Goal: Task Accomplishment & Management: Manage account settings

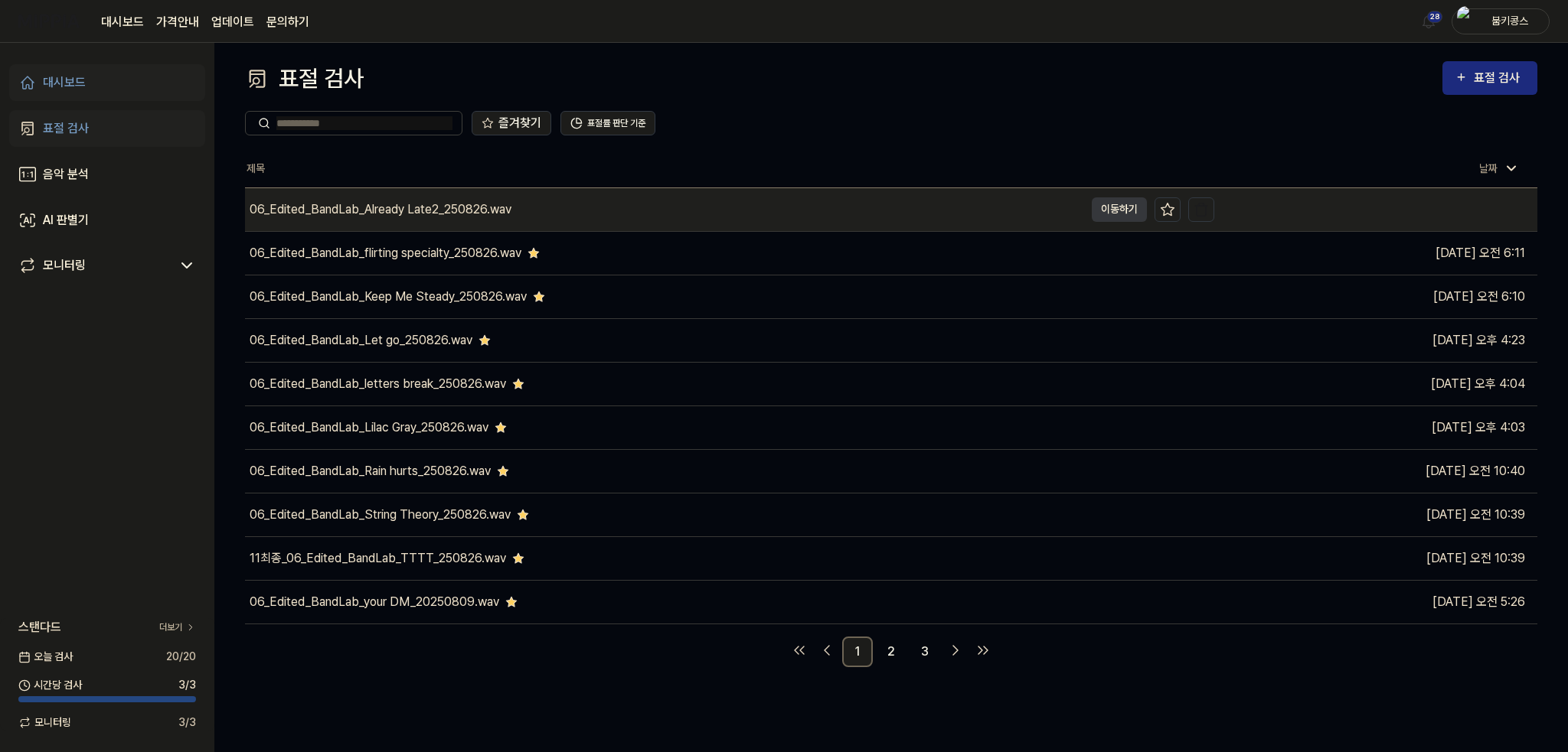
click at [551, 218] on div "06_Edited_BandLab_Already Late2_250826.wav" at bounding box center [665, 210] width 839 height 43
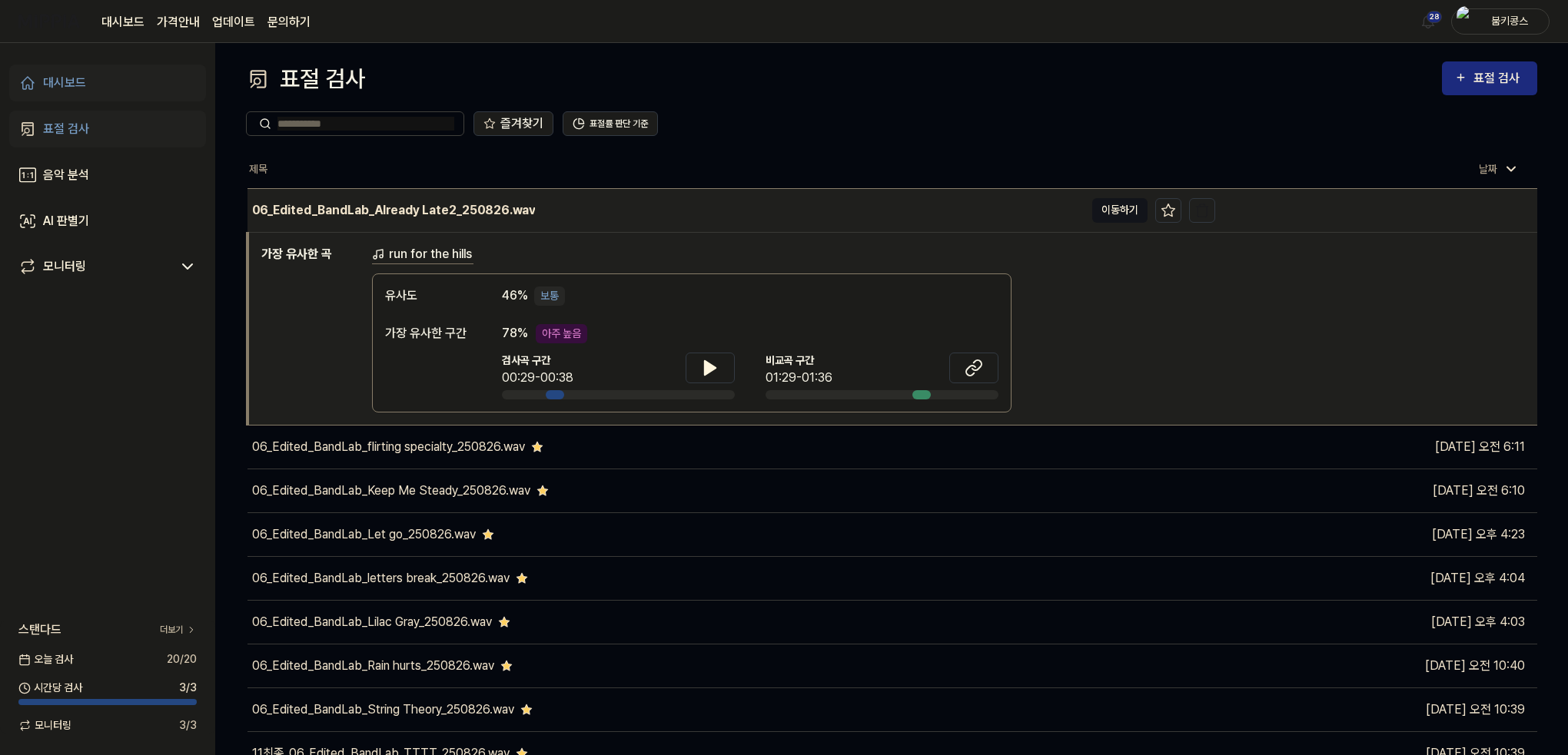
click at [1110, 218] on button "이동하기" at bounding box center [1119, 210] width 56 height 25
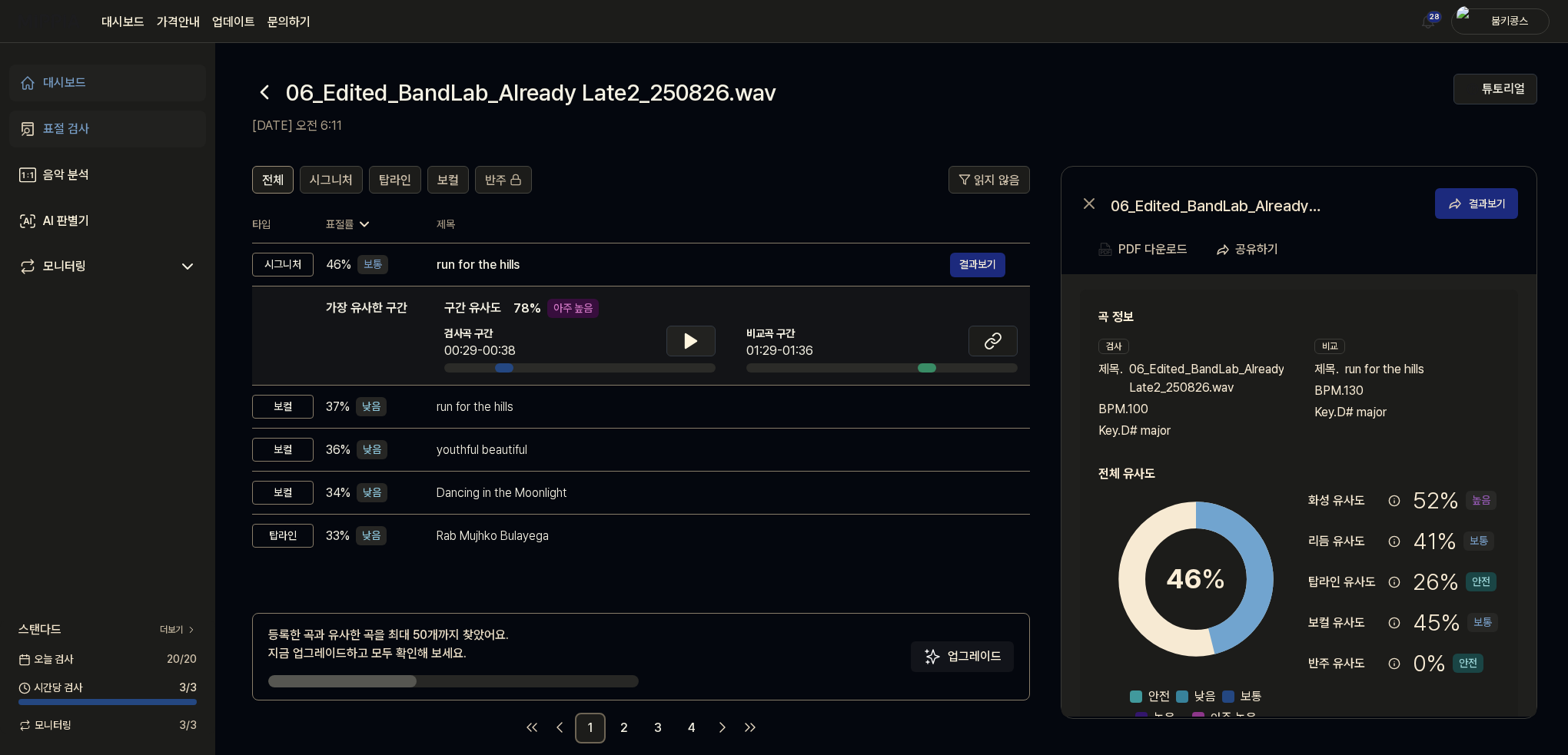
click at [682, 335] on icon at bounding box center [691, 341] width 18 height 18
click at [698, 337] on icon at bounding box center [691, 341] width 18 height 18
click at [267, 88] on icon at bounding box center [264, 92] width 25 height 25
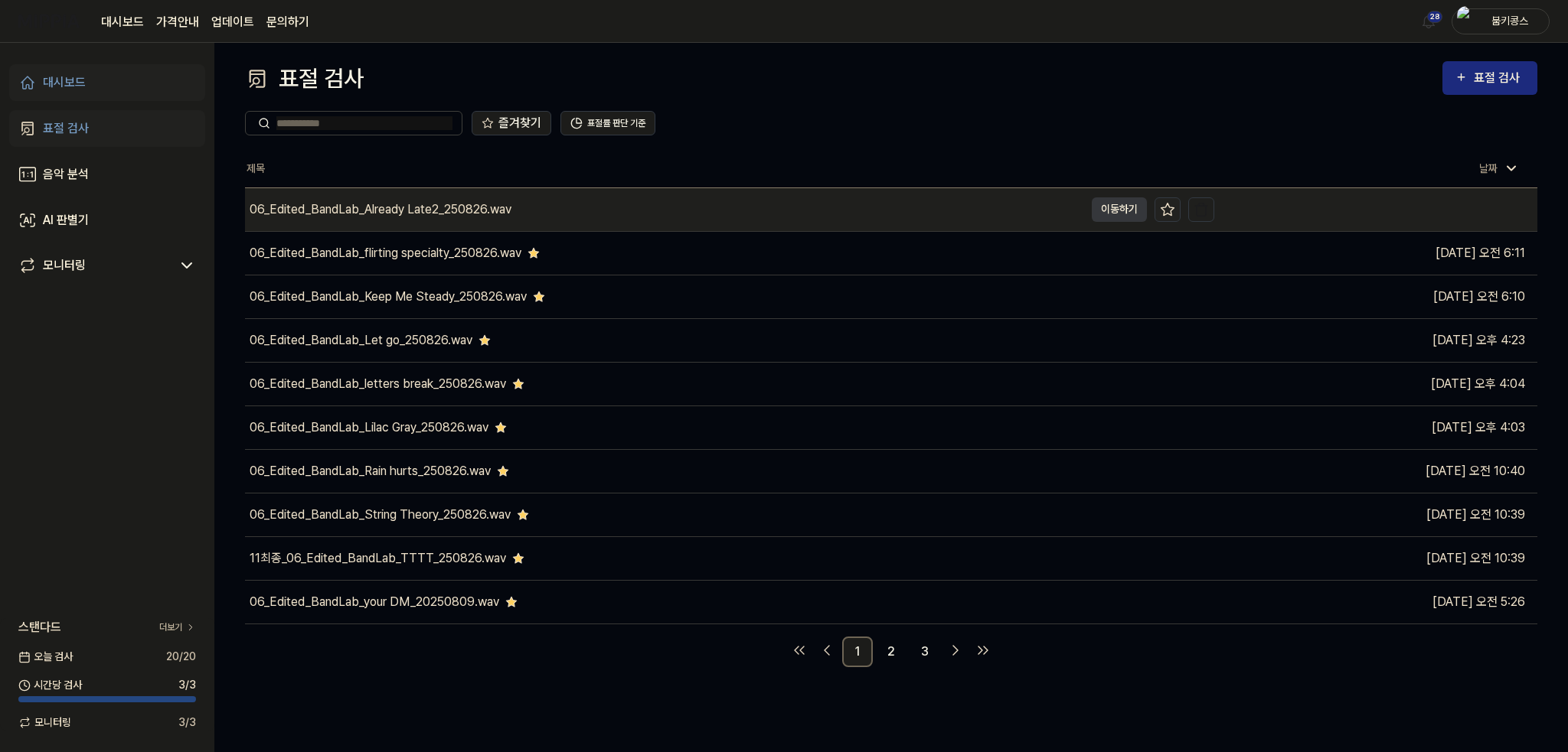
click at [1164, 210] on icon at bounding box center [1168, 209] width 13 height 12
click at [1168, 210] on icon at bounding box center [1167, 210] width 15 height 15
click at [1172, 207] on icon at bounding box center [1167, 210] width 15 height 15
click at [638, 208] on div "06_Edited_BandLab_Already Late2_250826.wav" at bounding box center [665, 210] width 839 height 43
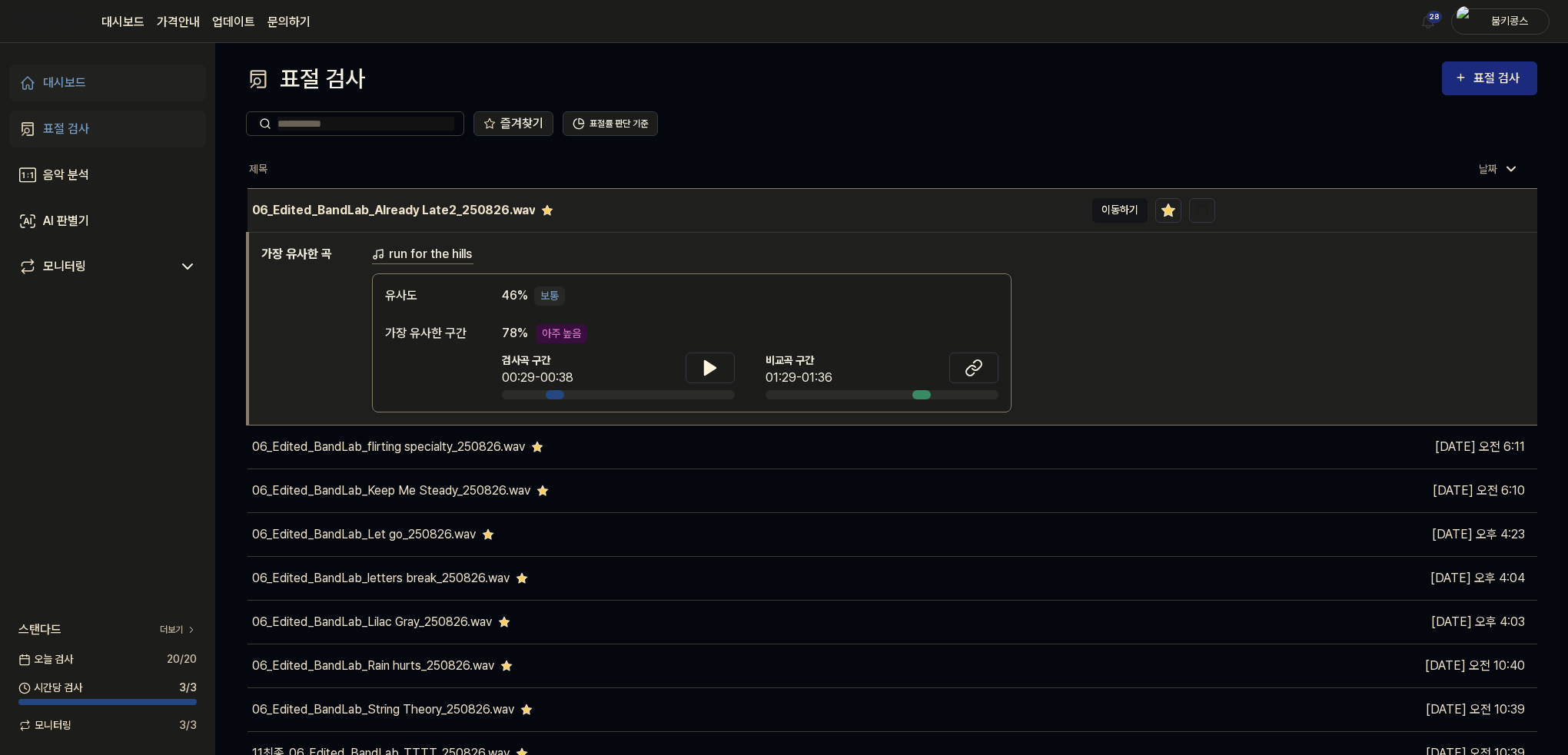
click at [1116, 211] on button "이동하기" at bounding box center [1119, 210] width 56 height 25
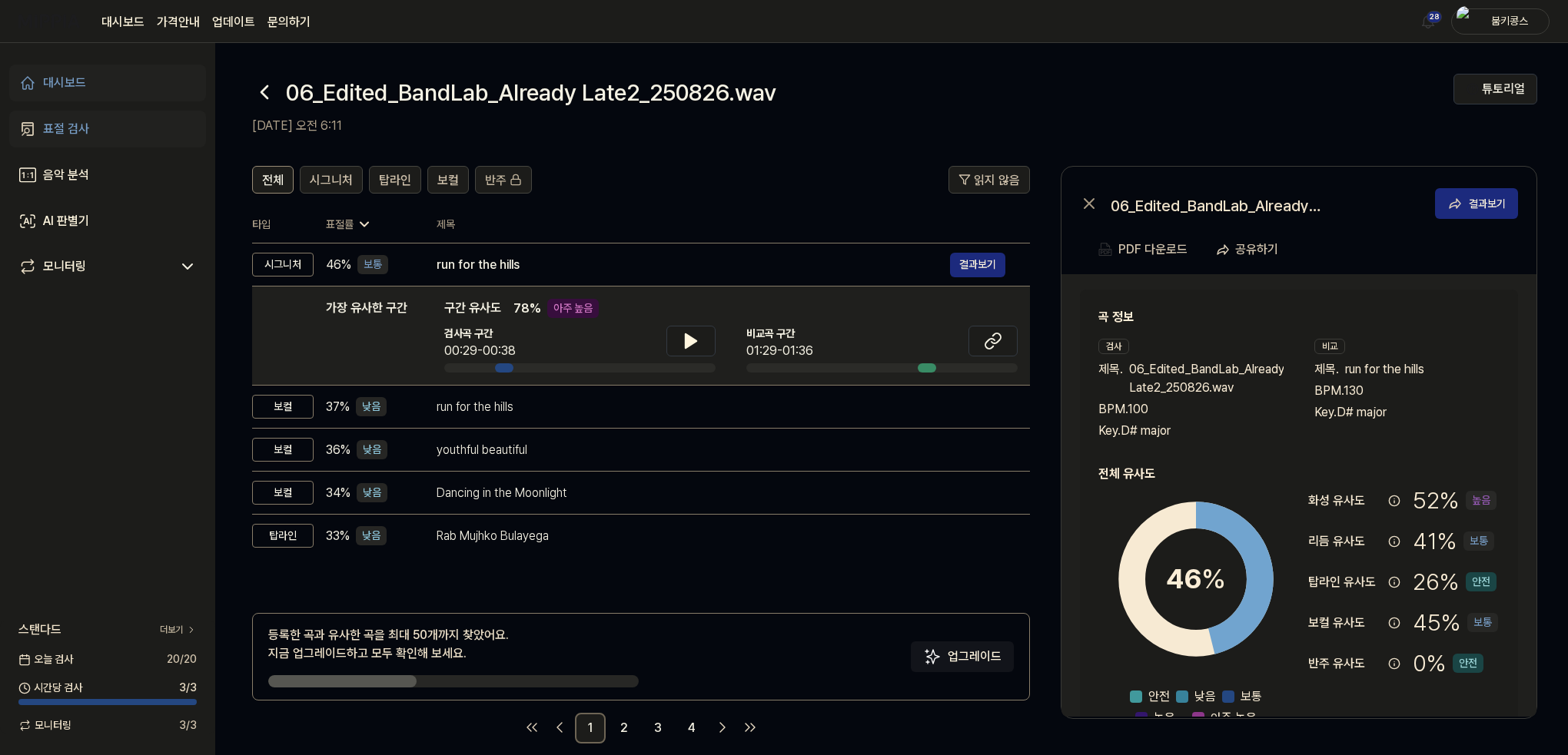
click at [261, 98] on icon at bounding box center [264, 92] width 25 height 25
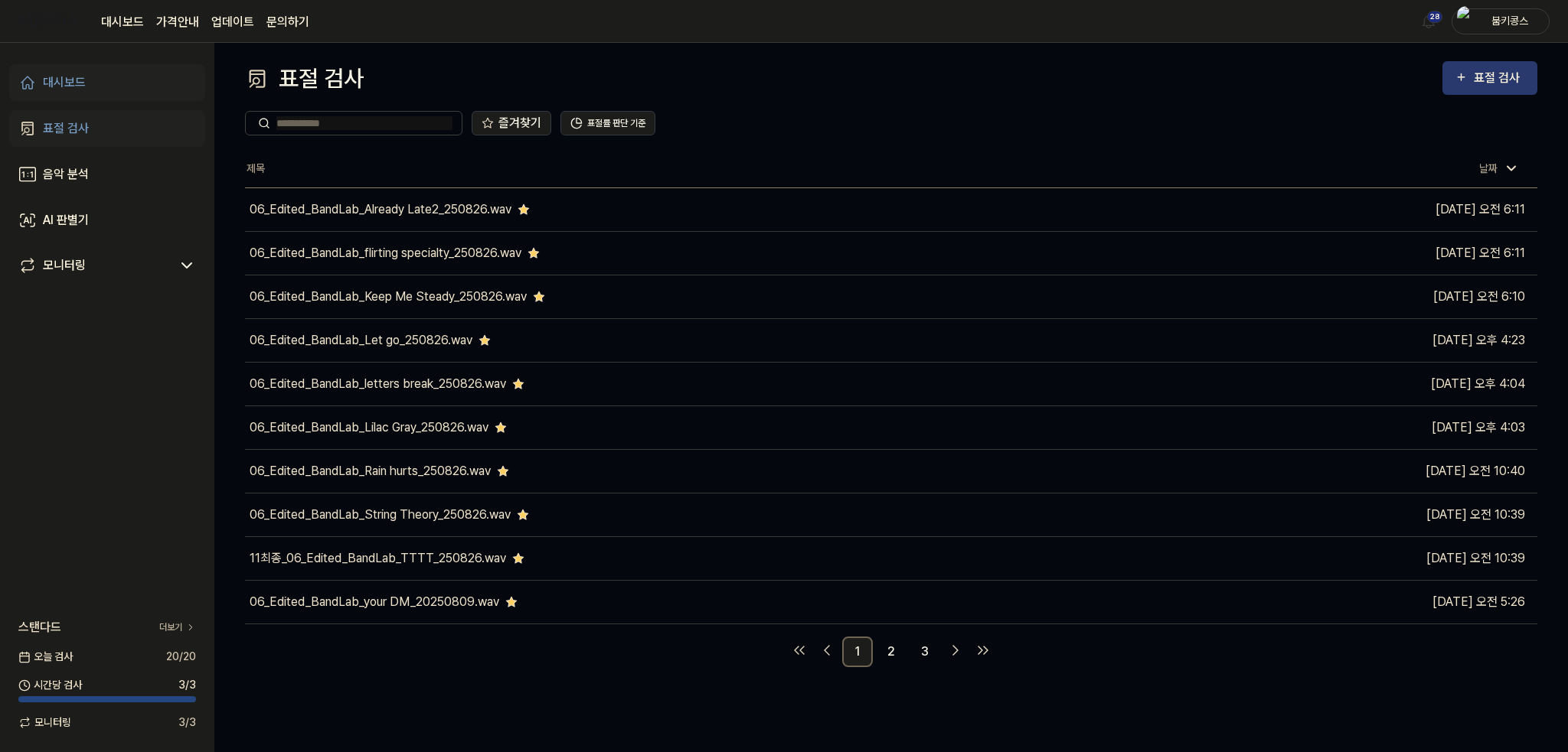
click at [1512, 81] on div "표절 검사" at bounding box center [1499, 77] width 51 height 20
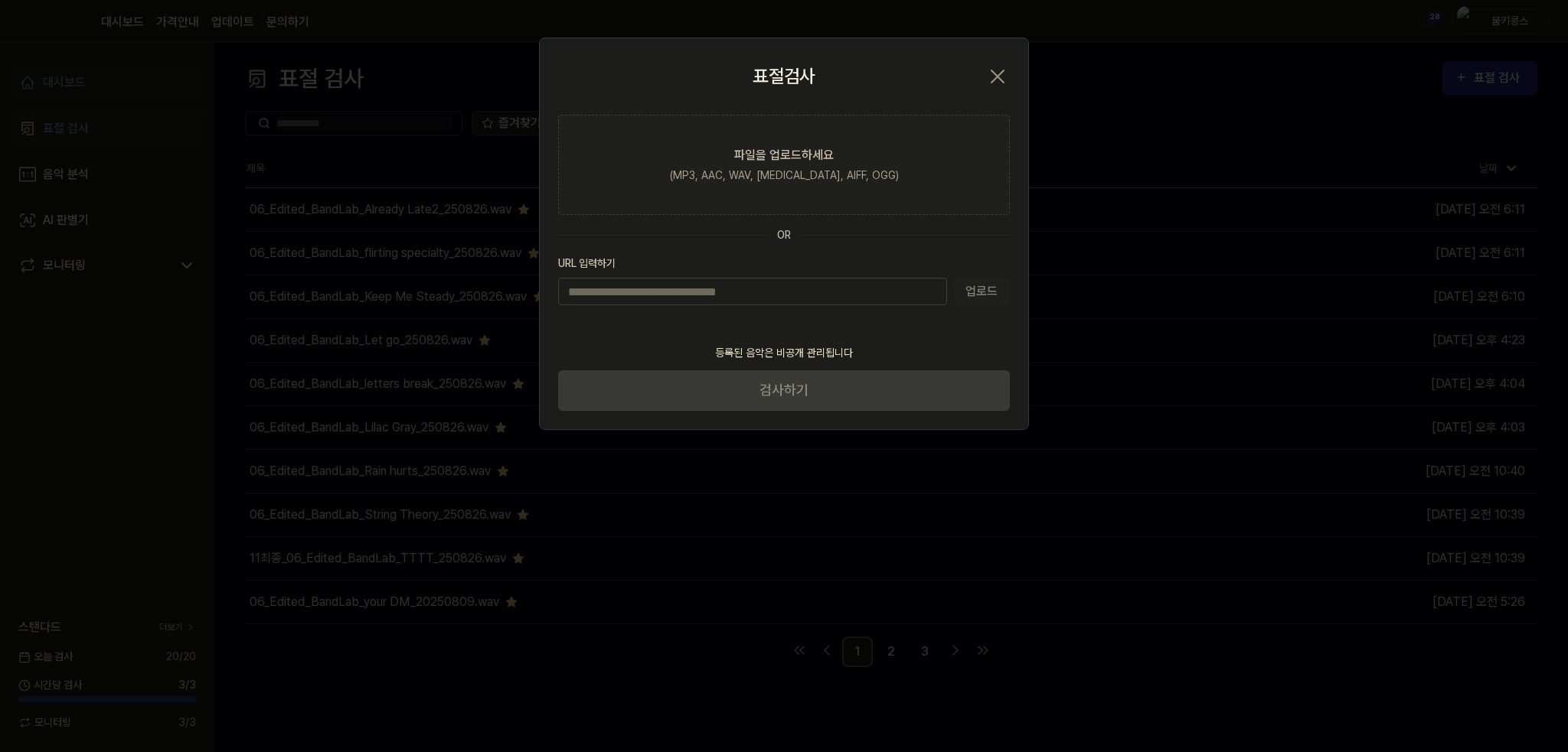
click at [1003, 76] on icon "button" at bounding box center [998, 76] width 25 height 25
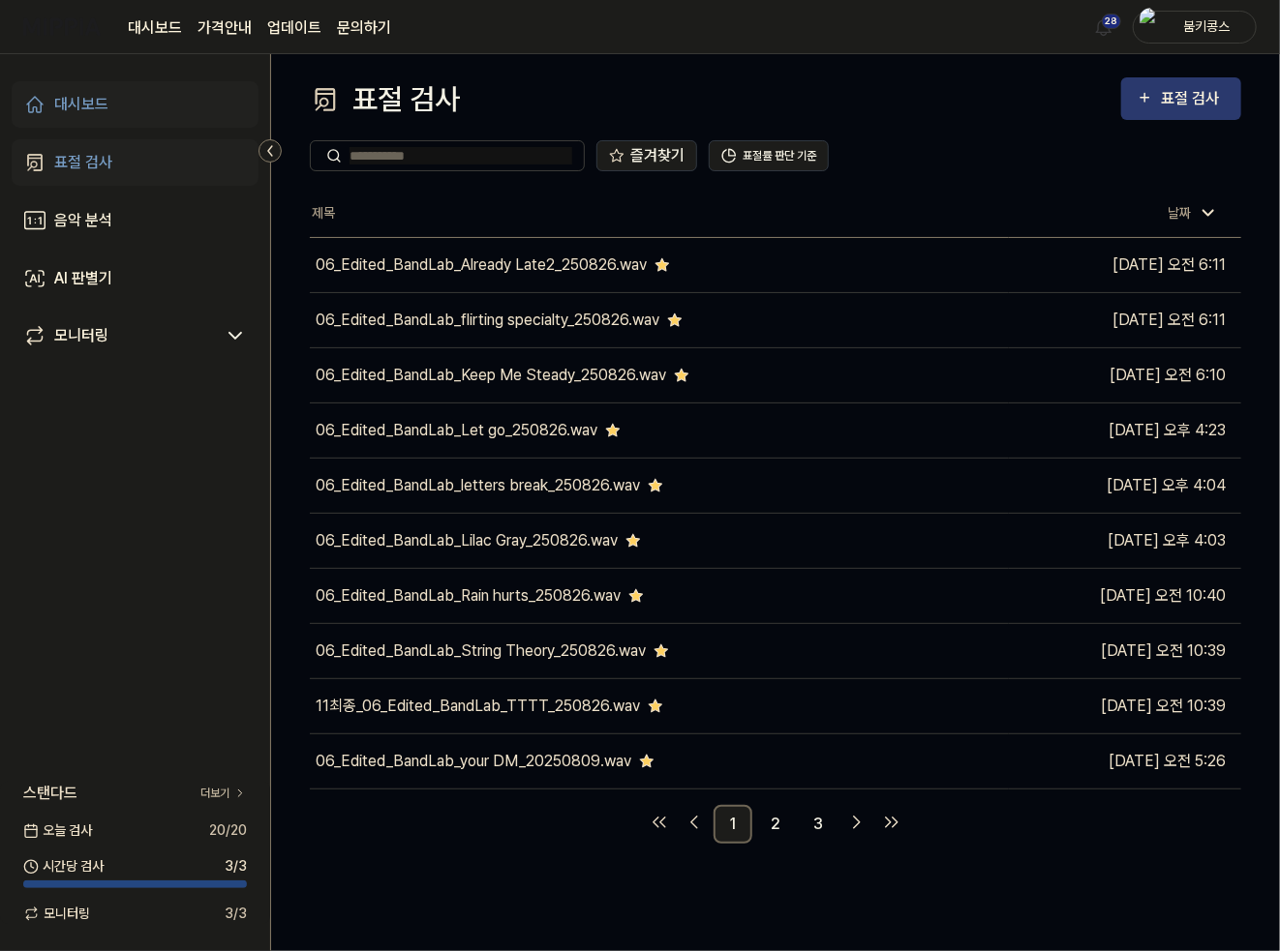
click at [1141, 108] on icon "button" at bounding box center [1144, 97] width 16 height 23
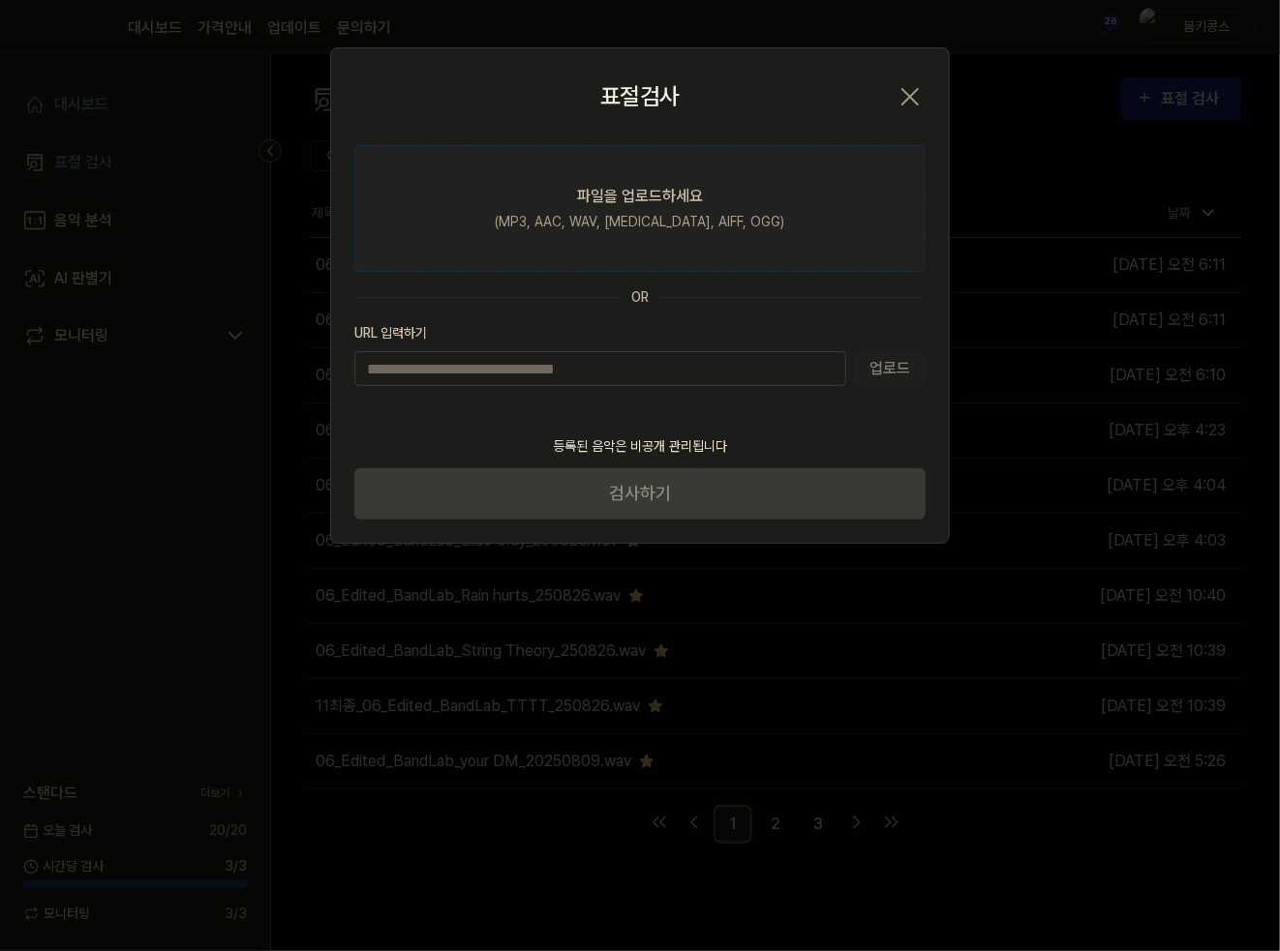
click at [658, 193] on div "파일을 업로드하세요" at bounding box center [640, 196] width 126 height 23
click at [0, 0] on input "파일을 업로드하세요 (MP3, AAC, WAV, [MEDICAL_DATA], AIFF, OGG)" at bounding box center [0, 0] width 0 height 0
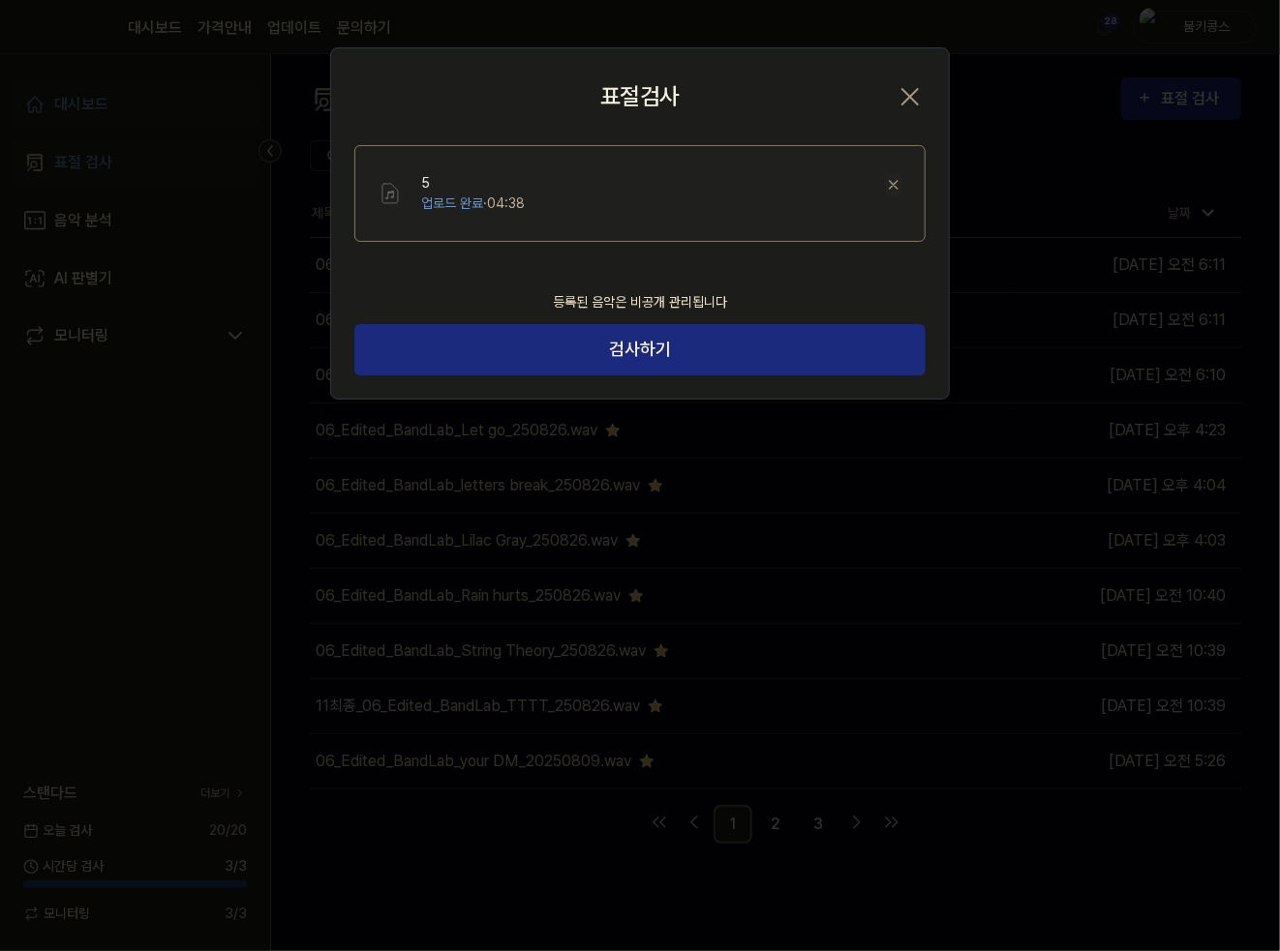
click at [887, 181] on icon at bounding box center [893, 184] width 15 height 15
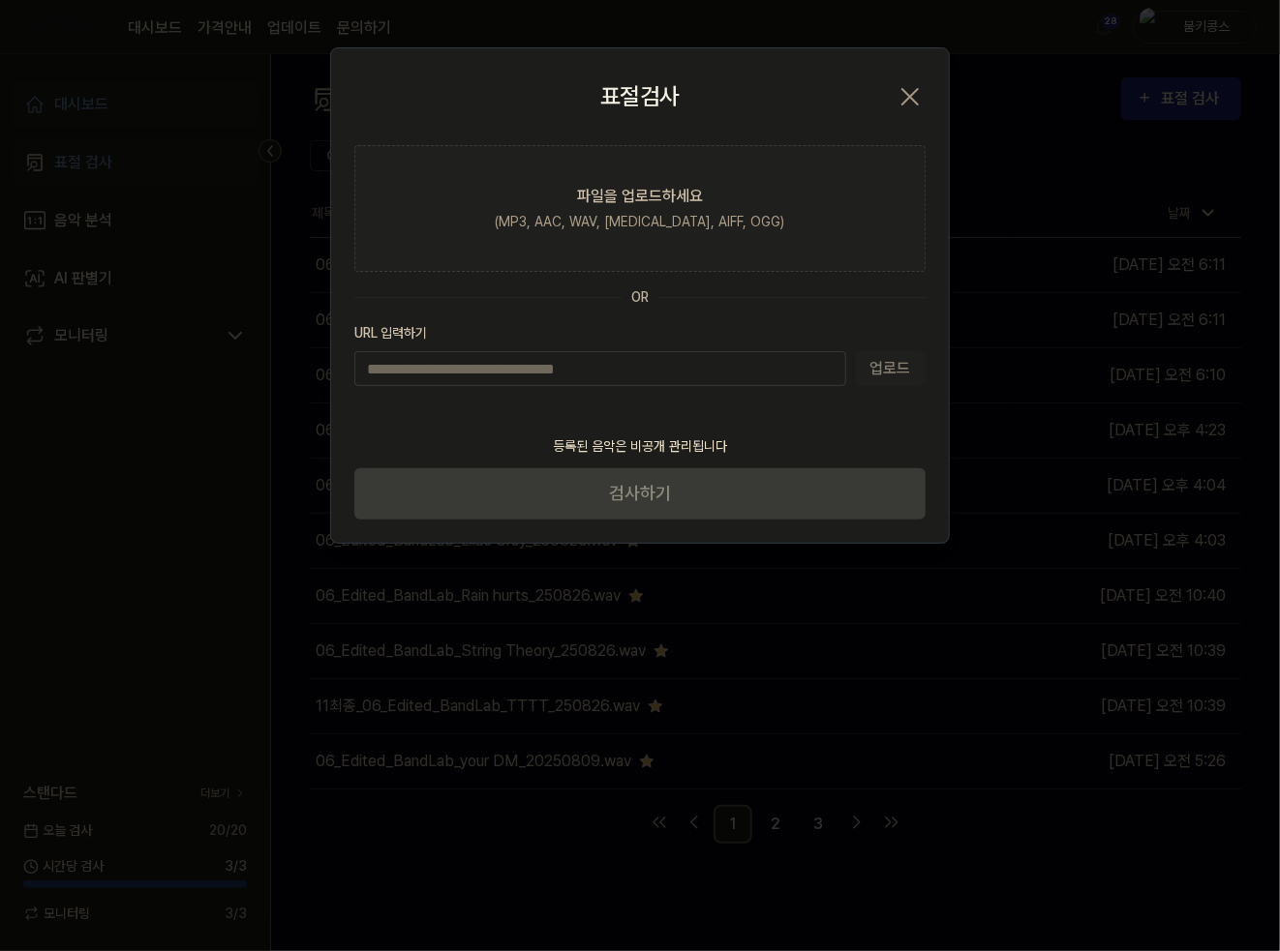
drag, startPoint x: 907, startPoint y: 96, endPoint x: 784, endPoint y: 101, distance: 123.0
click at [907, 96] on icon "button" at bounding box center [909, 96] width 31 height 31
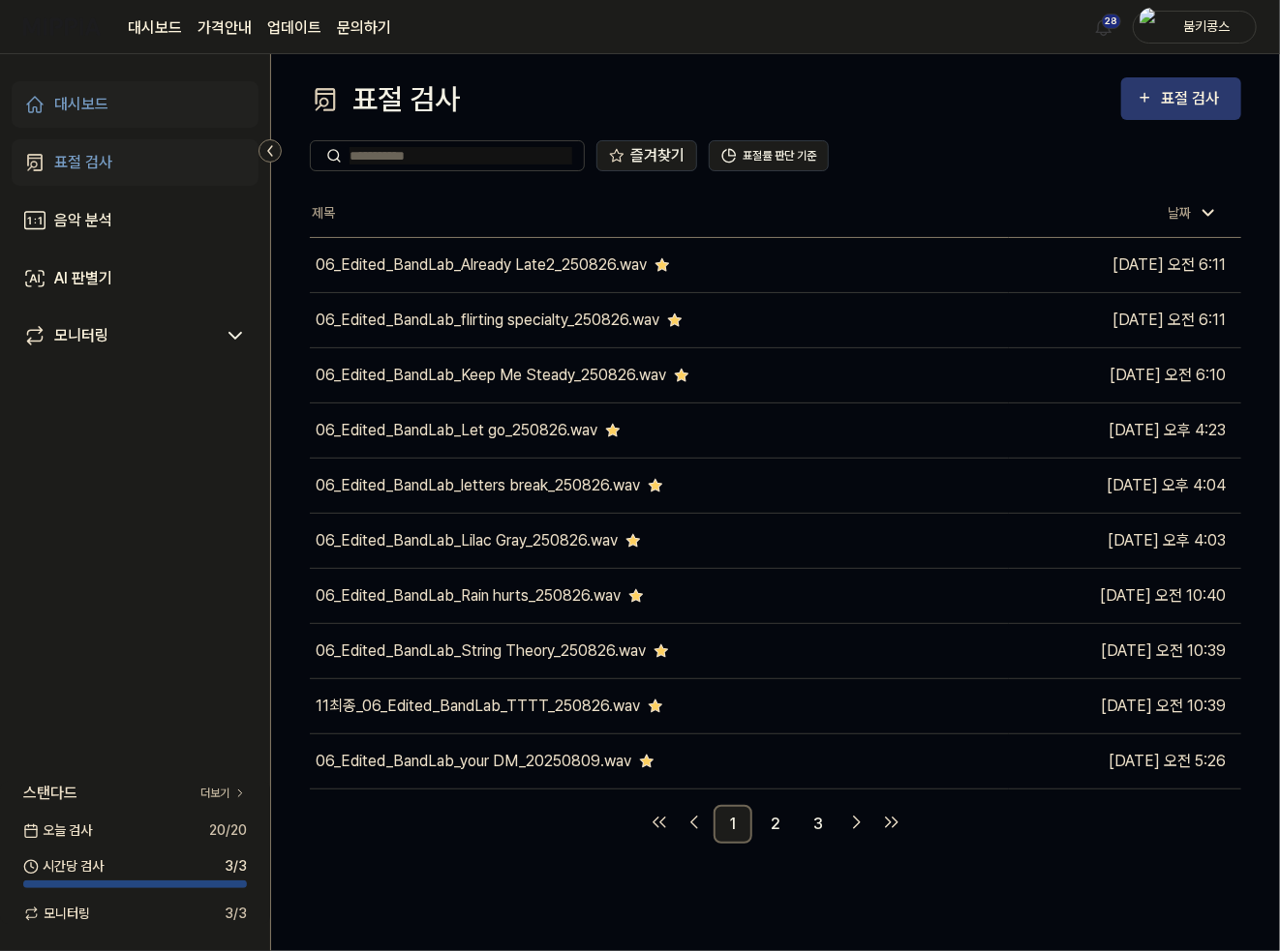
click at [1182, 103] on div "표절 검사" at bounding box center [1193, 98] width 65 height 25
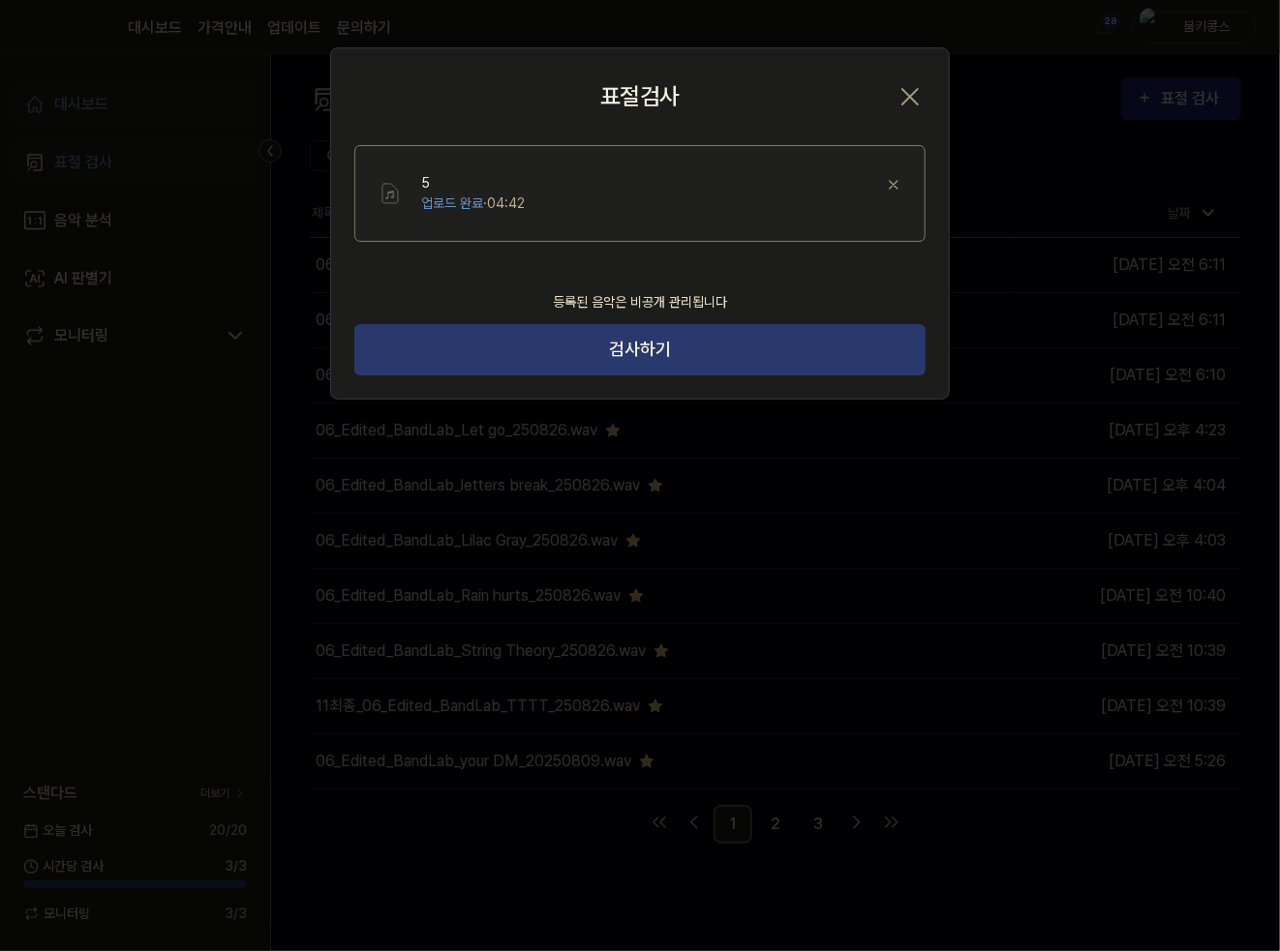
click at [646, 347] on button "검사하기" at bounding box center [639, 349] width 571 height 51
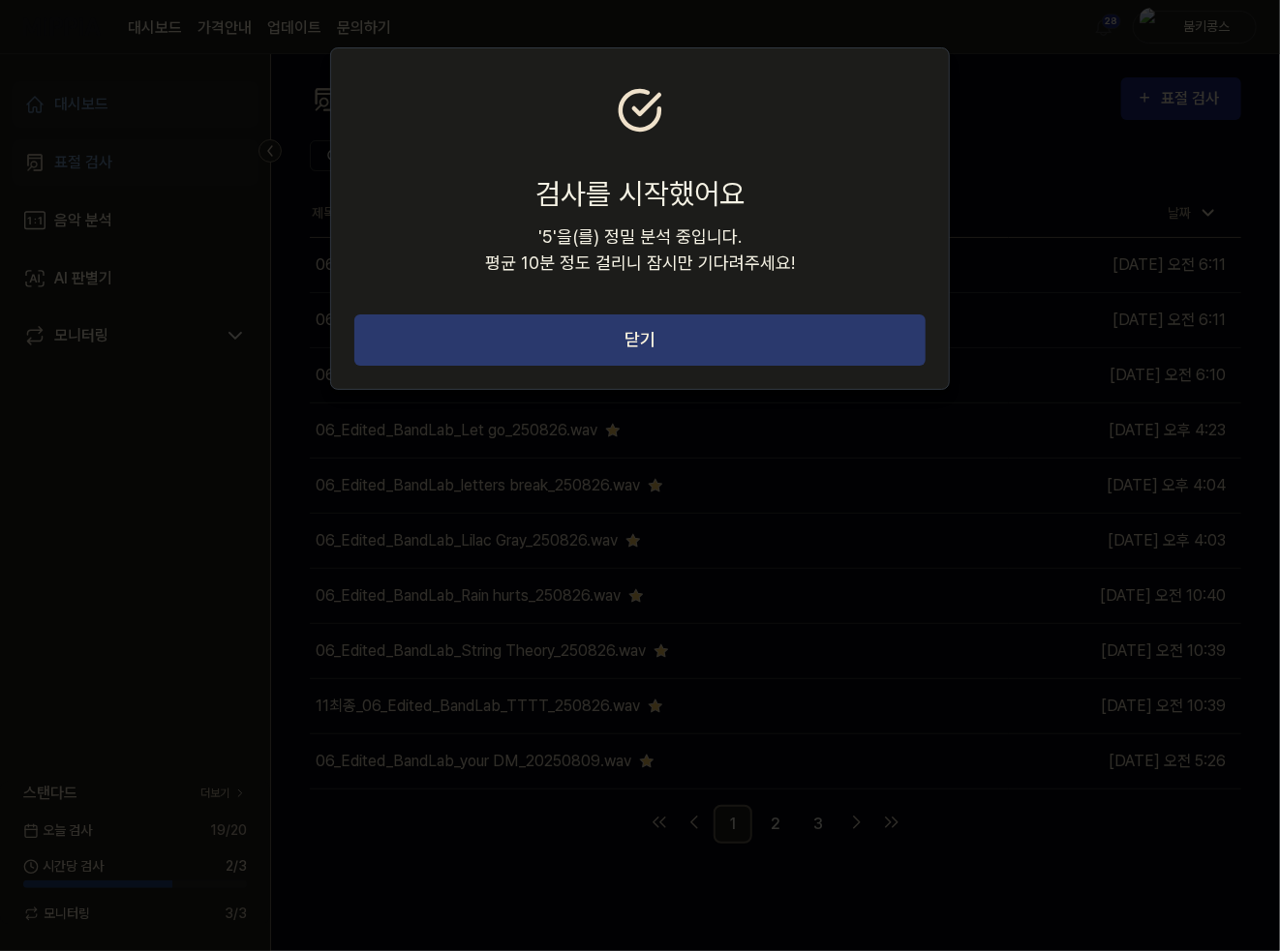
click at [812, 352] on button "닫기" at bounding box center [639, 340] width 571 height 51
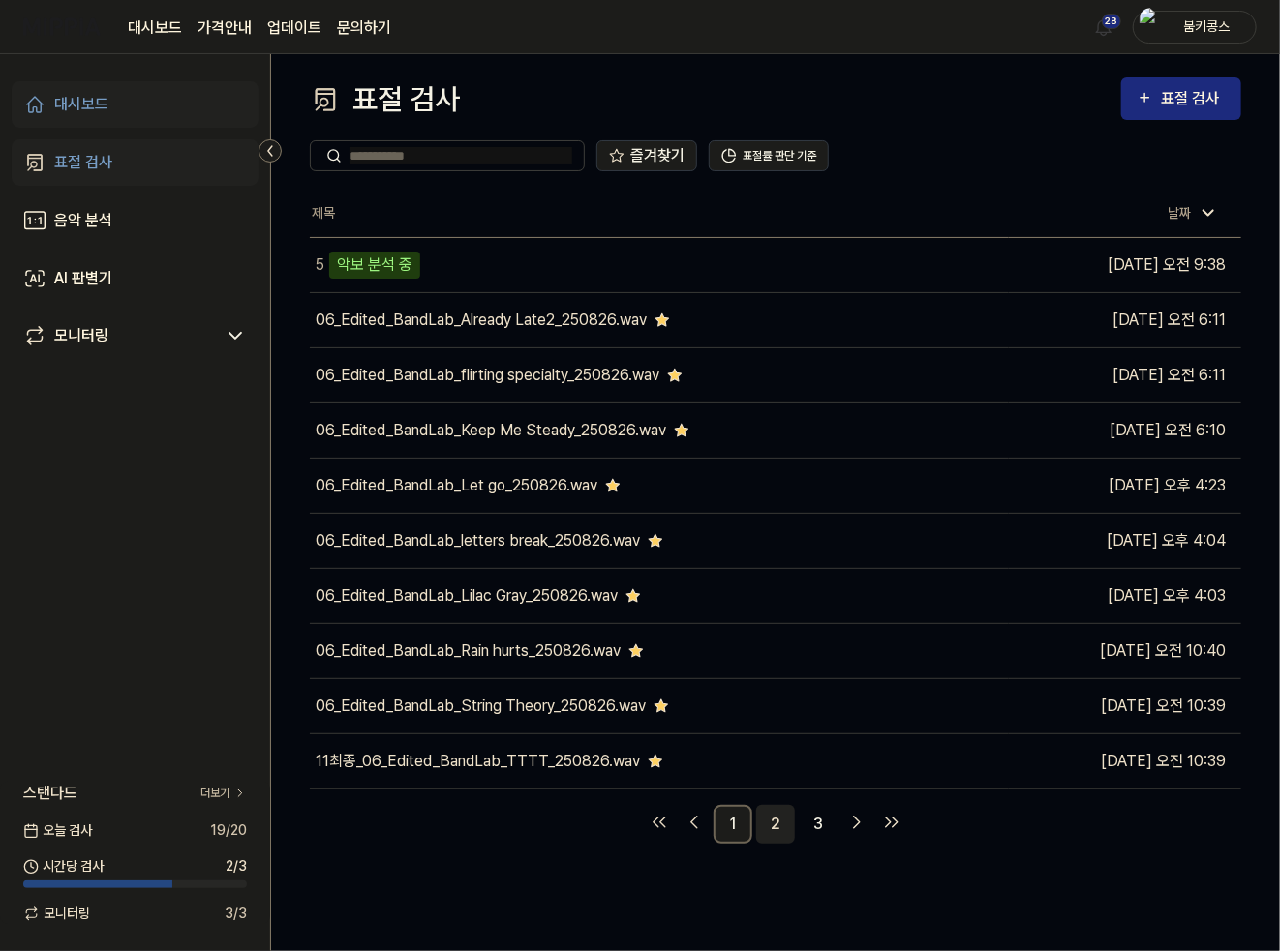
click at [774, 824] on link "2" at bounding box center [775, 824] width 39 height 39
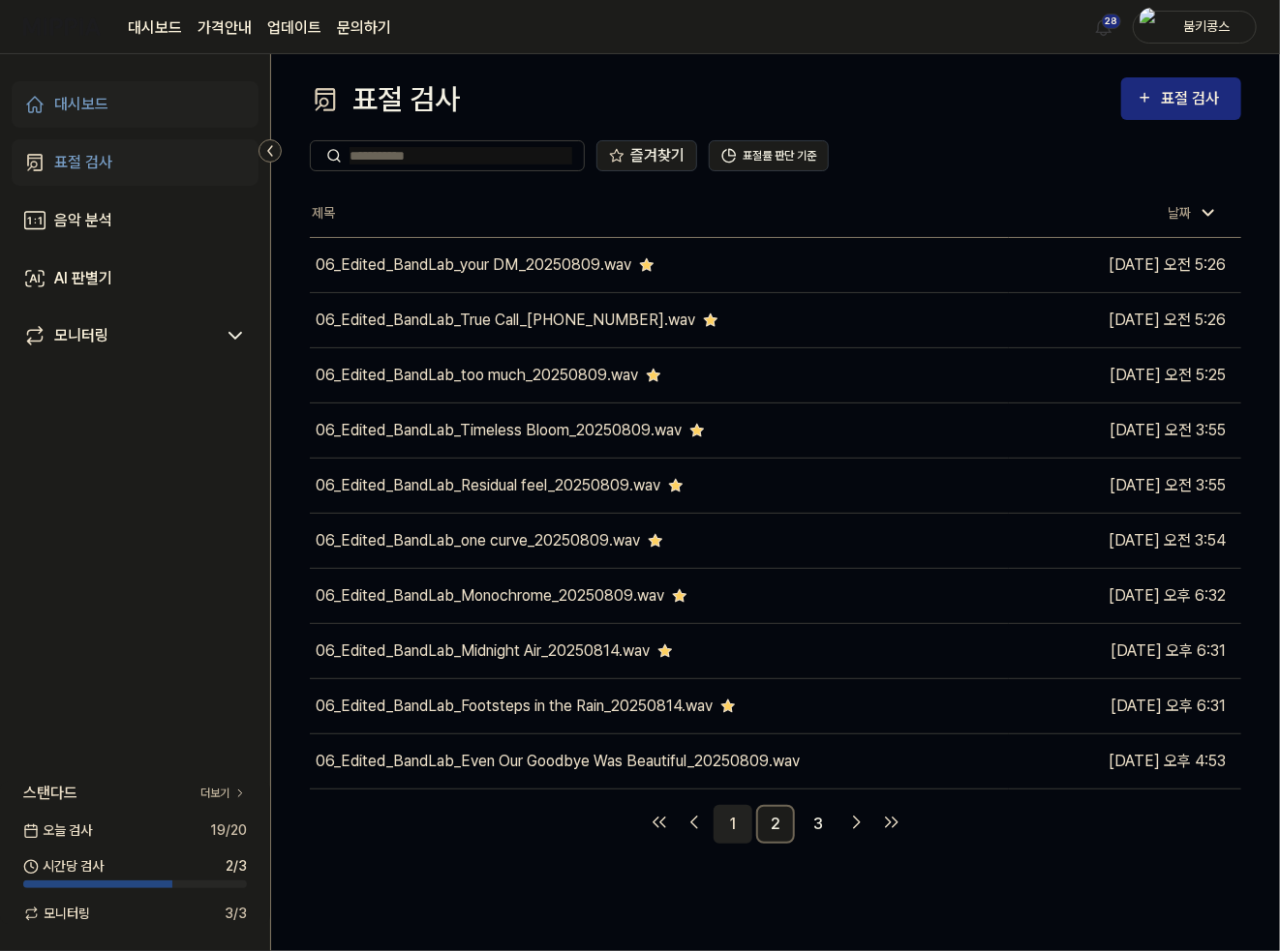
click at [745, 822] on link "1" at bounding box center [732, 824] width 39 height 39
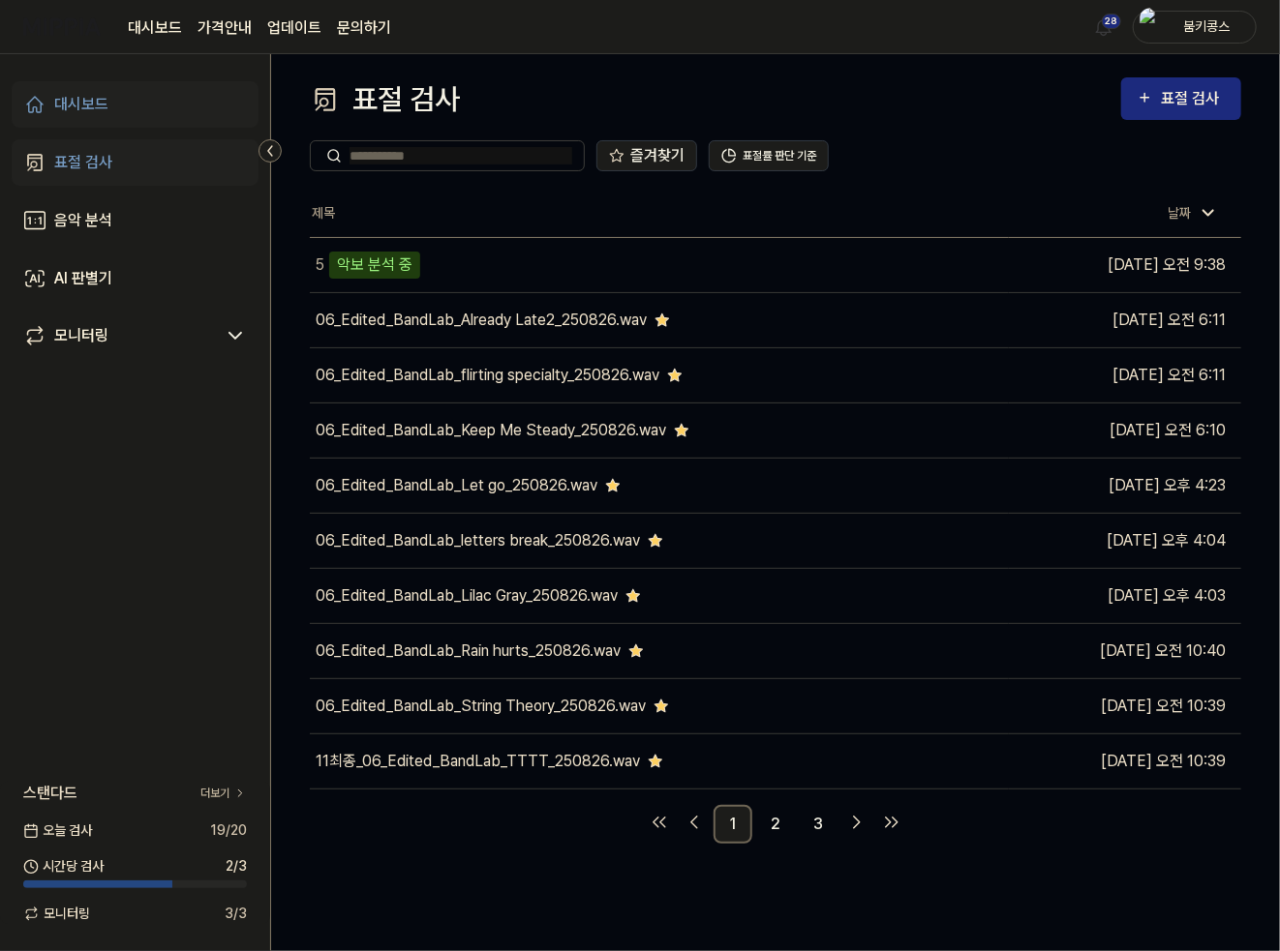
click at [1196, 22] on div "붐키콩스" at bounding box center [1205, 25] width 75 height 21
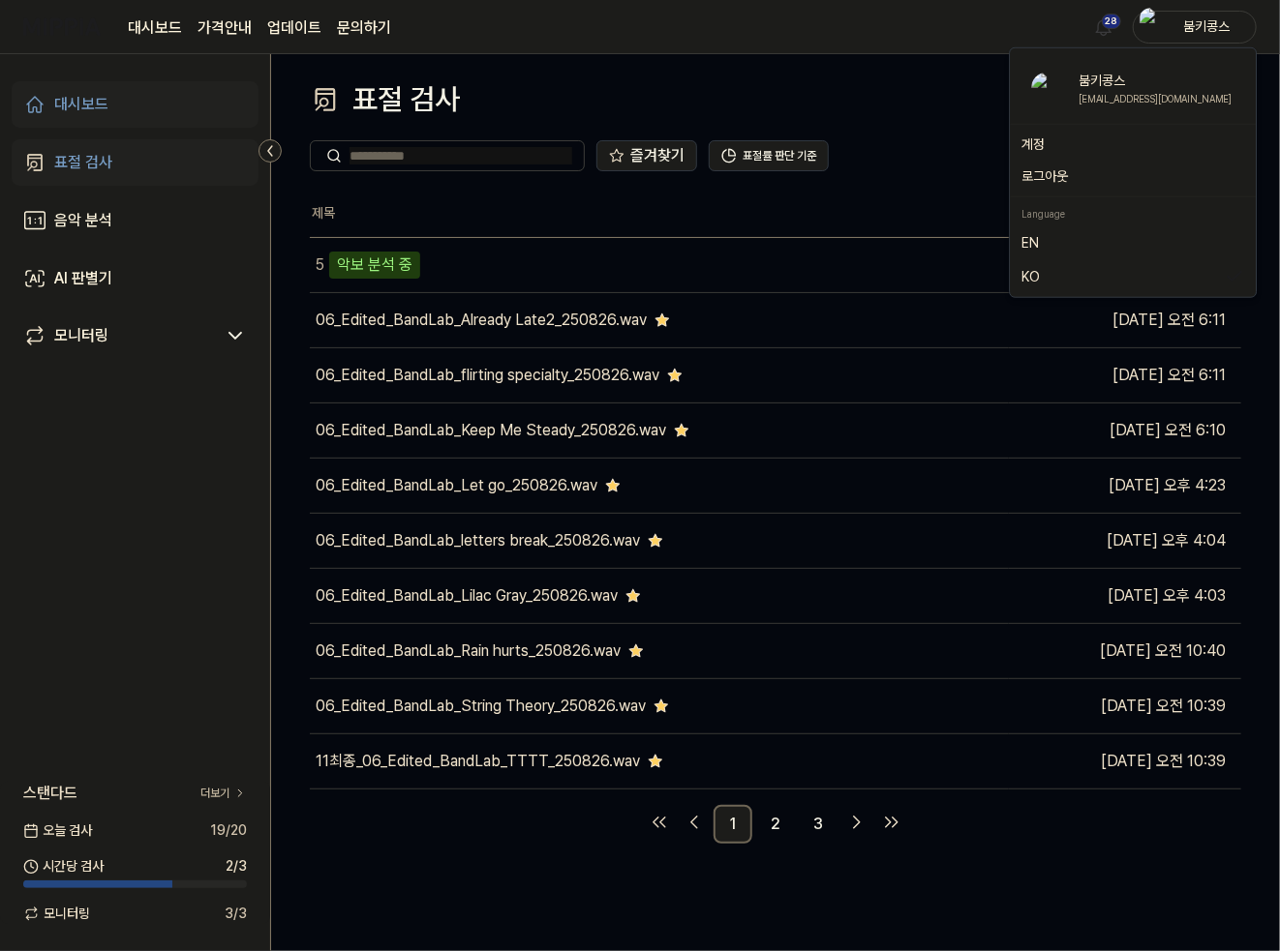
click at [1034, 142] on link "계정" at bounding box center [1132, 145] width 223 height 20
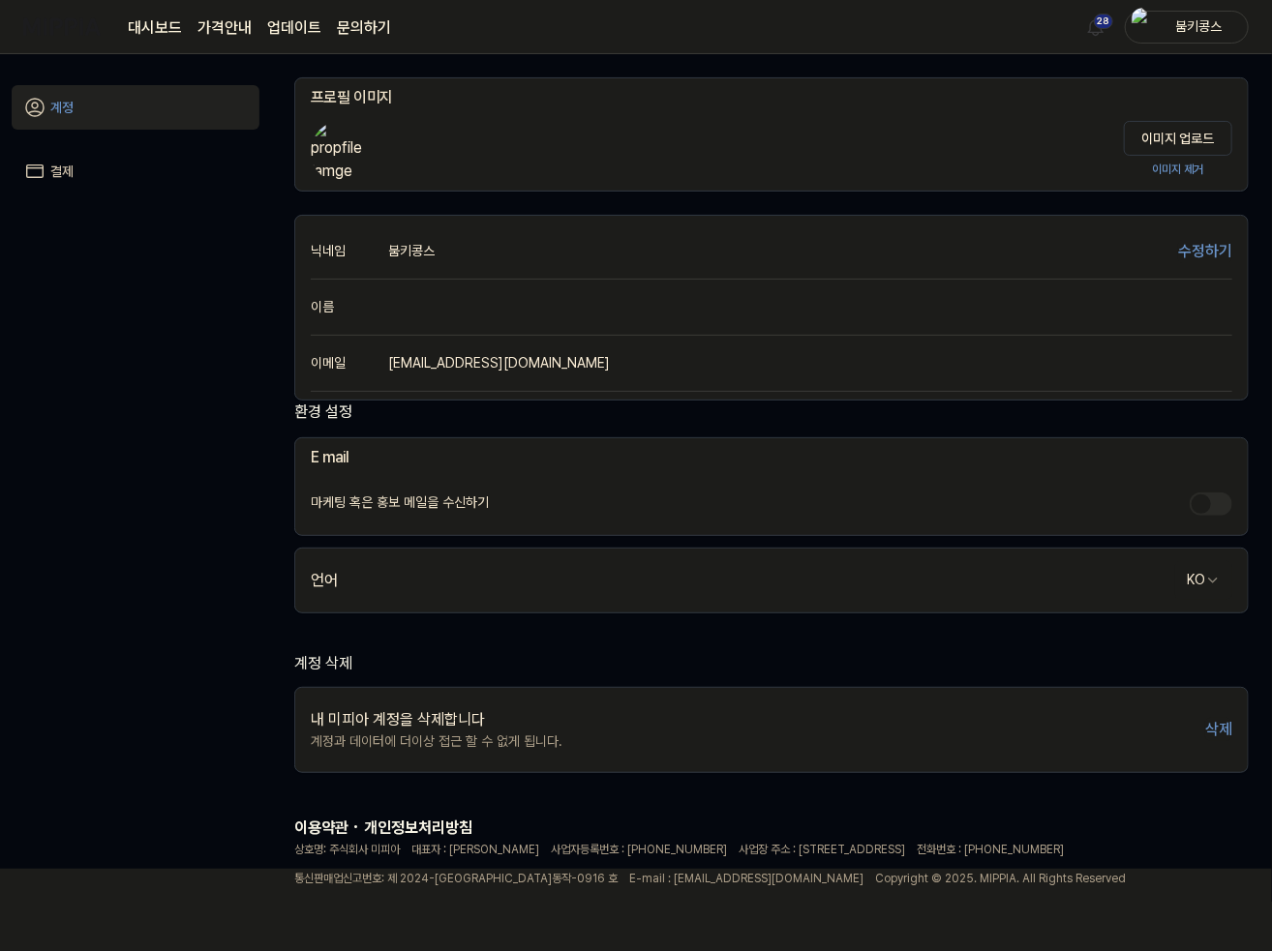
scroll to position [108, 0]
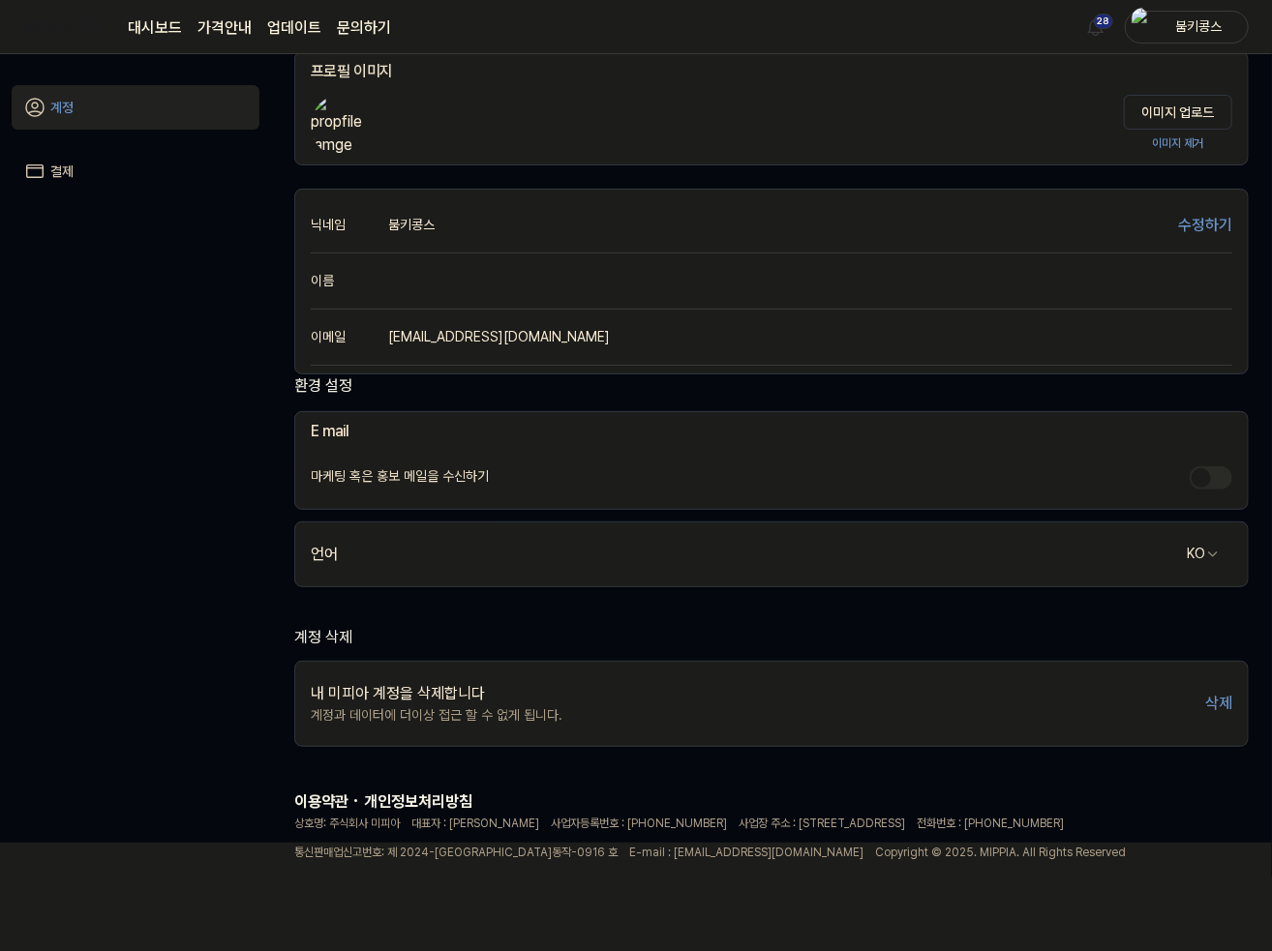
click at [109, 198] on div "계정 결제" at bounding box center [135, 504] width 271 height 901
click at [93, 172] on link "결제" at bounding box center [136, 171] width 248 height 45
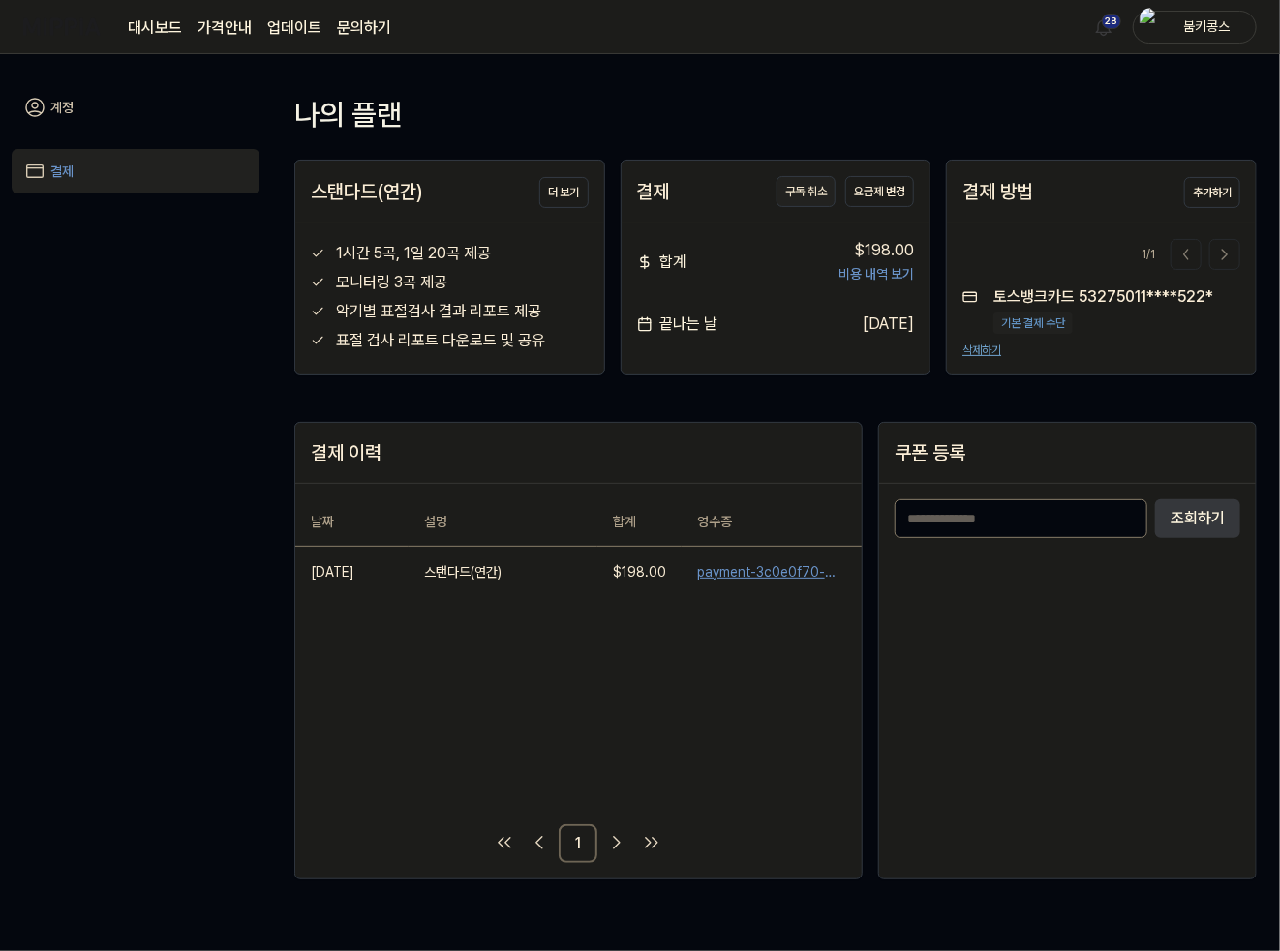
click at [807, 192] on button "구독 취소" at bounding box center [805, 191] width 59 height 31
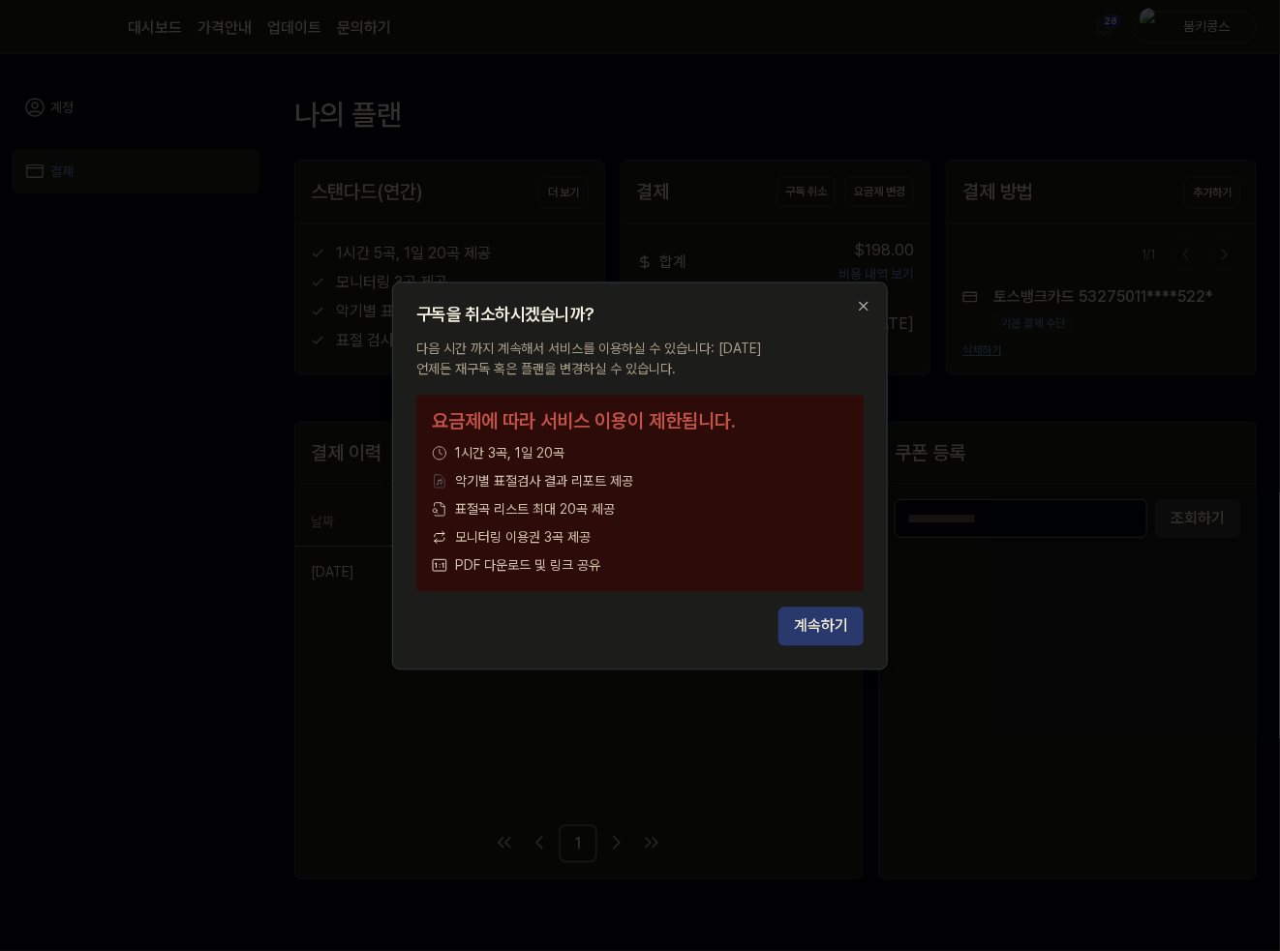
click at [821, 634] on button "계속하기" at bounding box center [820, 626] width 85 height 39
click at [868, 305] on icon "button" at bounding box center [863, 305] width 15 height 15
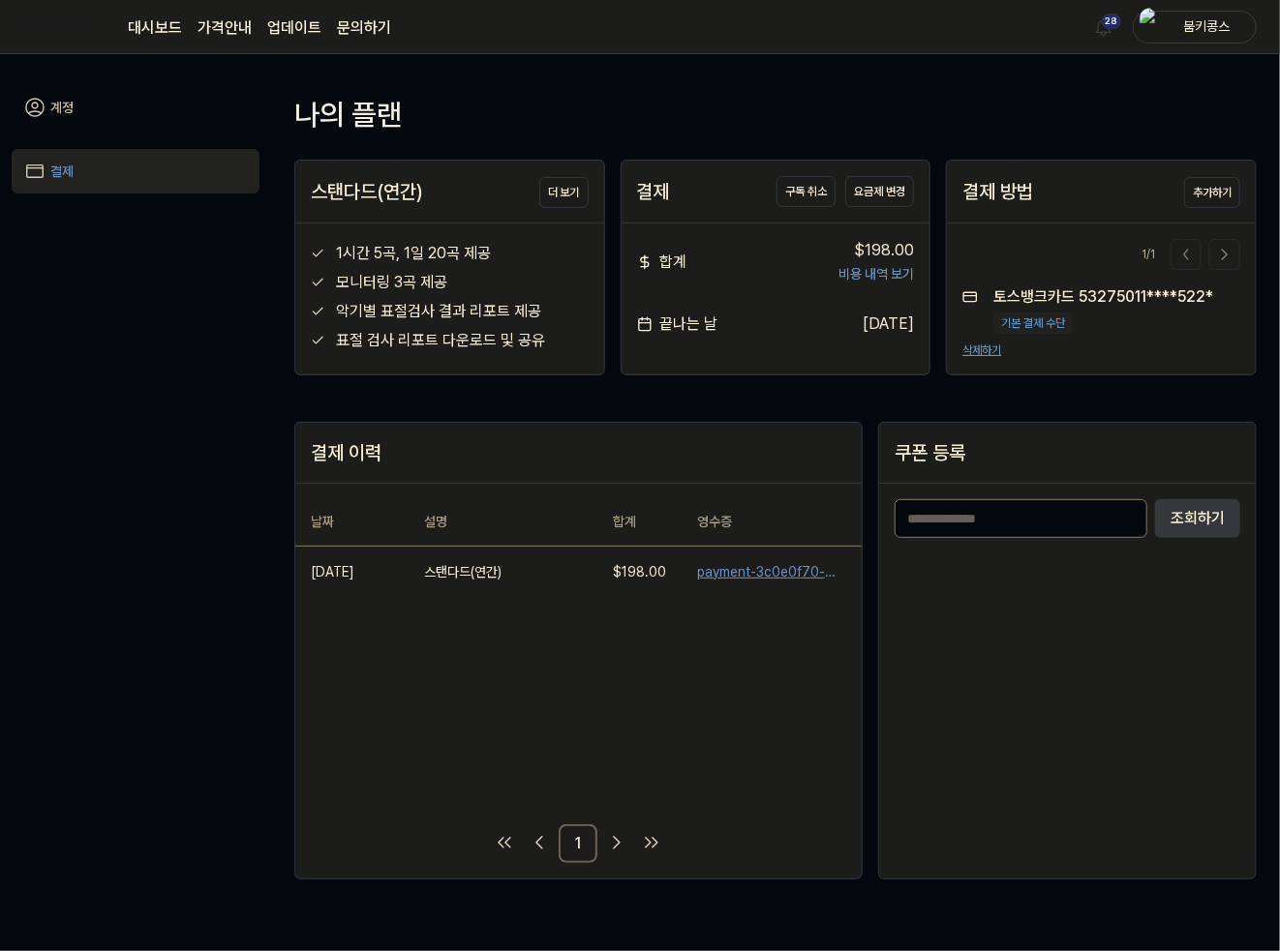
click at [979, 355] on button "삭제하기" at bounding box center [981, 350] width 39 height 17
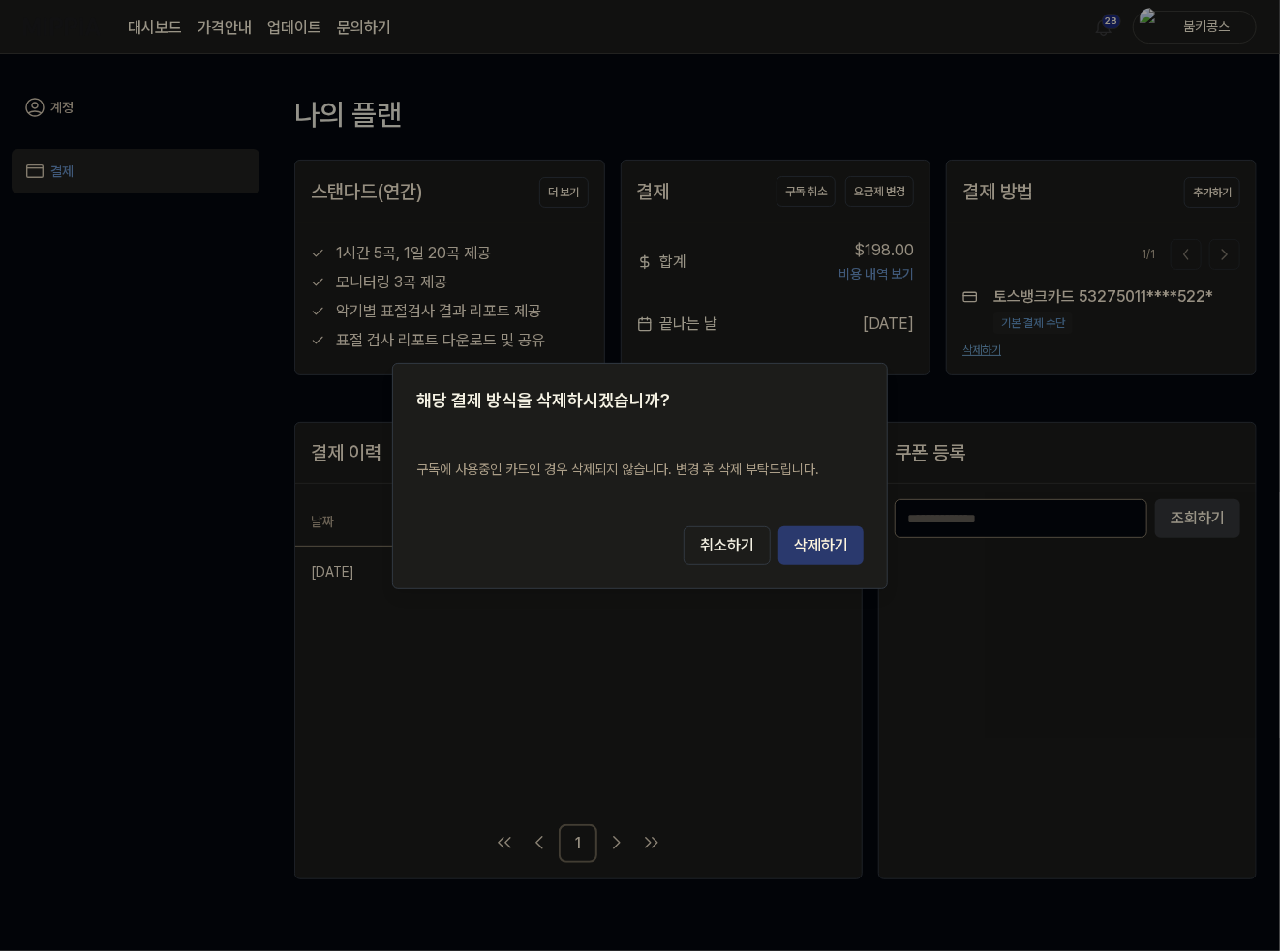
click at [841, 540] on button "삭제하기" at bounding box center [820, 546] width 85 height 39
click at [822, 545] on button "삭제하기" at bounding box center [820, 546] width 85 height 39
click at [739, 548] on button "취소하기" at bounding box center [726, 546] width 87 height 39
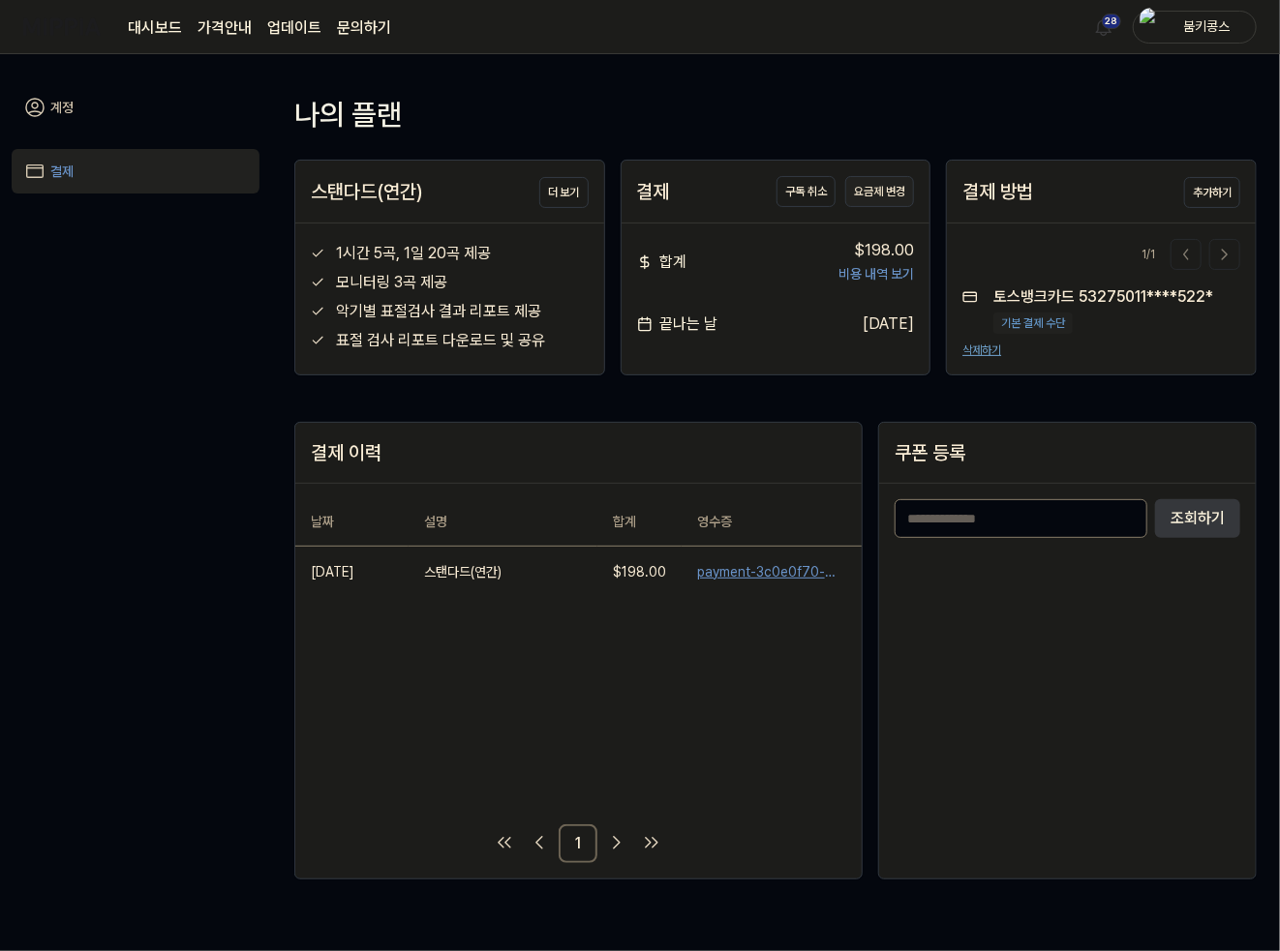
click at [875, 188] on button "요금제 변경" at bounding box center [879, 191] width 69 height 31
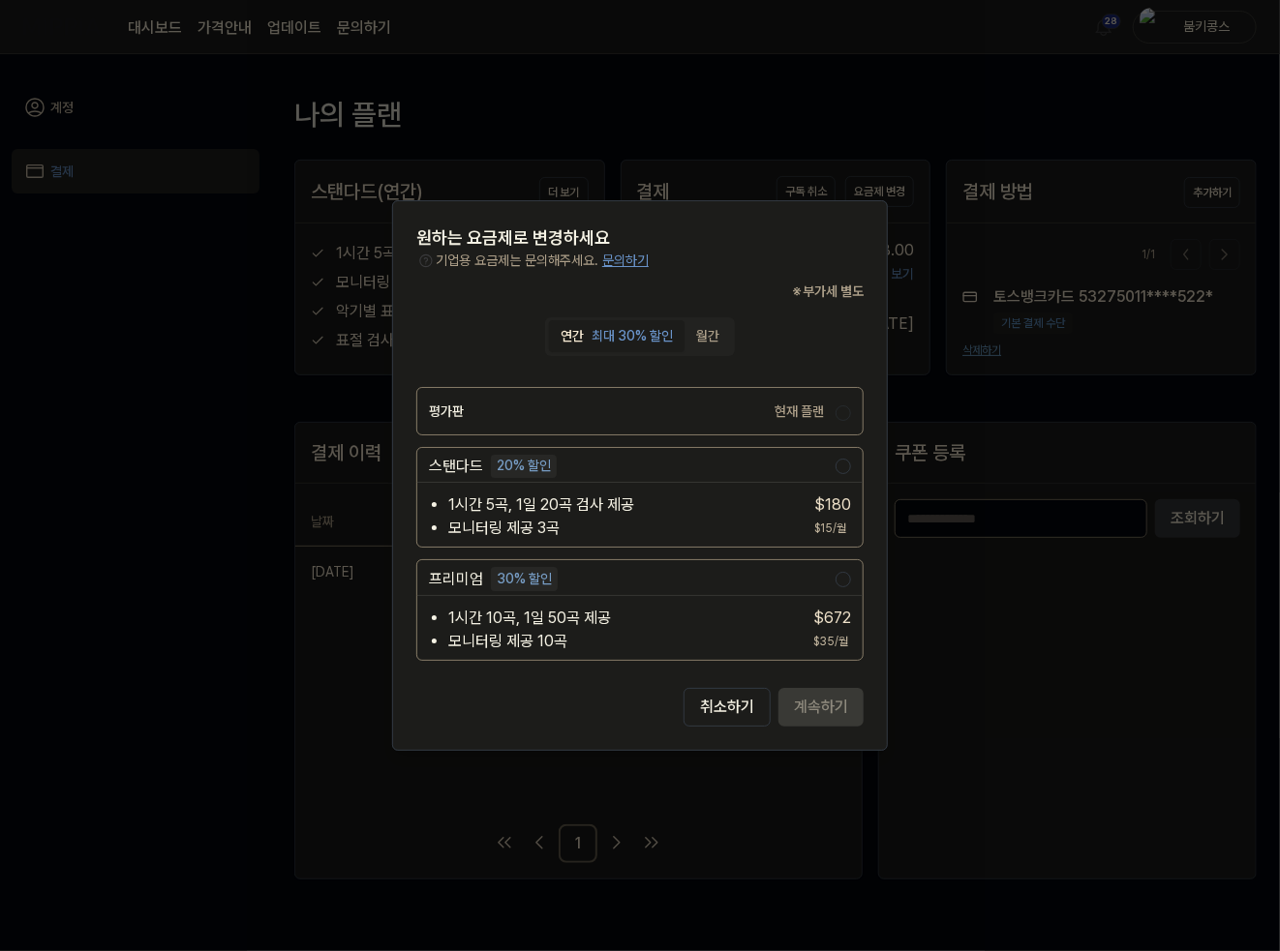
click at [720, 332] on button "월간" at bounding box center [707, 336] width 46 height 32
click at [553, 417] on label "평가판 현재 플랜" at bounding box center [632, 411] width 407 height 46
click at [557, 406] on label "평가판 현재 플랜" at bounding box center [632, 411] width 407 height 46
click at [563, 418] on label "평가판 현재 플랜" at bounding box center [632, 411] width 407 height 46
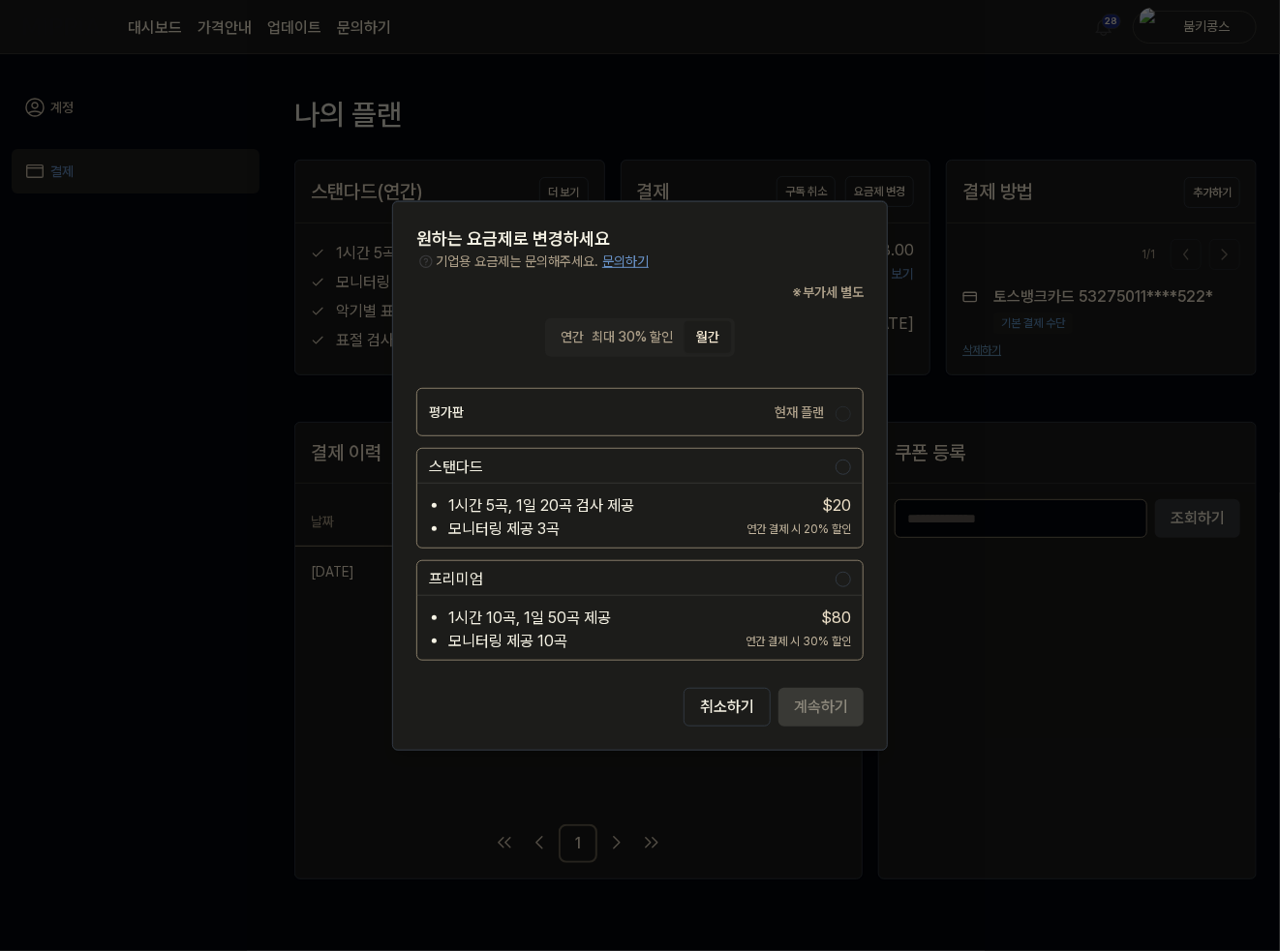
click at [604, 332] on div "최대 30% 할인" at bounding box center [631, 337] width 81 height 20
click at [579, 420] on label "평가판 현재 플랜" at bounding box center [632, 411] width 407 height 46
click at [816, 406] on div "현재 플랜" at bounding box center [799, 411] width 61 height 17
click at [726, 704] on button "취소하기" at bounding box center [726, 707] width 87 height 39
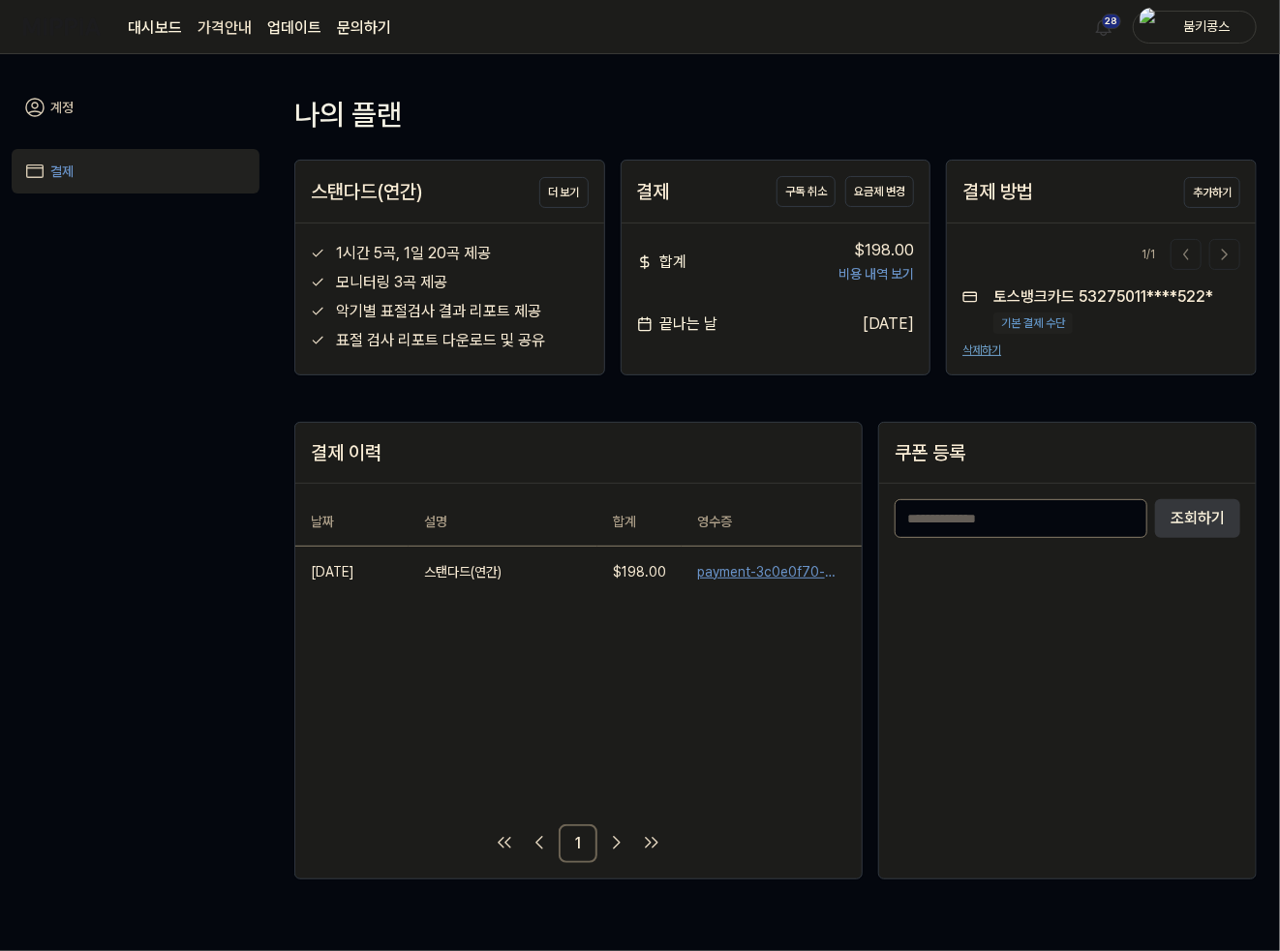
click at [226, 30] on 버튼 "가격안내" at bounding box center [224, 27] width 54 height 23
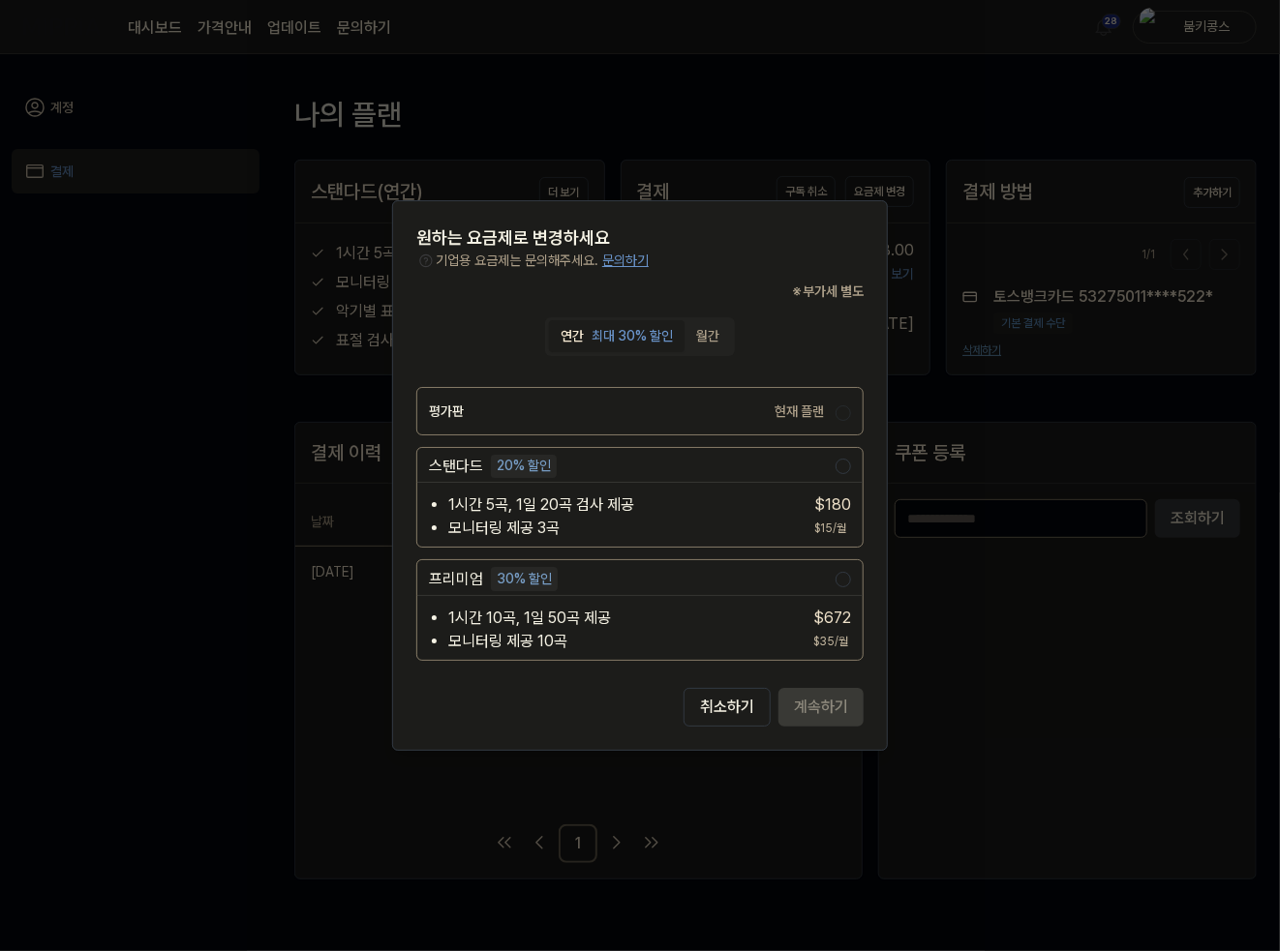
click at [670, 409] on label "평가판 현재 플랜" at bounding box center [632, 411] width 407 height 46
click at [728, 711] on button "취소하기" at bounding box center [726, 707] width 87 height 39
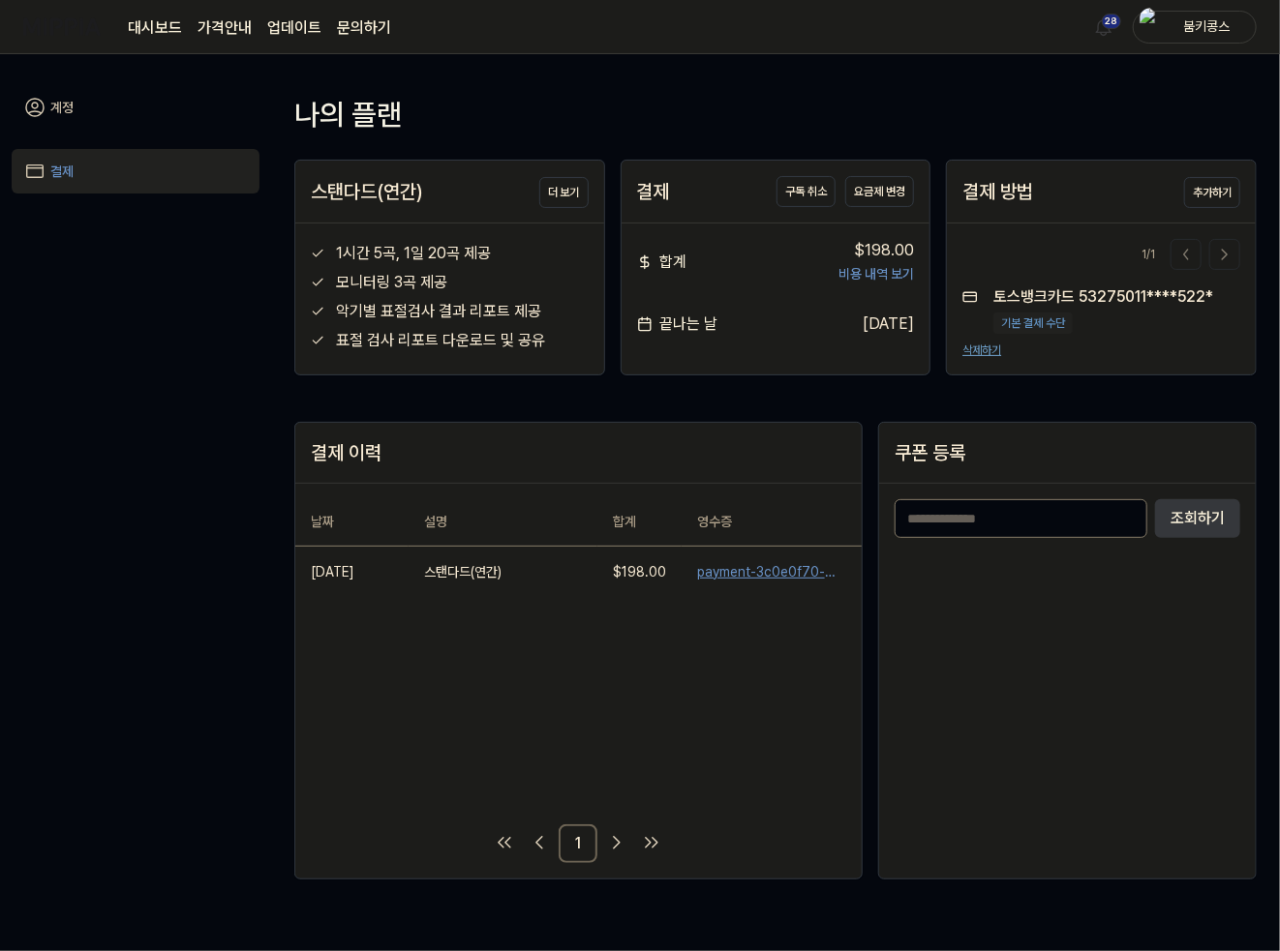
click at [64, 111] on link "계정" at bounding box center [136, 107] width 248 height 45
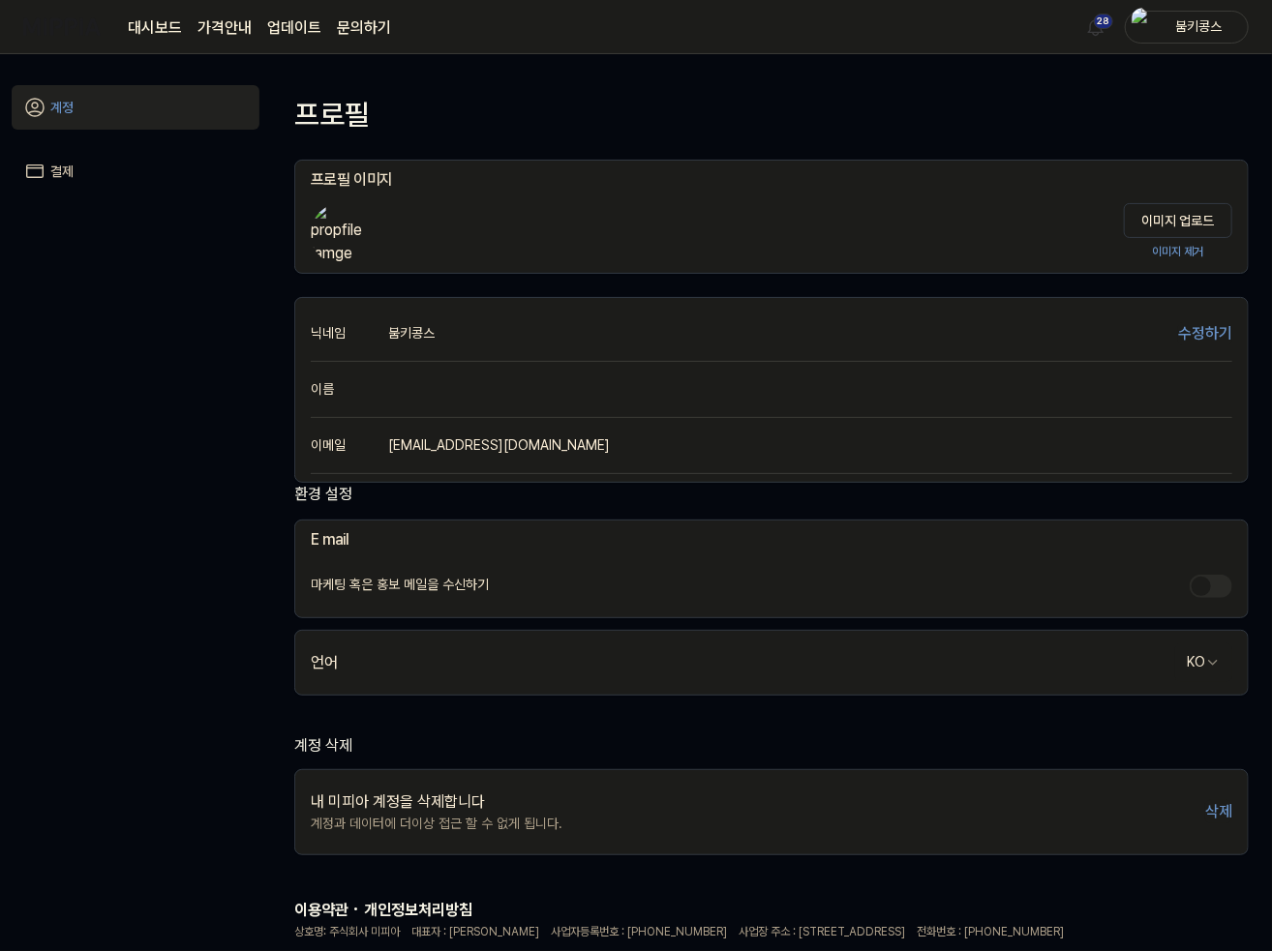
click at [136, 22] on link "대시보드" at bounding box center [155, 27] width 54 height 23
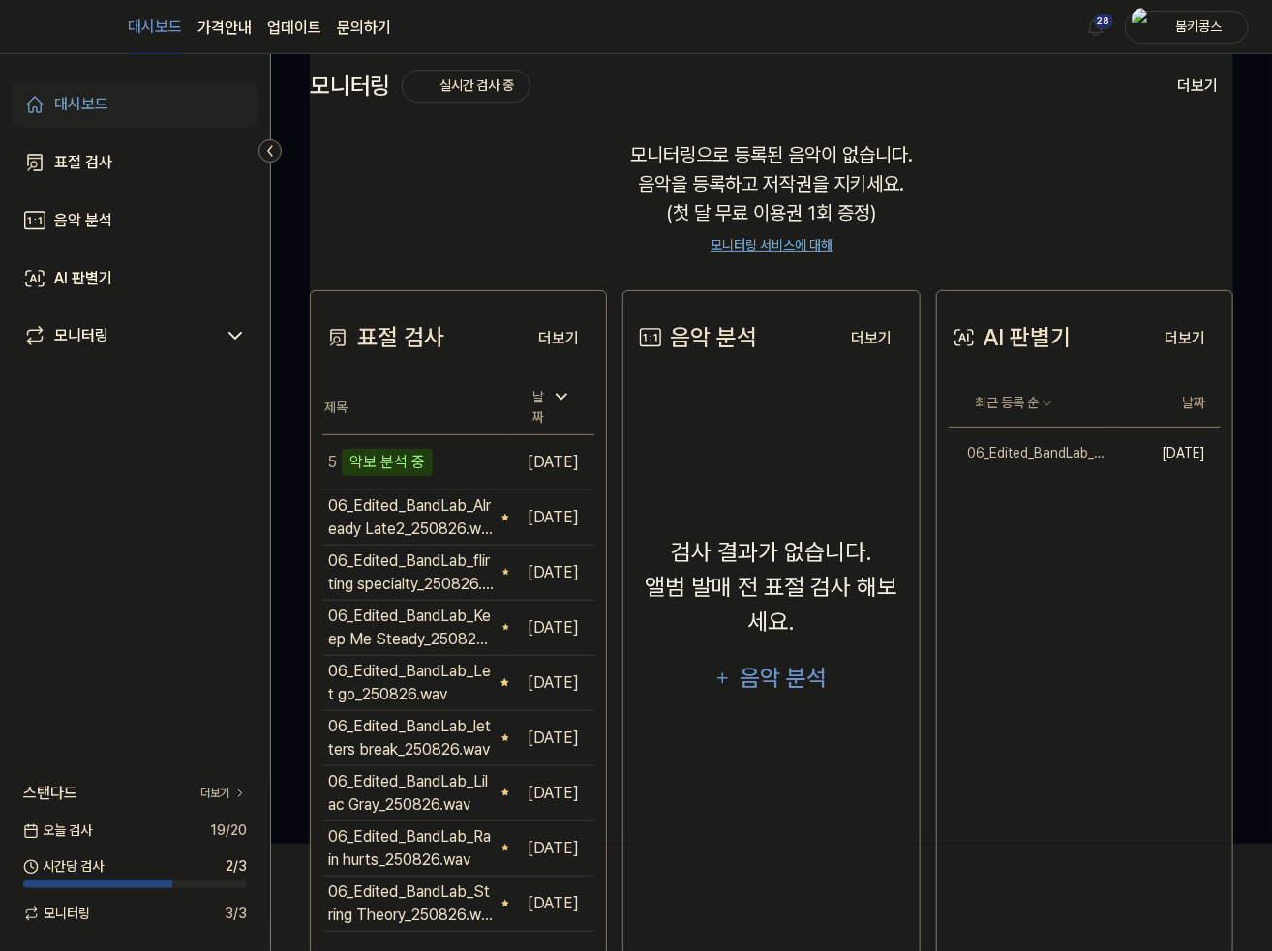
scroll to position [139, 0]
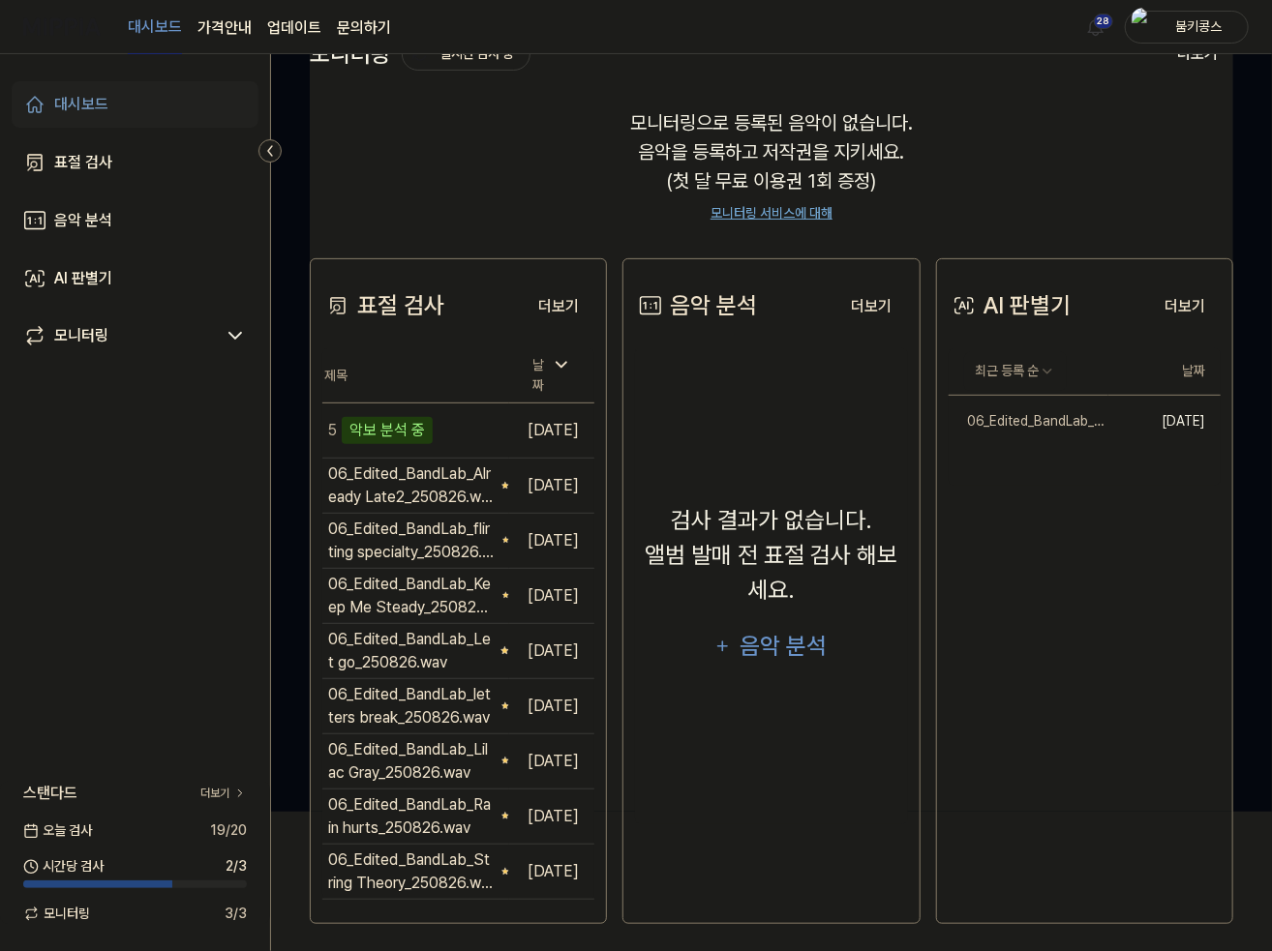
click at [173, 25] on link "대시보드" at bounding box center [155, 27] width 54 height 53
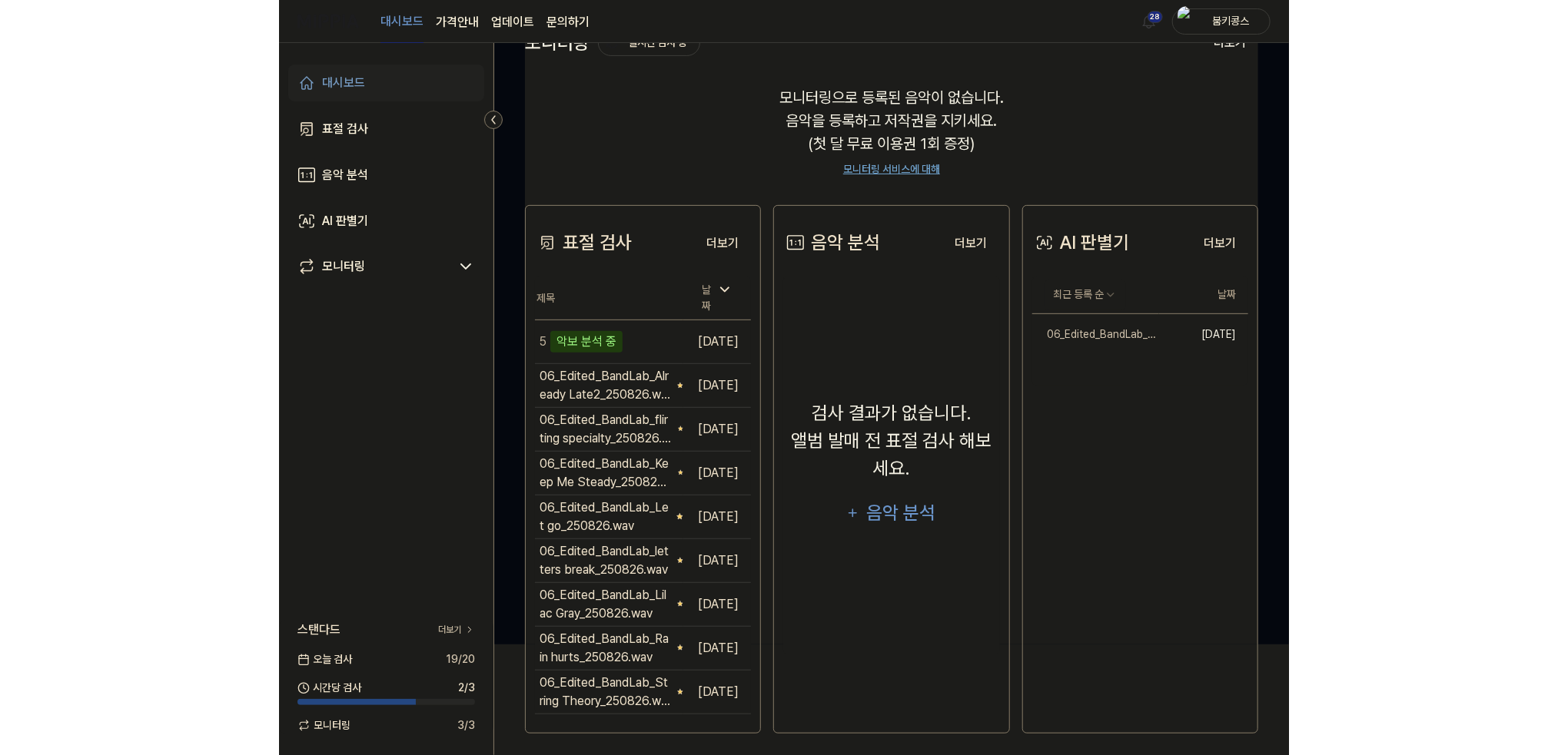
scroll to position [0, 0]
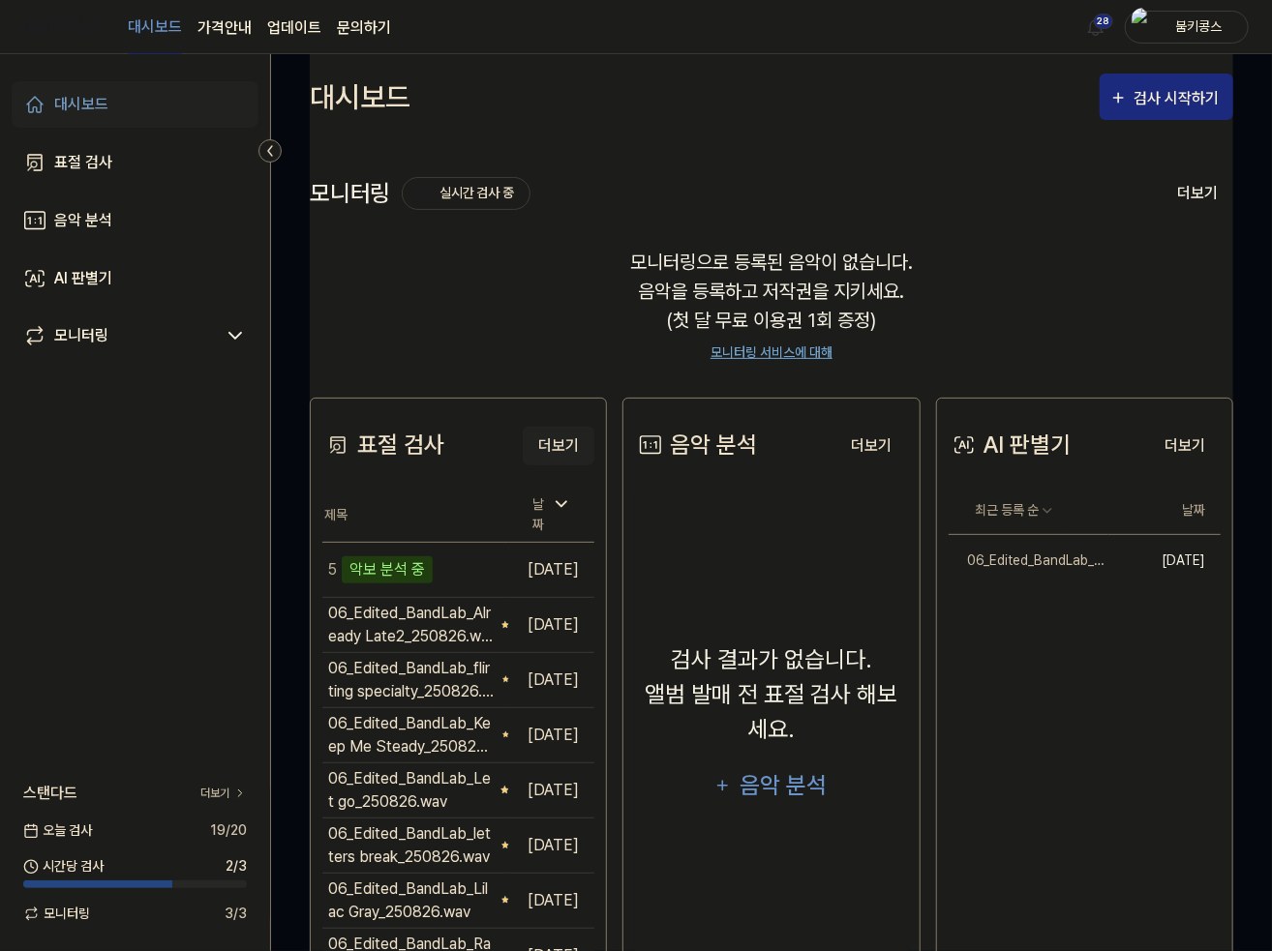
click at [576, 443] on button "더보기" at bounding box center [559, 446] width 72 height 39
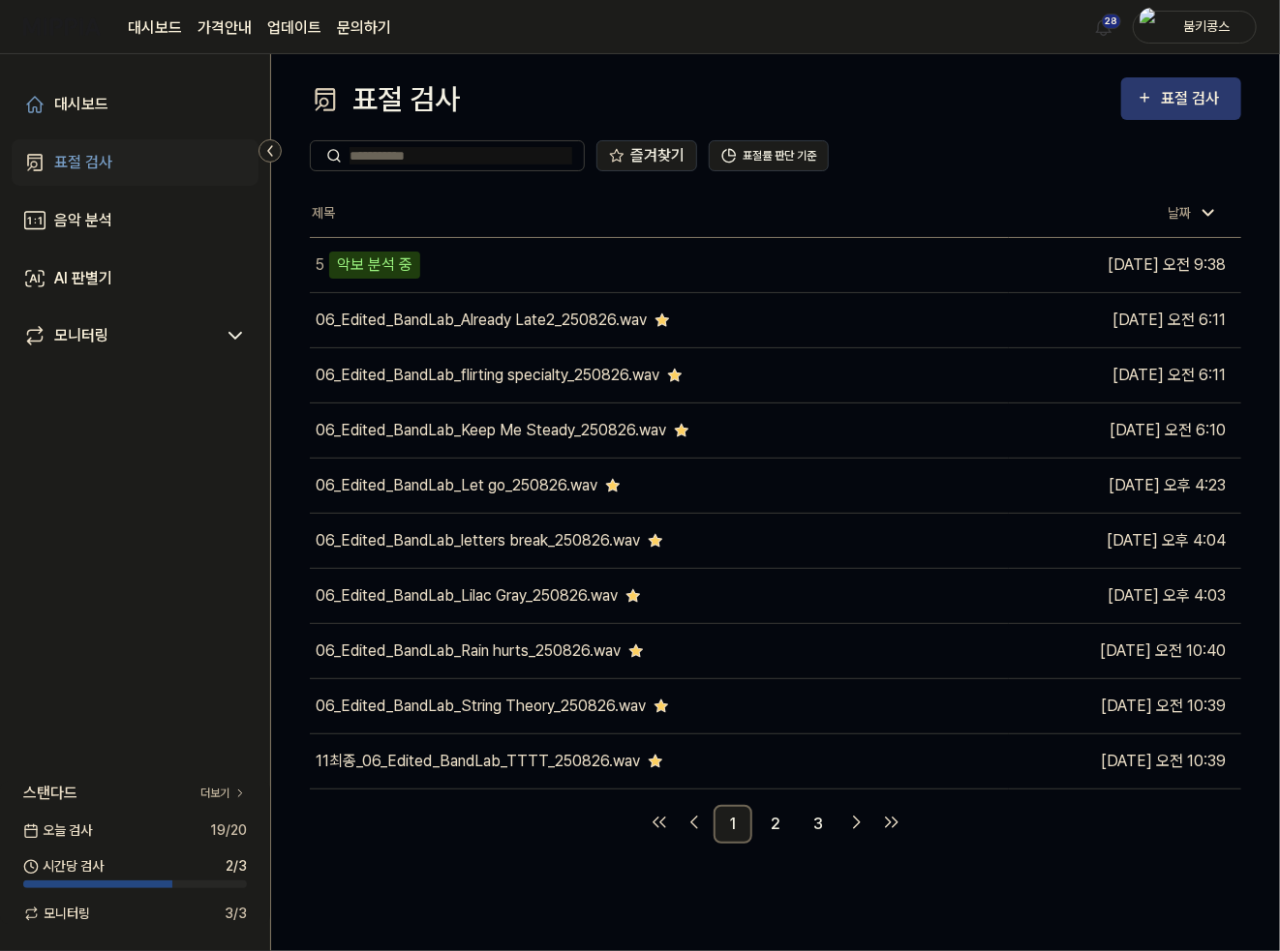
click at [1177, 101] on div "표절 검사" at bounding box center [1193, 98] width 65 height 25
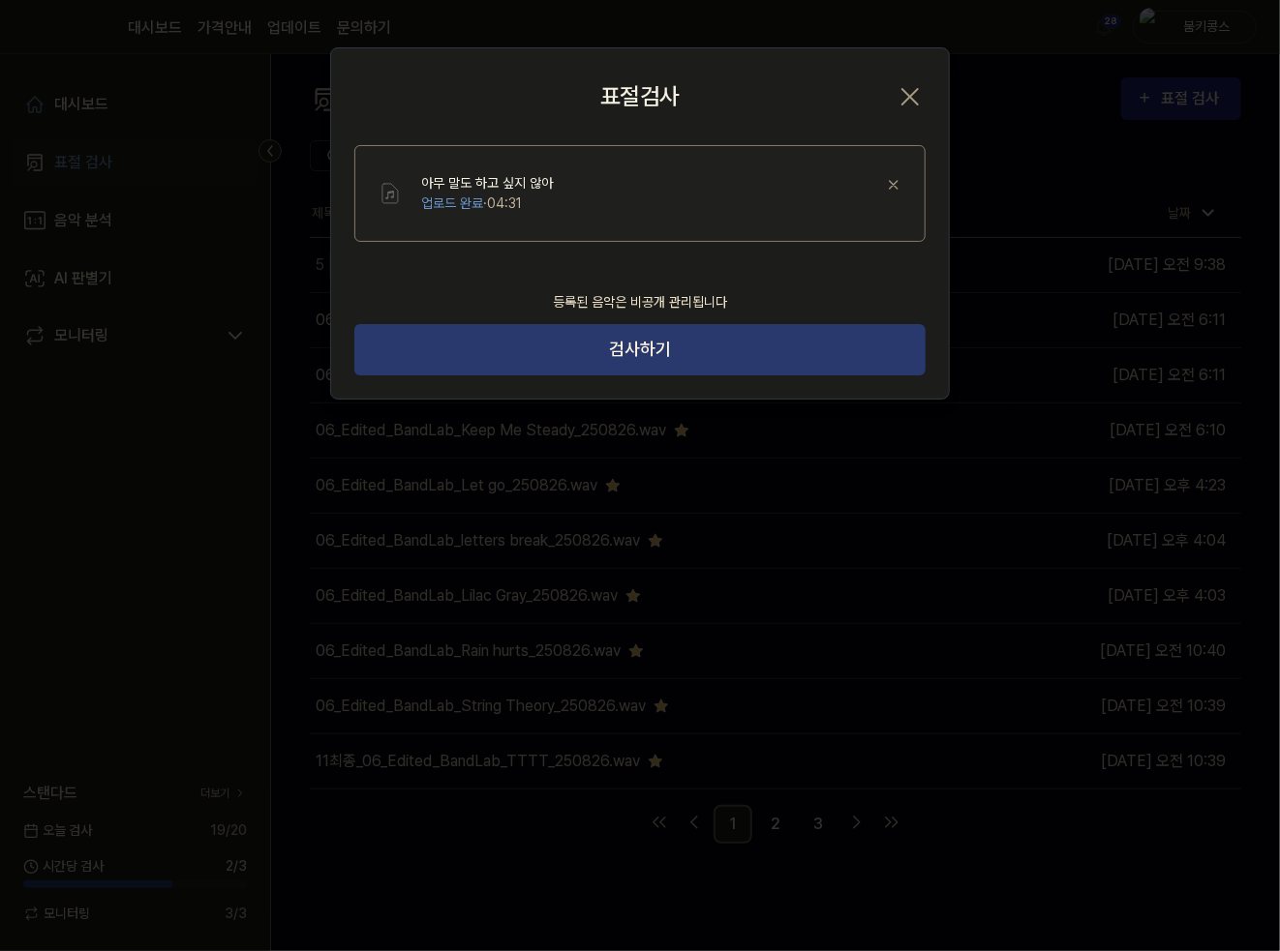
click at [672, 354] on button "검사하기" at bounding box center [639, 349] width 571 height 51
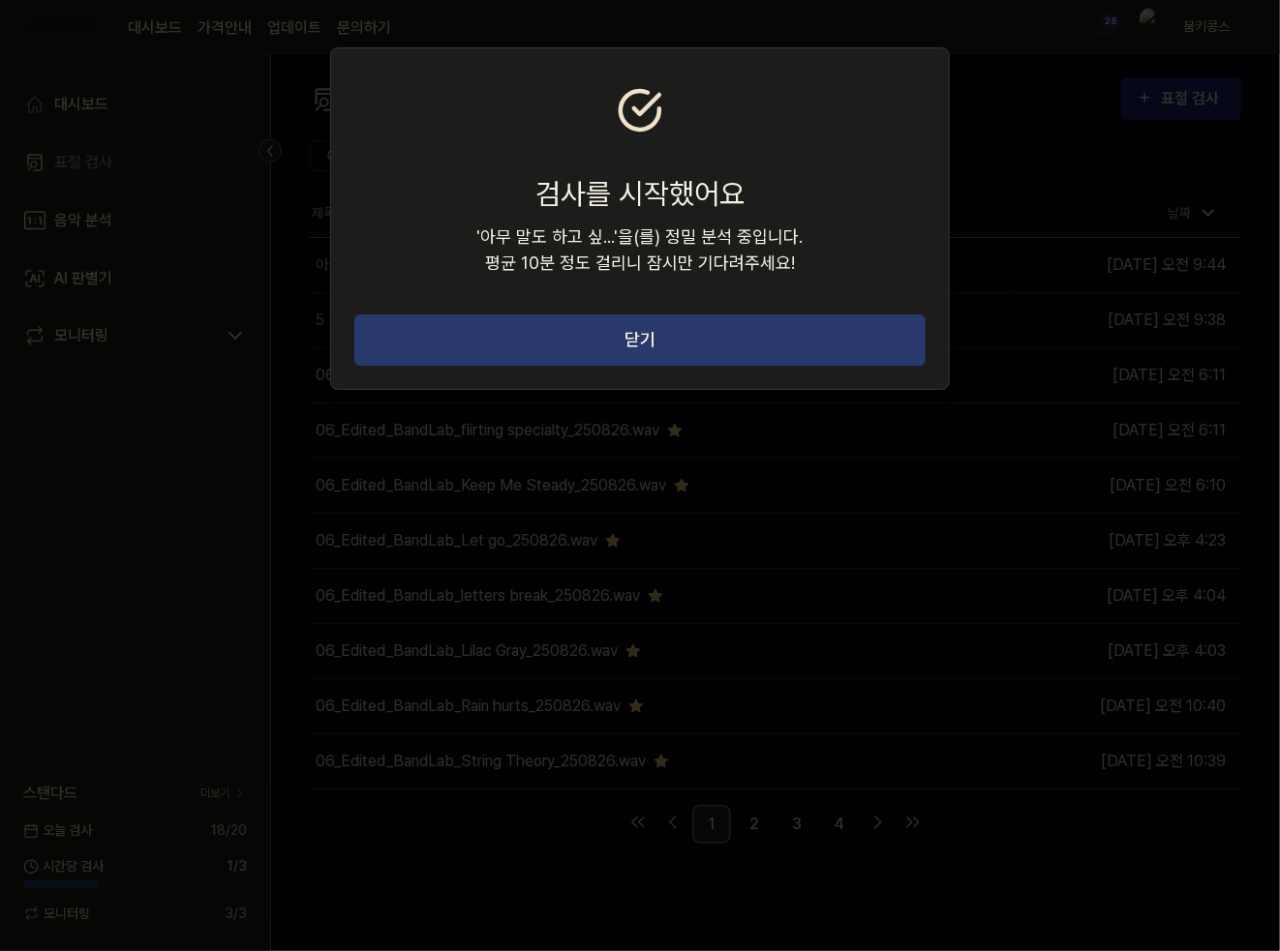
click at [612, 330] on button "닫기" at bounding box center [639, 340] width 571 height 51
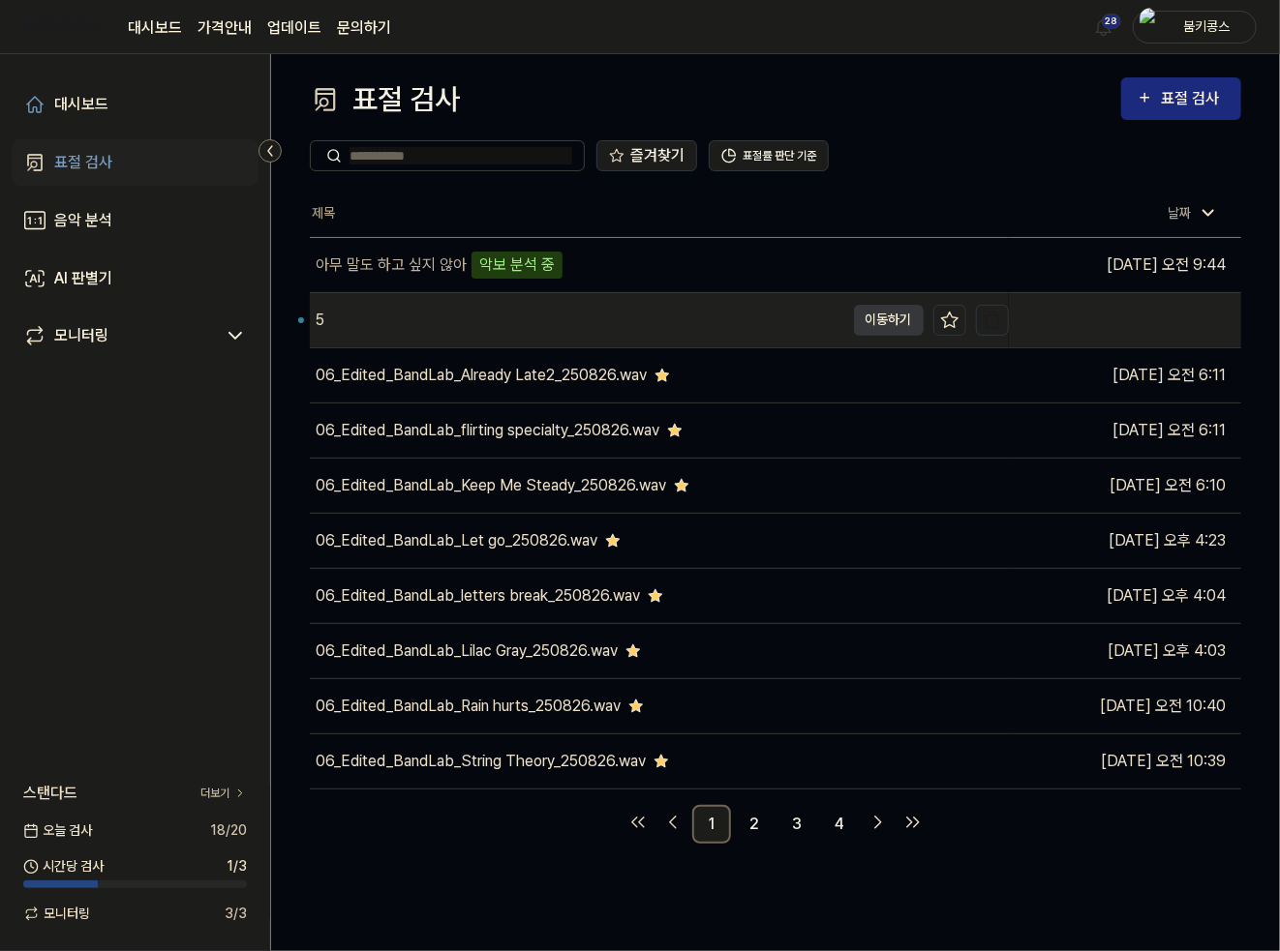
click at [467, 322] on div "5" at bounding box center [577, 320] width 534 height 54
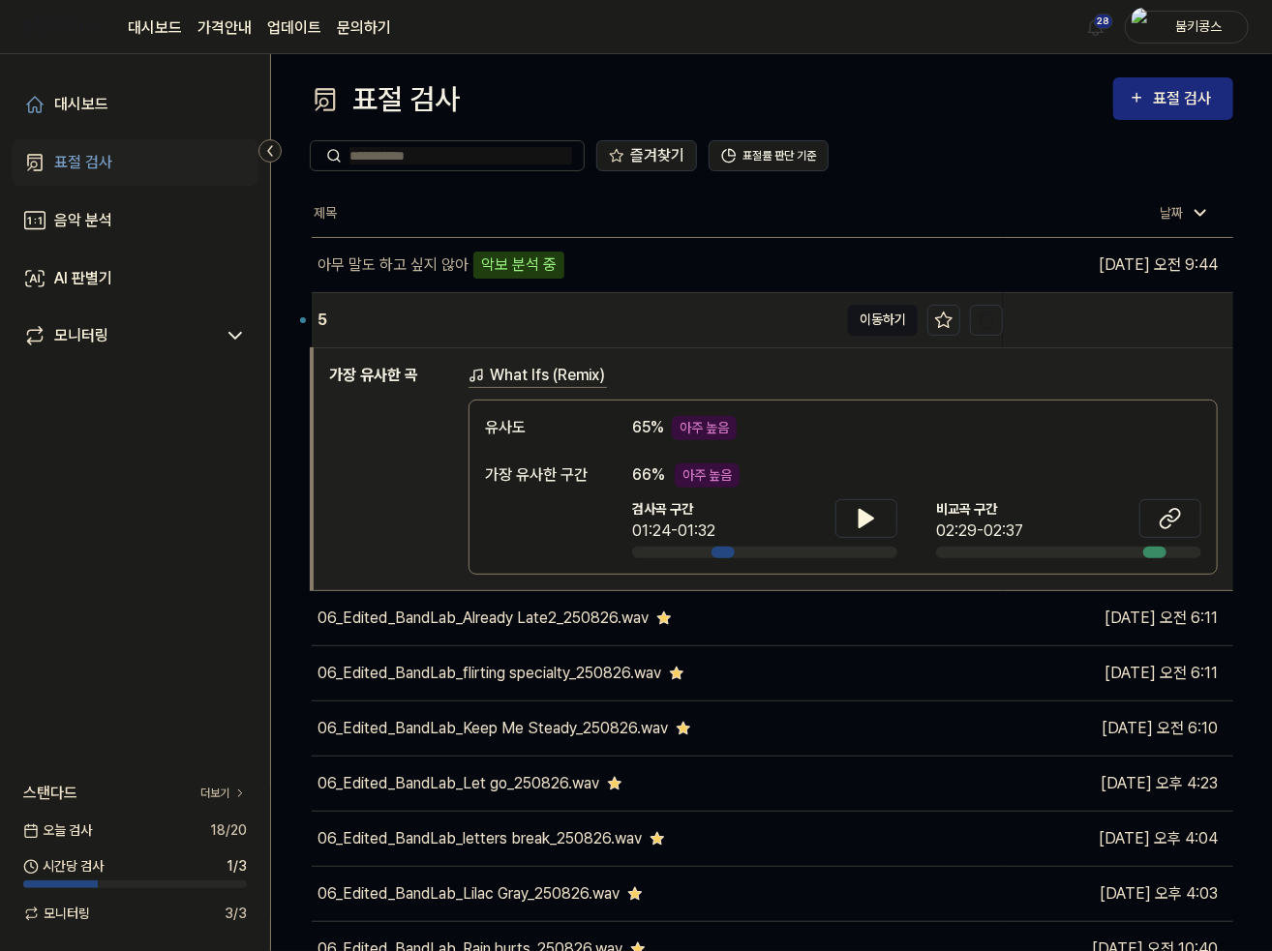
click at [855, 323] on button "이동하기" at bounding box center [883, 320] width 70 height 31
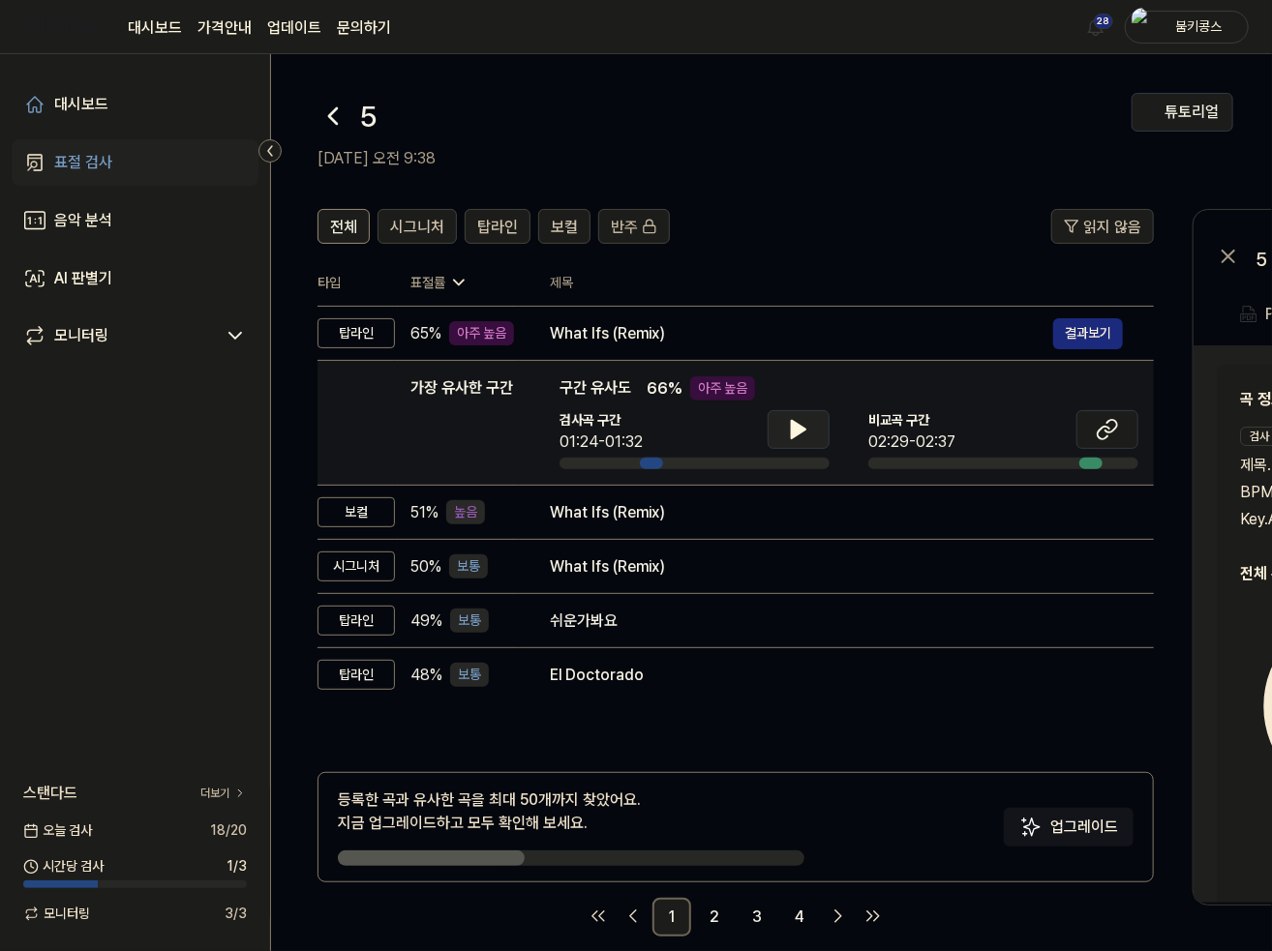
click at [794, 418] on icon at bounding box center [798, 429] width 23 height 23
click at [797, 419] on icon at bounding box center [798, 429] width 23 height 23
click at [1112, 440] on icon at bounding box center [1107, 429] width 23 height 23
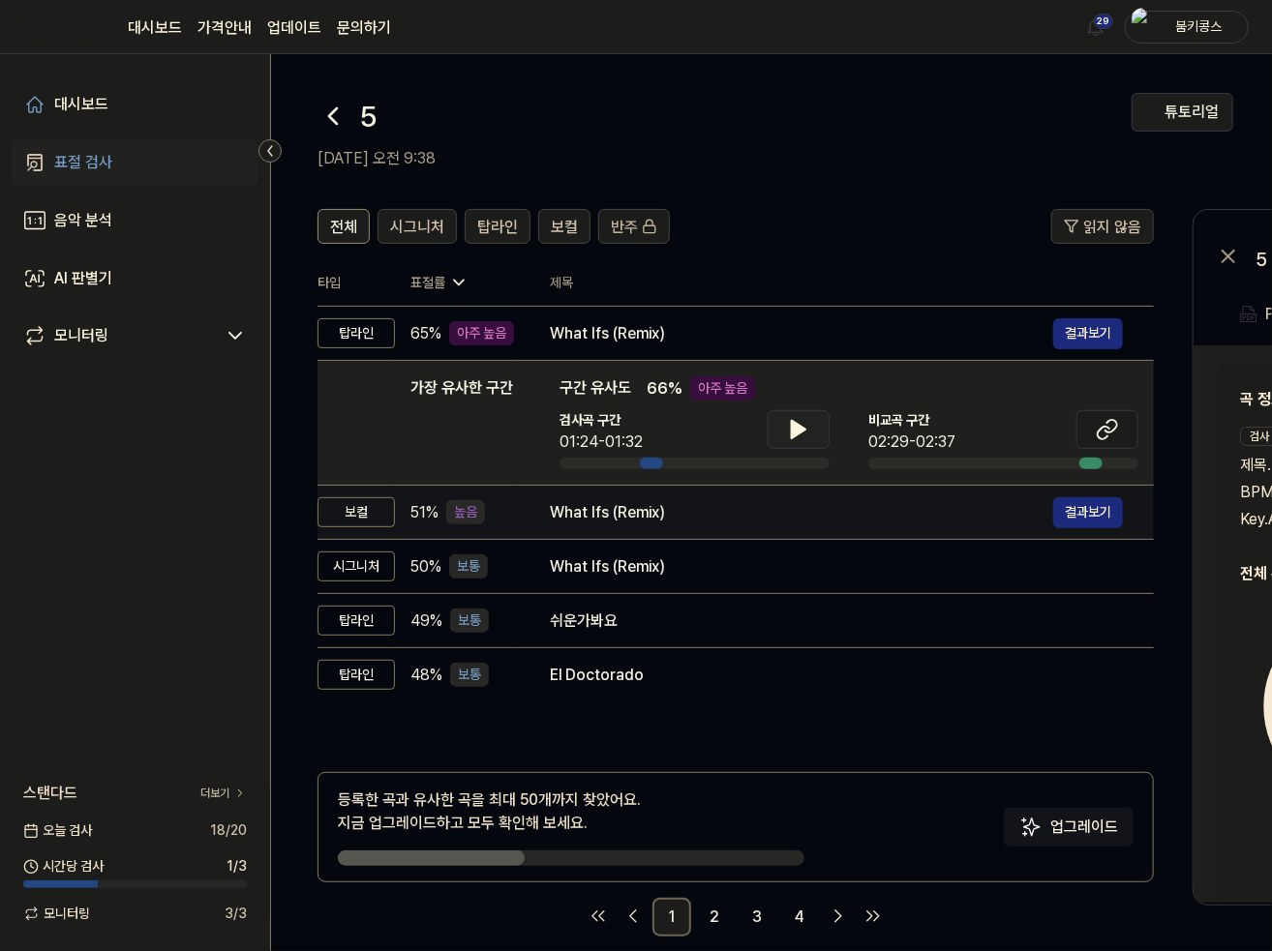
click at [614, 517] on div "What Ifs (Remix)" at bounding box center [801, 512] width 503 height 23
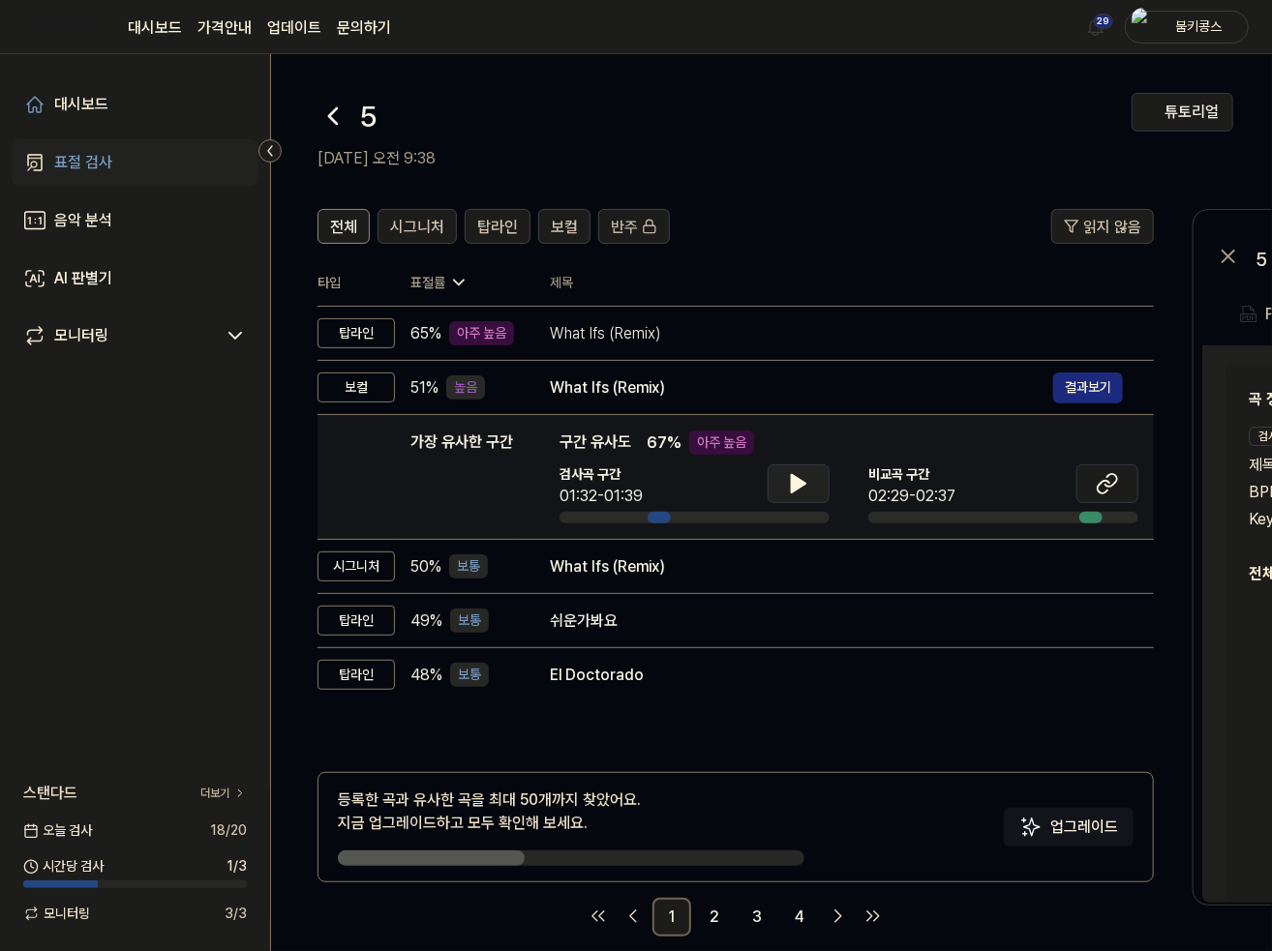
drag, startPoint x: 769, startPoint y: 474, endPoint x: 779, endPoint y: 474, distance: 10.6
click at [770, 474] on button at bounding box center [799, 484] width 62 height 39
click at [800, 480] on icon at bounding box center [802, 483] width 4 height 15
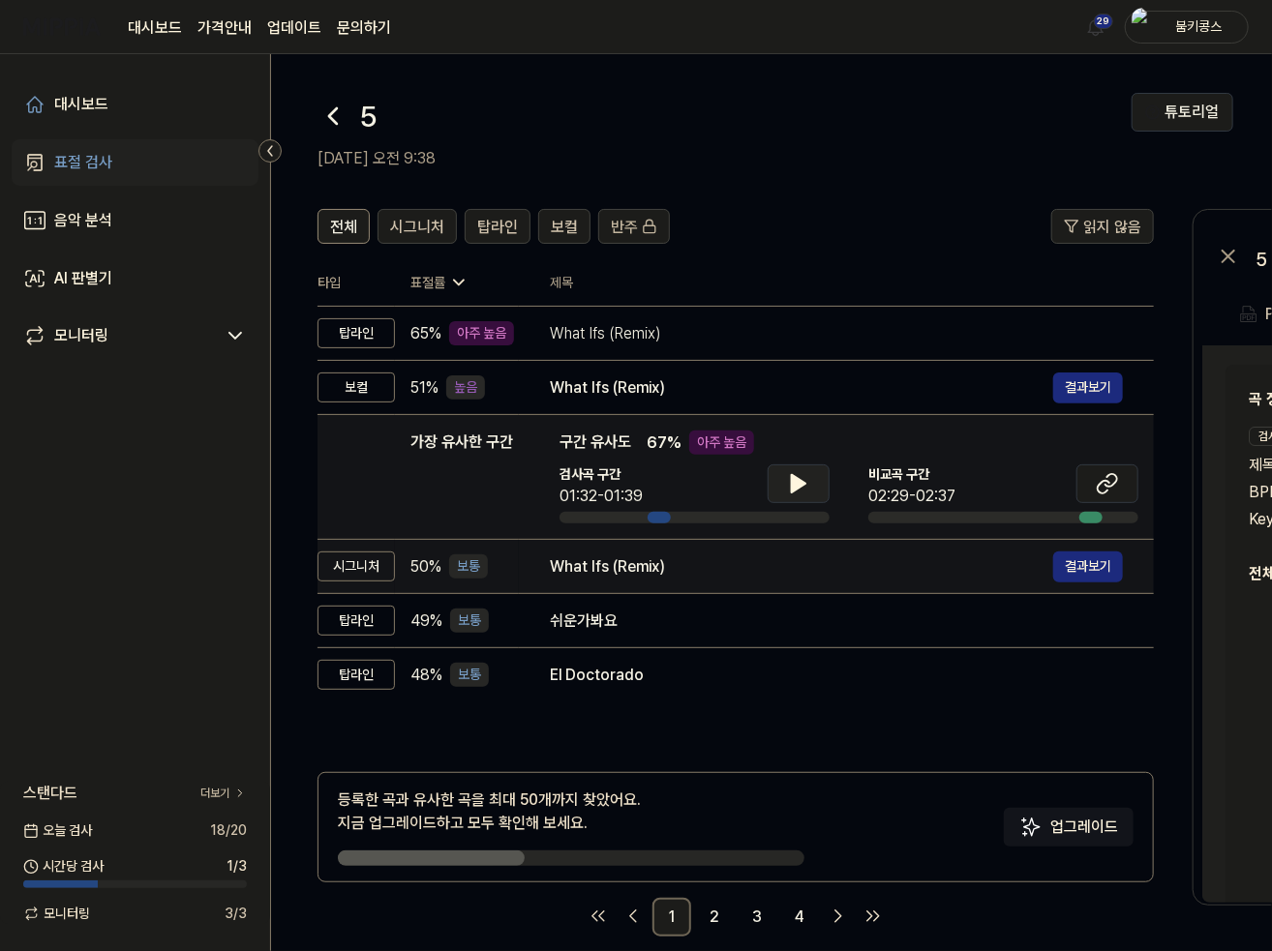
click at [670, 575] on div "What Ifs (Remix)" at bounding box center [801, 567] width 503 height 23
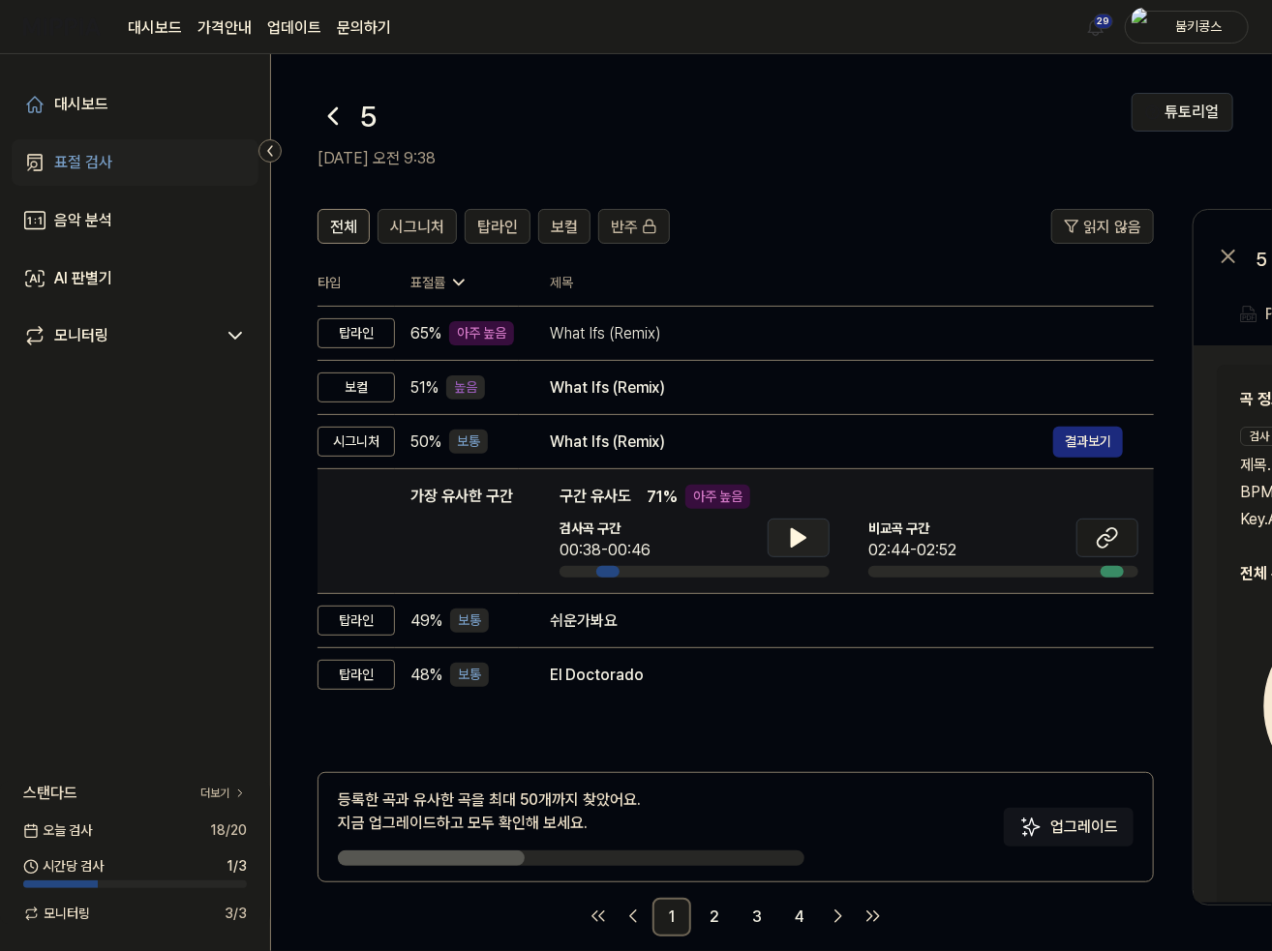
click at [816, 522] on button at bounding box center [799, 538] width 62 height 39
click at [797, 534] on icon at bounding box center [798, 538] width 23 height 23
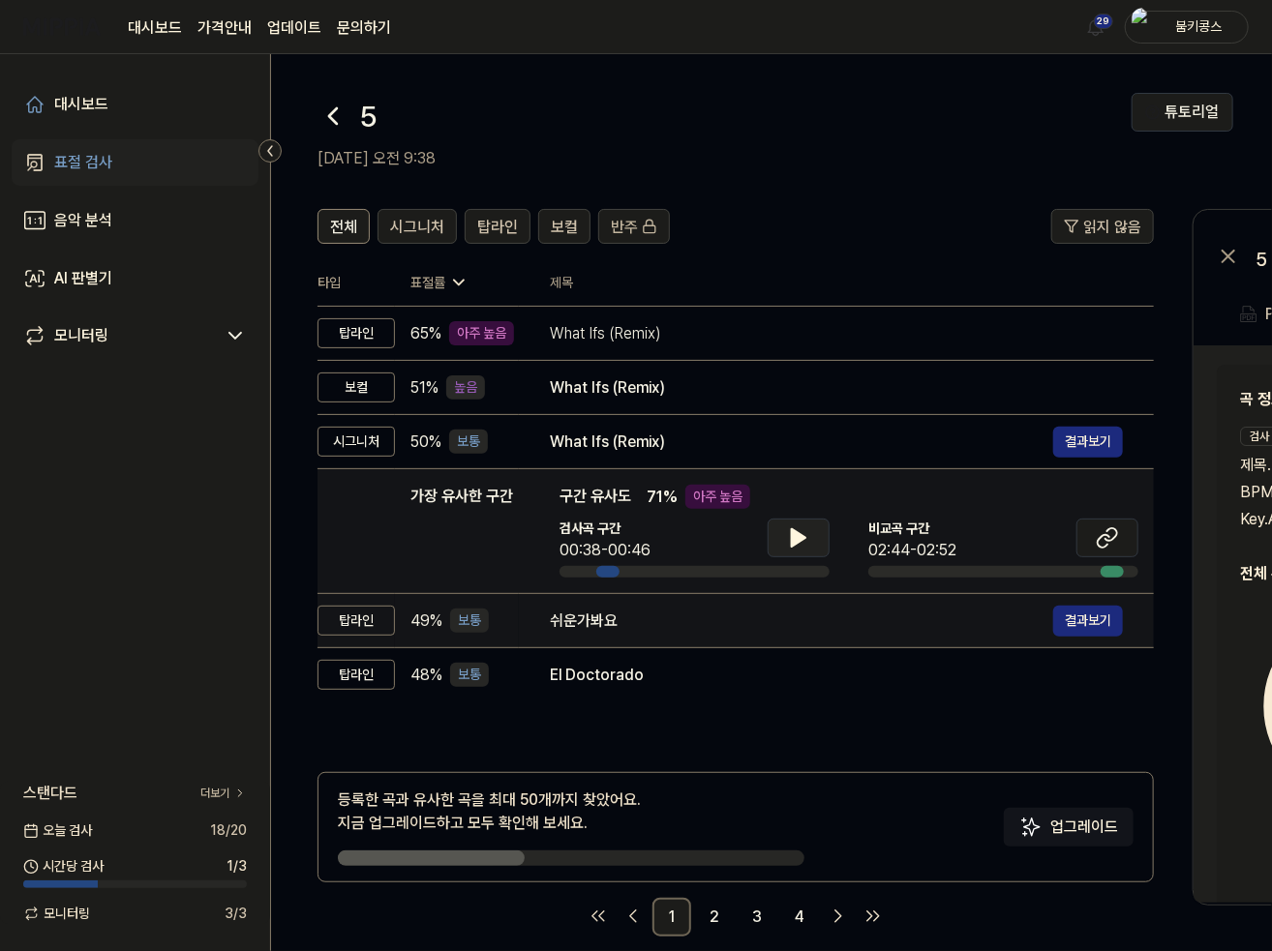
click at [664, 630] on div "쉬운가봐요" at bounding box center [801, 621] width 503 height 23
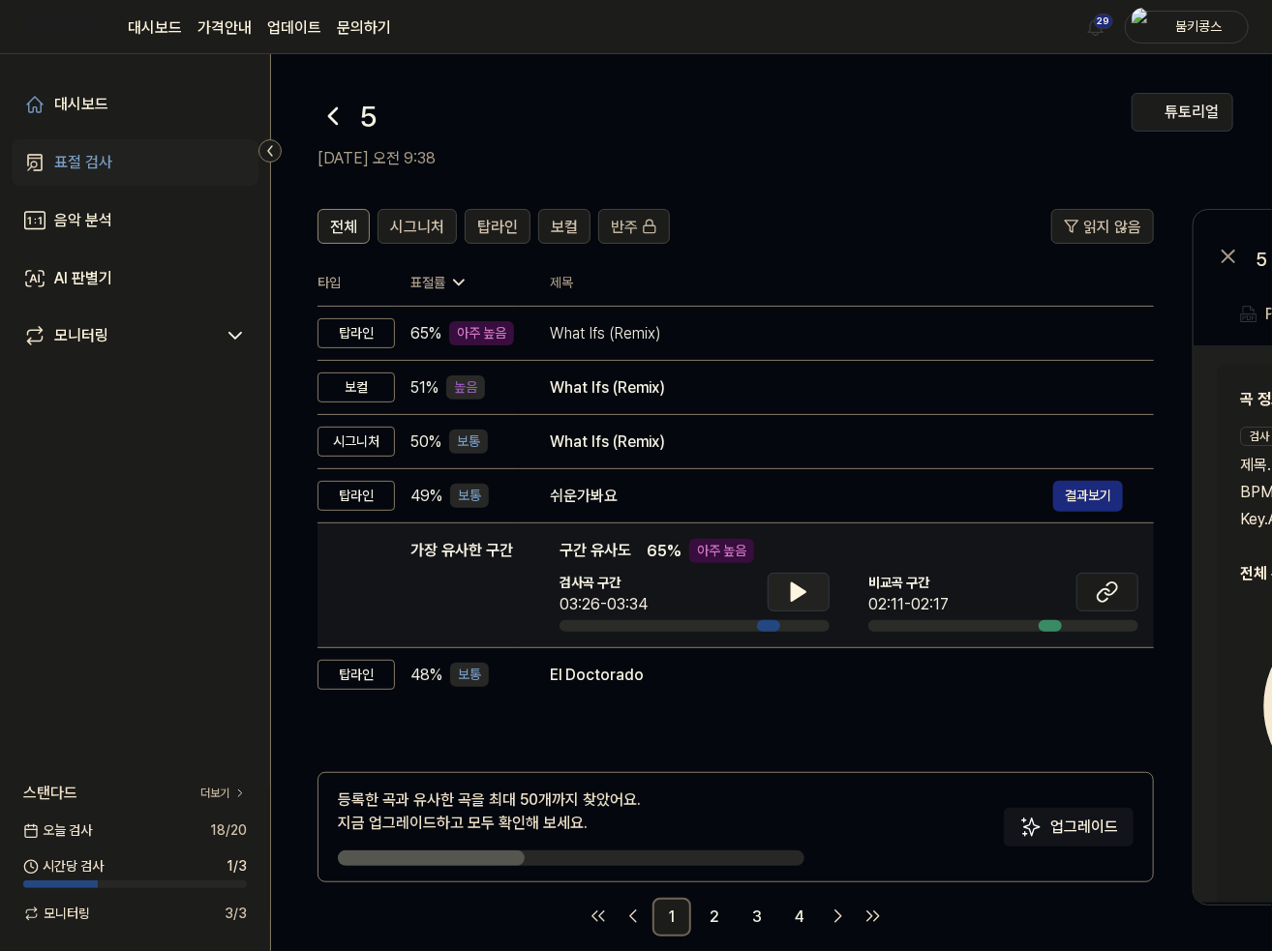
click at [802, 602] on icon at bounding box center [798, 592] width 23 height 23
click at [795, 589] on icon at bounding box center [795, 592] width 4 height 15
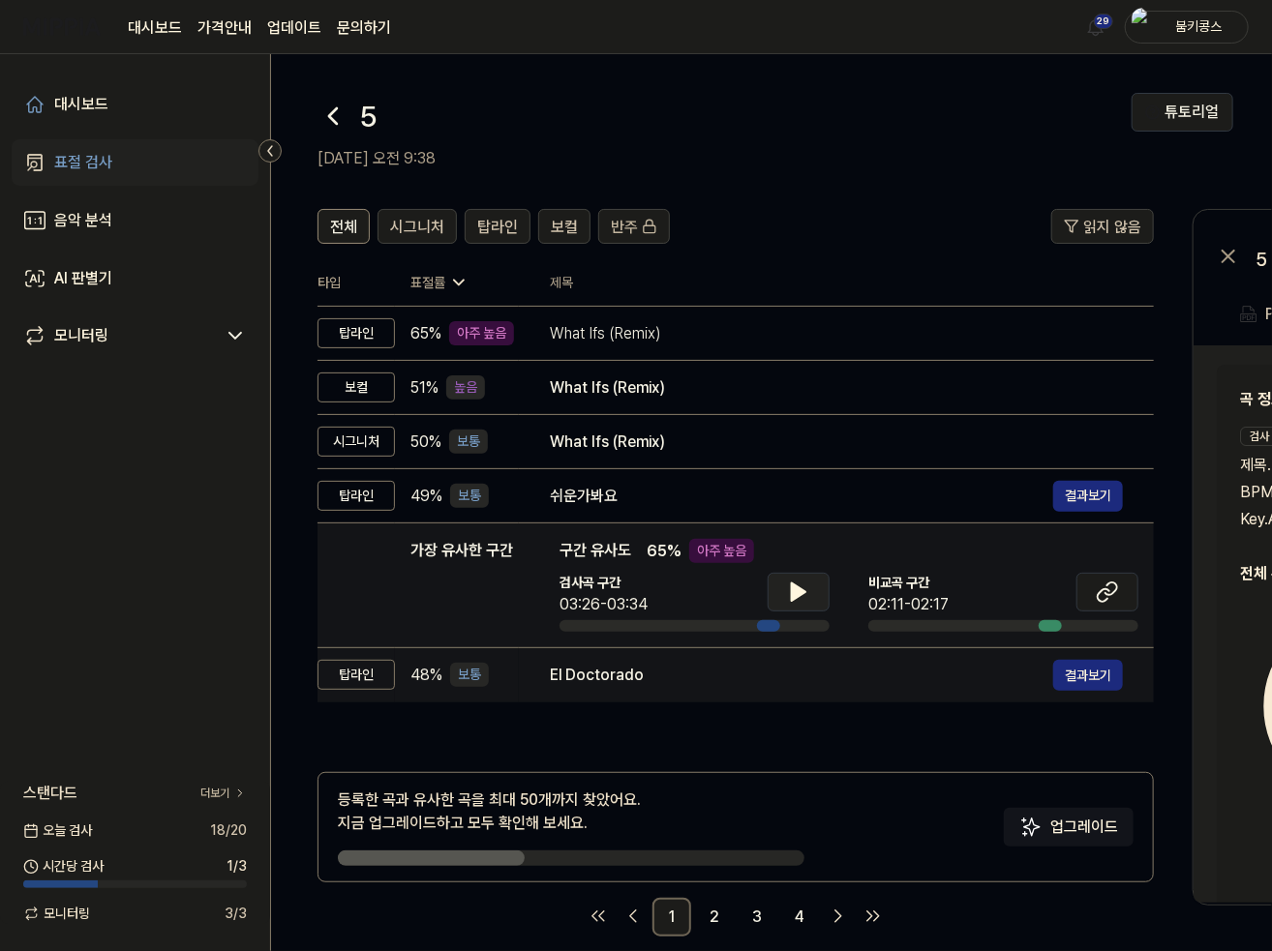
click at [617, 700] on td "El Doctorado 결과보기" at bounding box center [836, 676] width 635 height 54
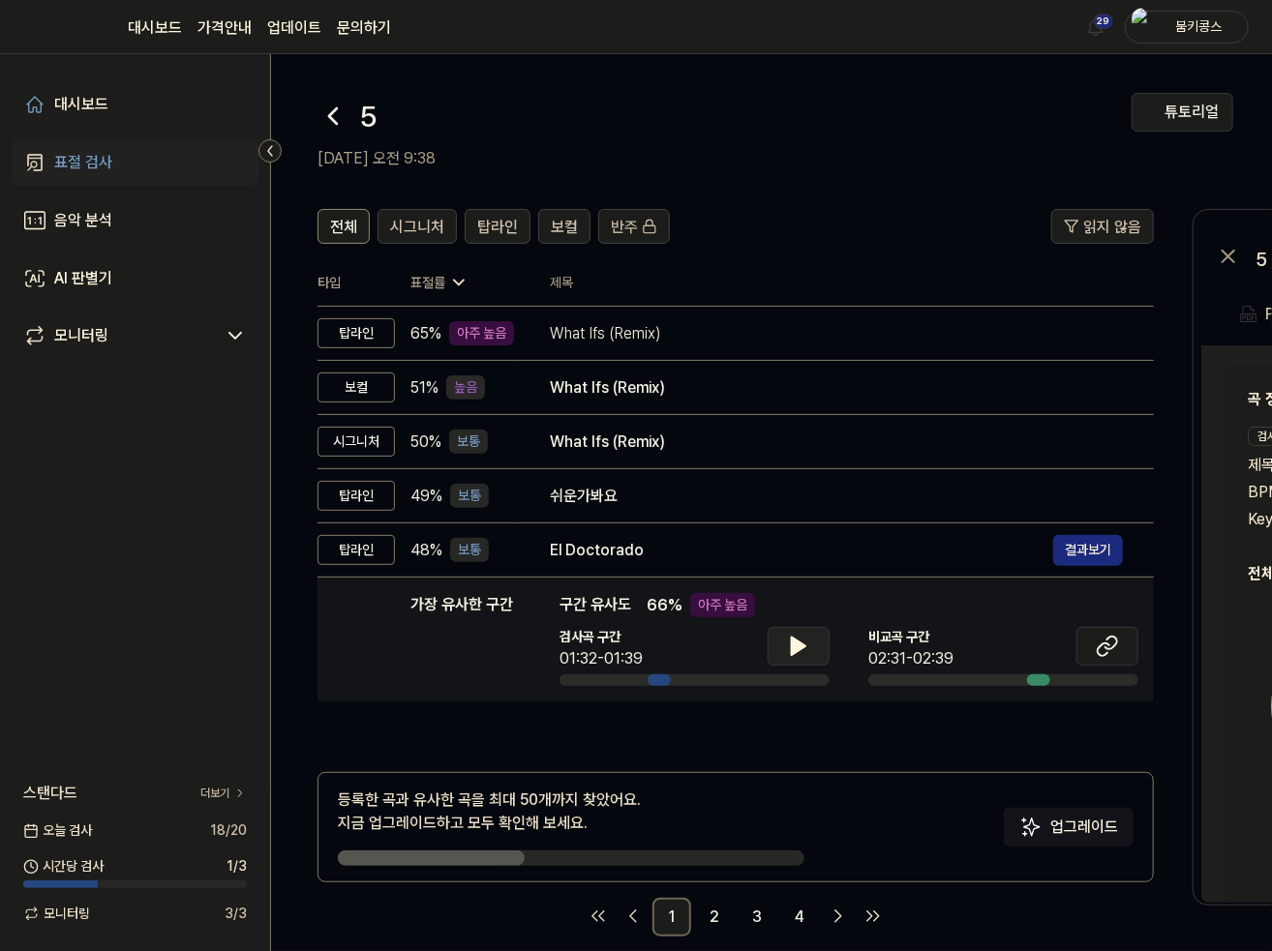
click at [787, 627] on button at bounding box center [799, 646] width 62 height 39
click at [794, 628] on button at bounding box center [799, 646] width 62 height 39
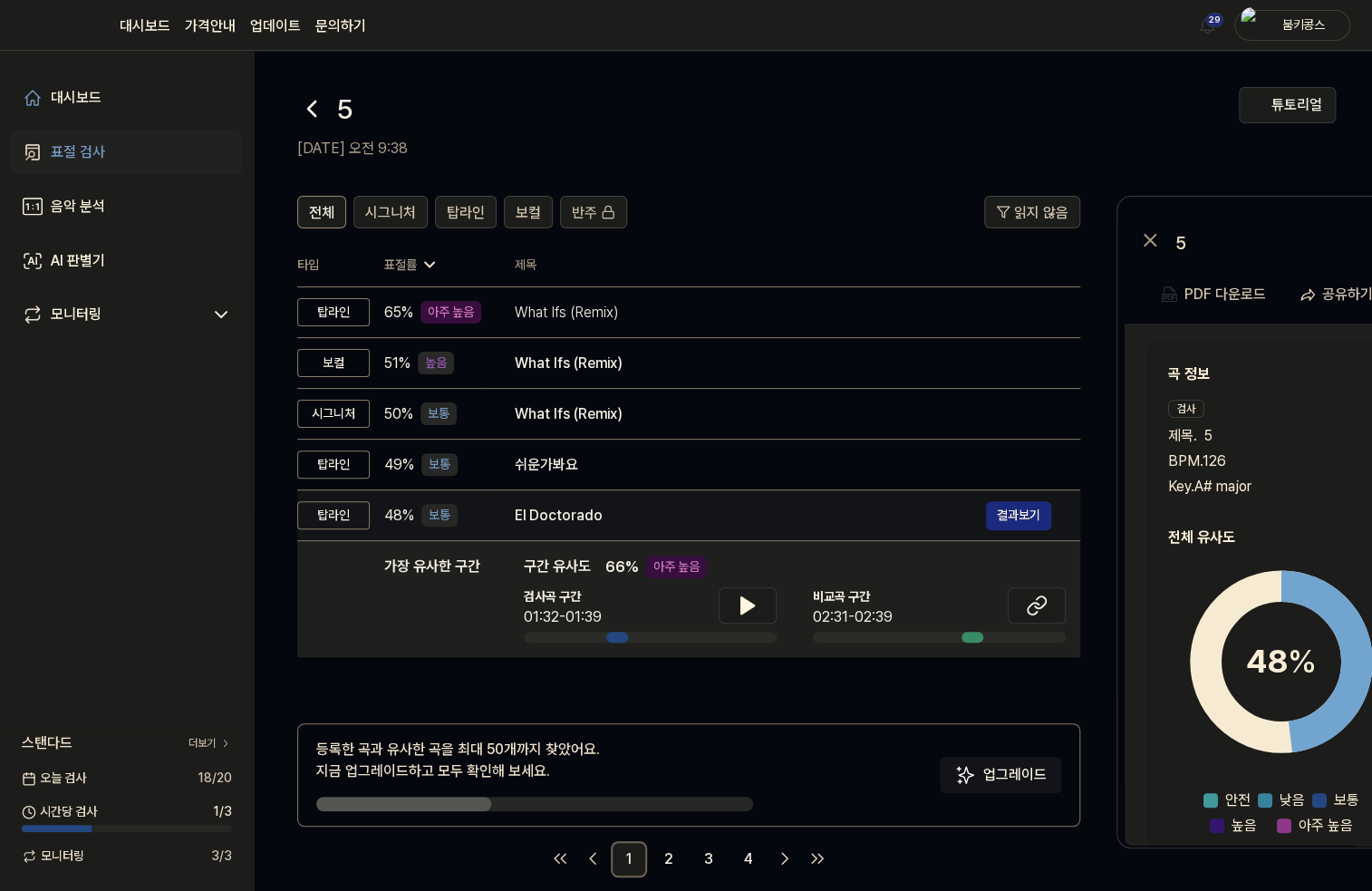
click at [670, 509] on div "El Doctorado" at bounding box center [750, 515] width 471 height 22
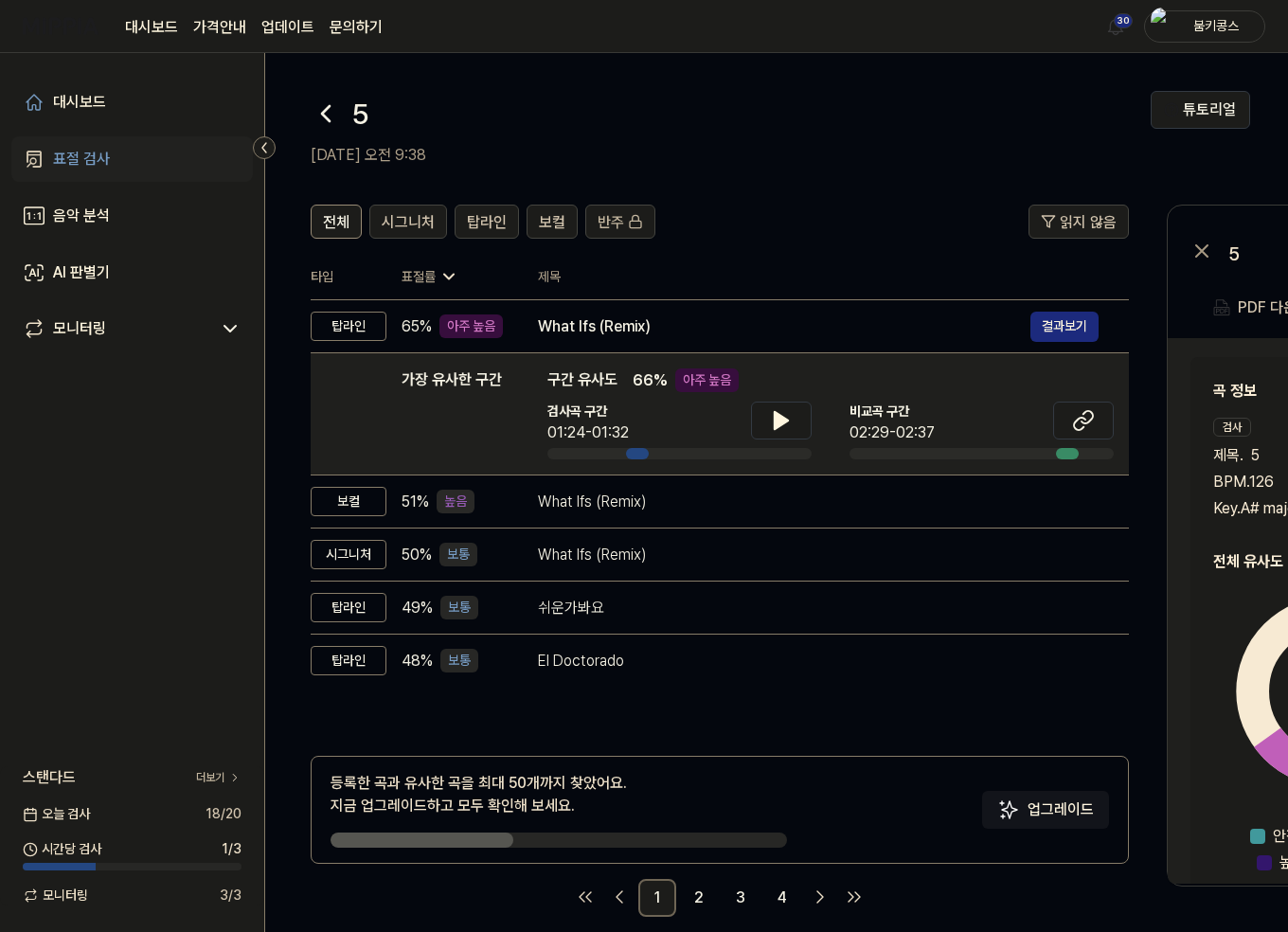
click at [313, 108] on icon at bounding box center [325, 114] width 30 height 30
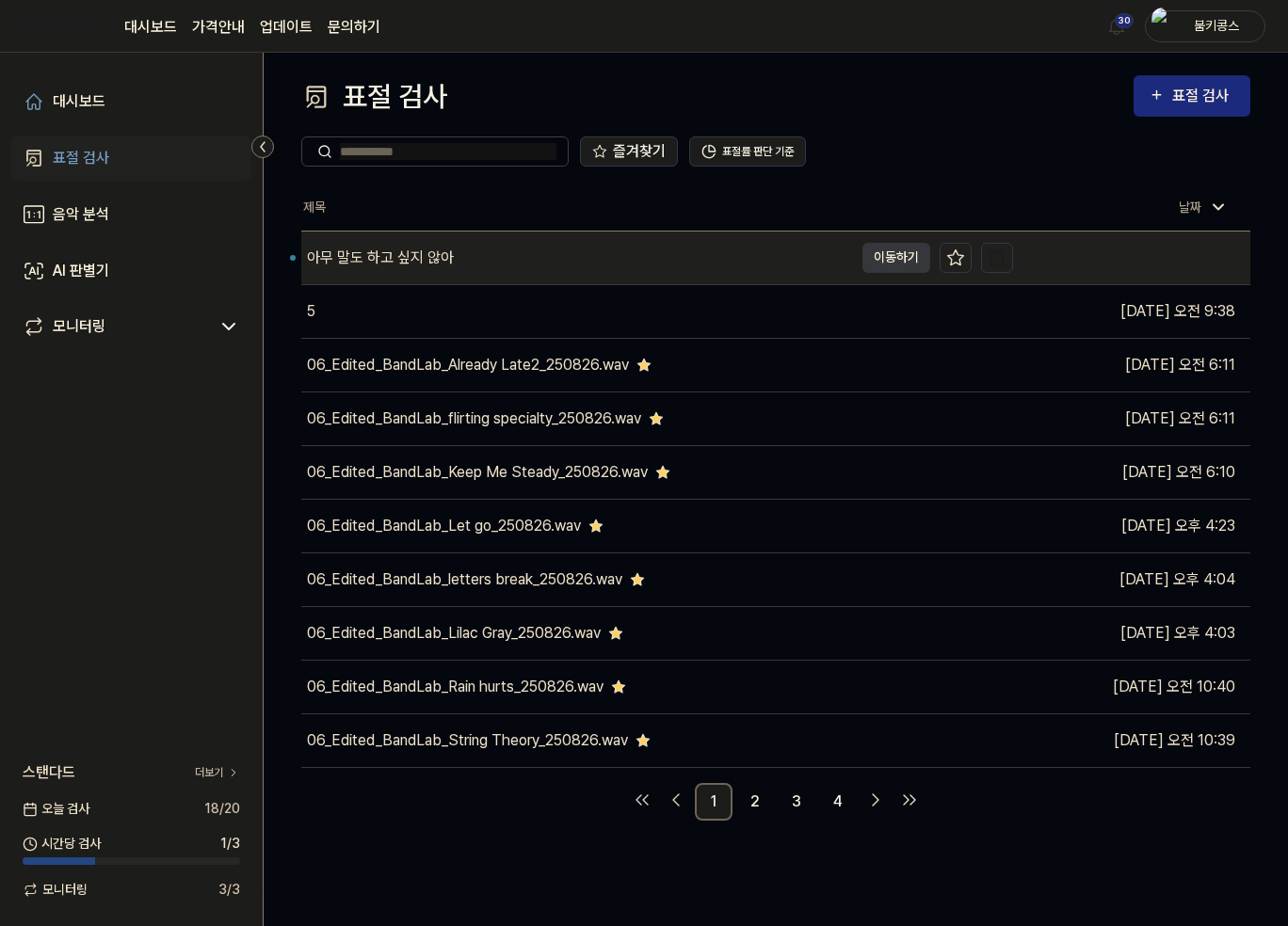
click at [469, 268] on div "아무 말도 하고 싶지 않아" at bounding box center [577, 258] width 552 height 53
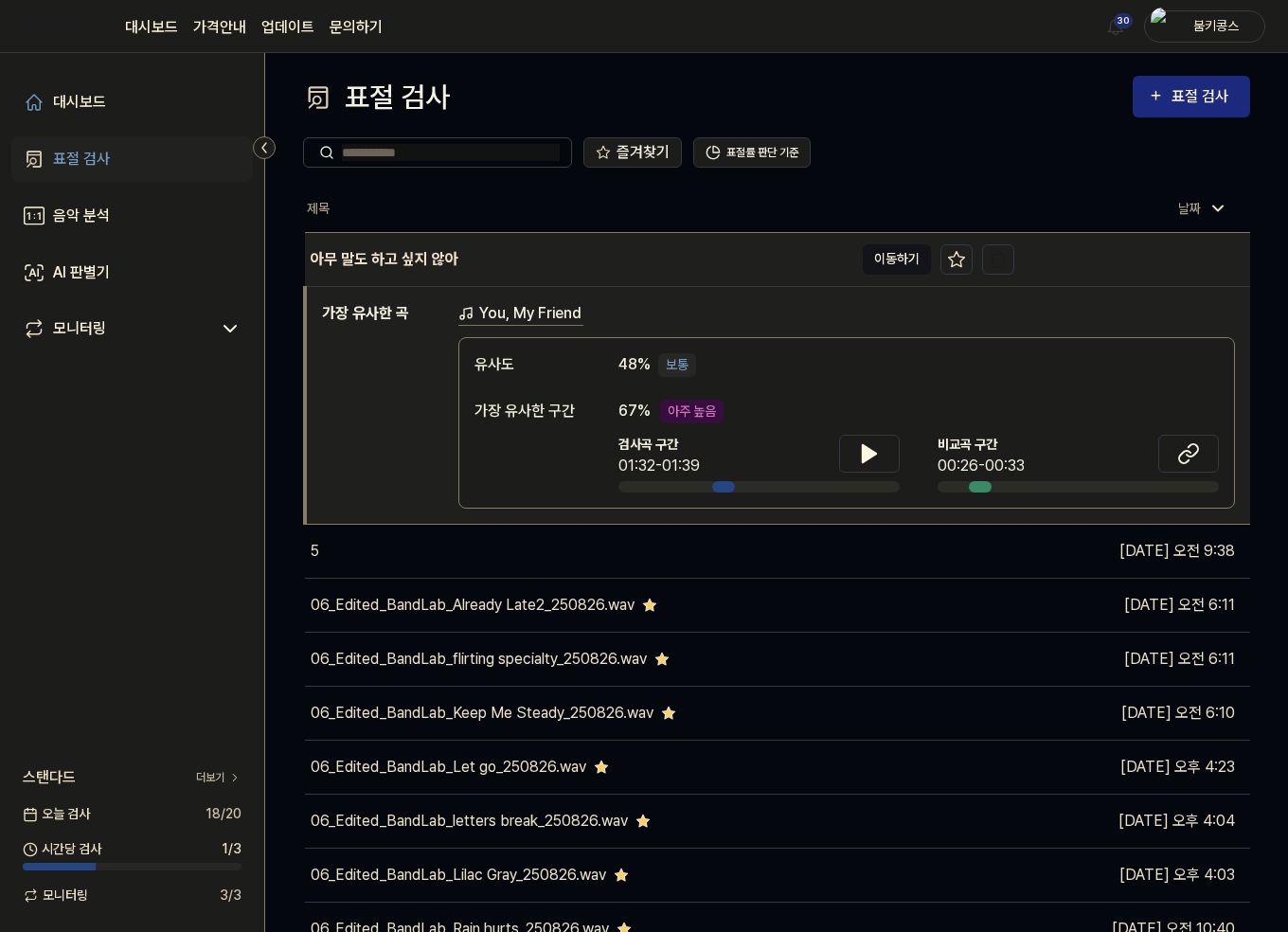
click at [887, 263] on button "이동하기" at bounding box center [897, 259] width 69 height 30
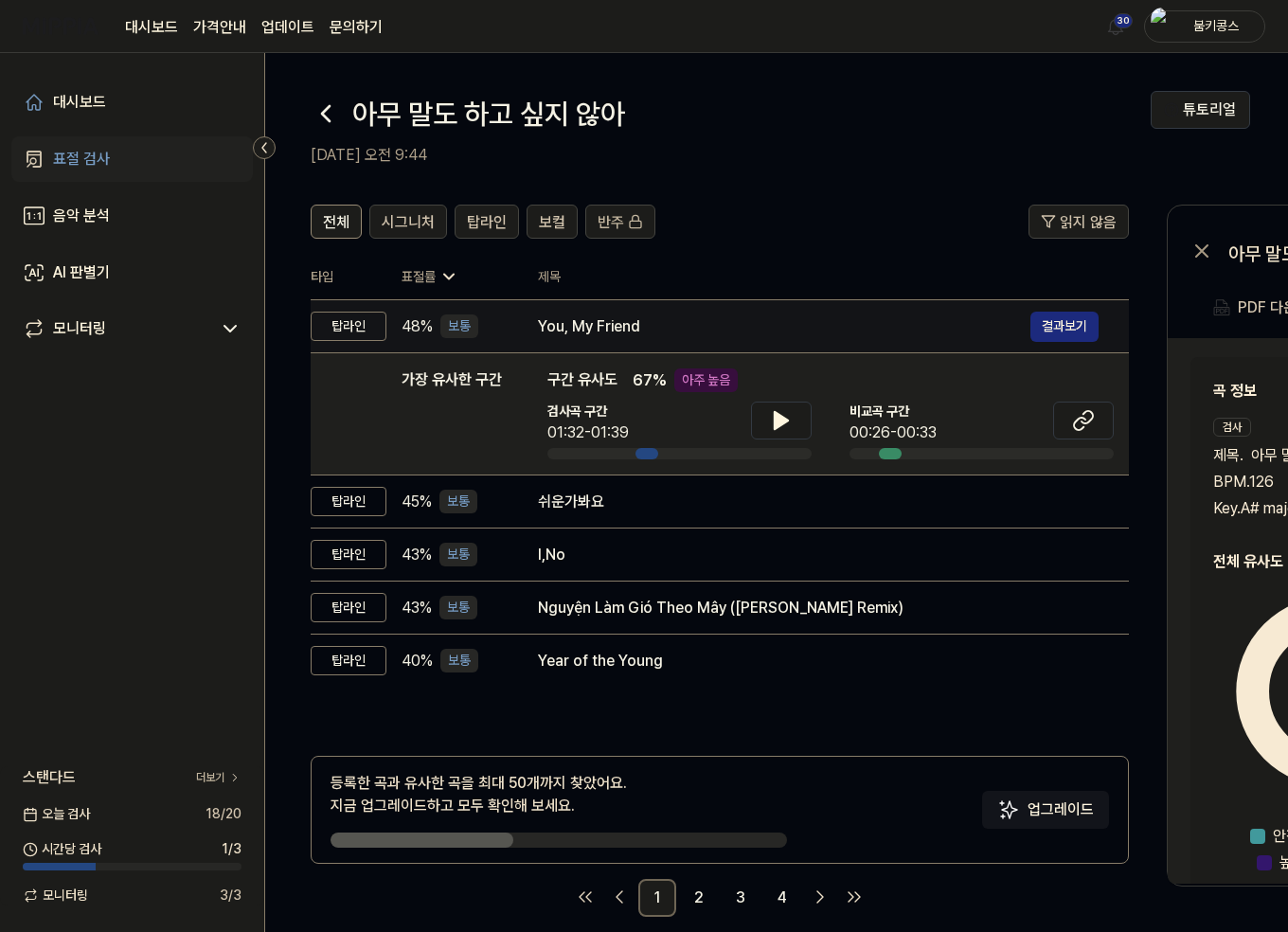
click at [629, 332] on div "You, My Friend" at bounding box center [784, 326] width 492 height 23
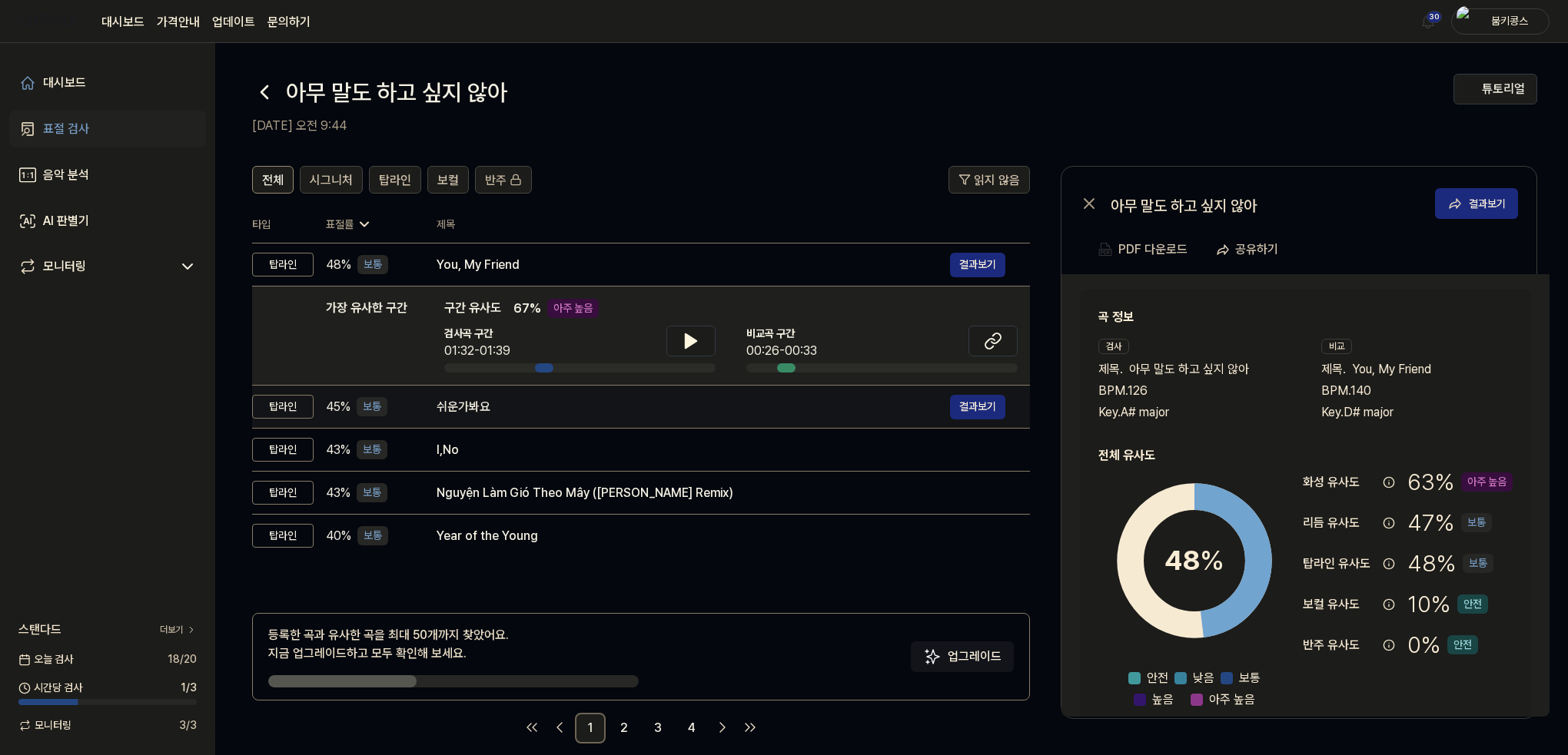
click at [502, 401] on div "쉬운가봐요" at bounding box center [693, 406] width 514 height 18
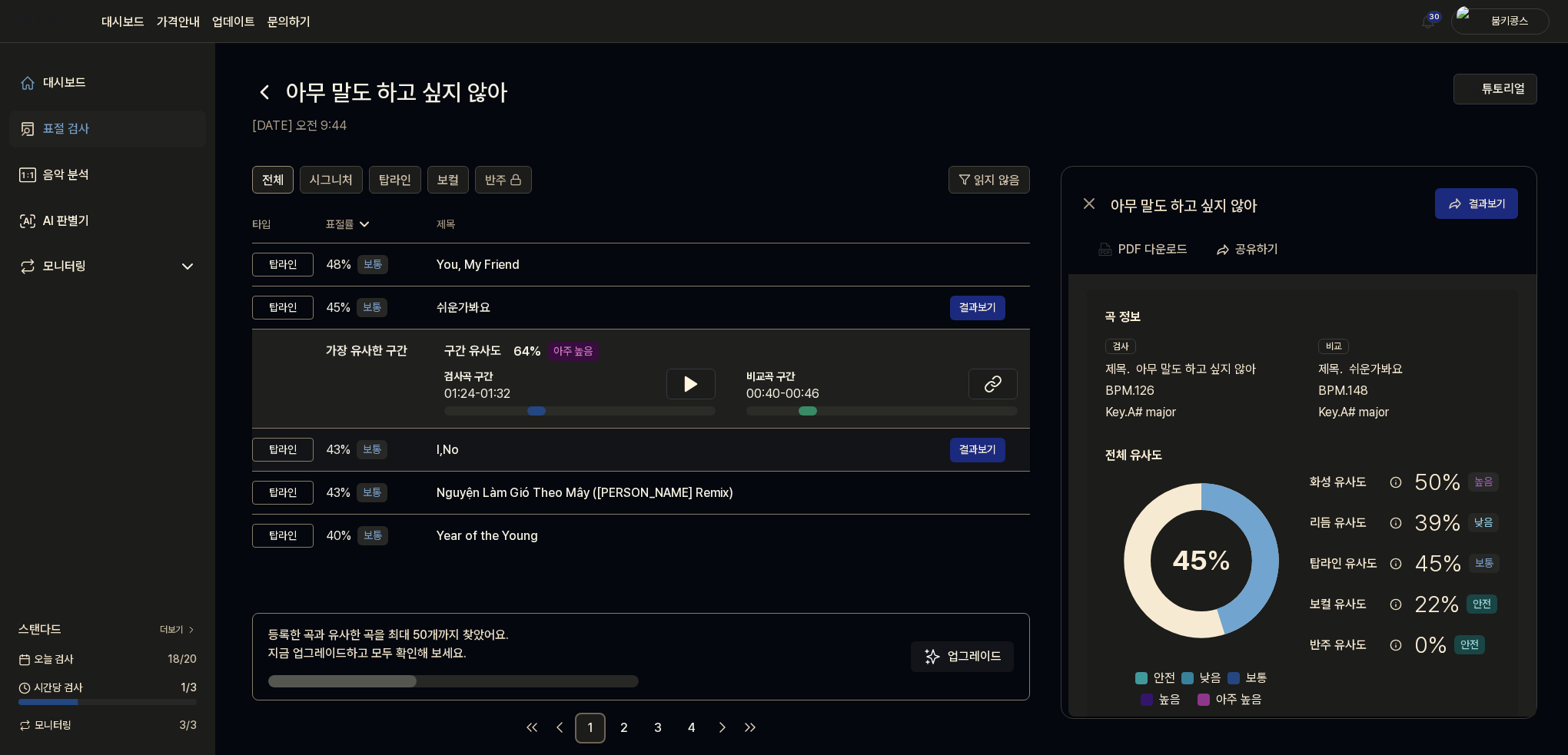
click at [507, 430] on td "I,No 결과보기" at bounding box center [721, 450] width 618 height 43
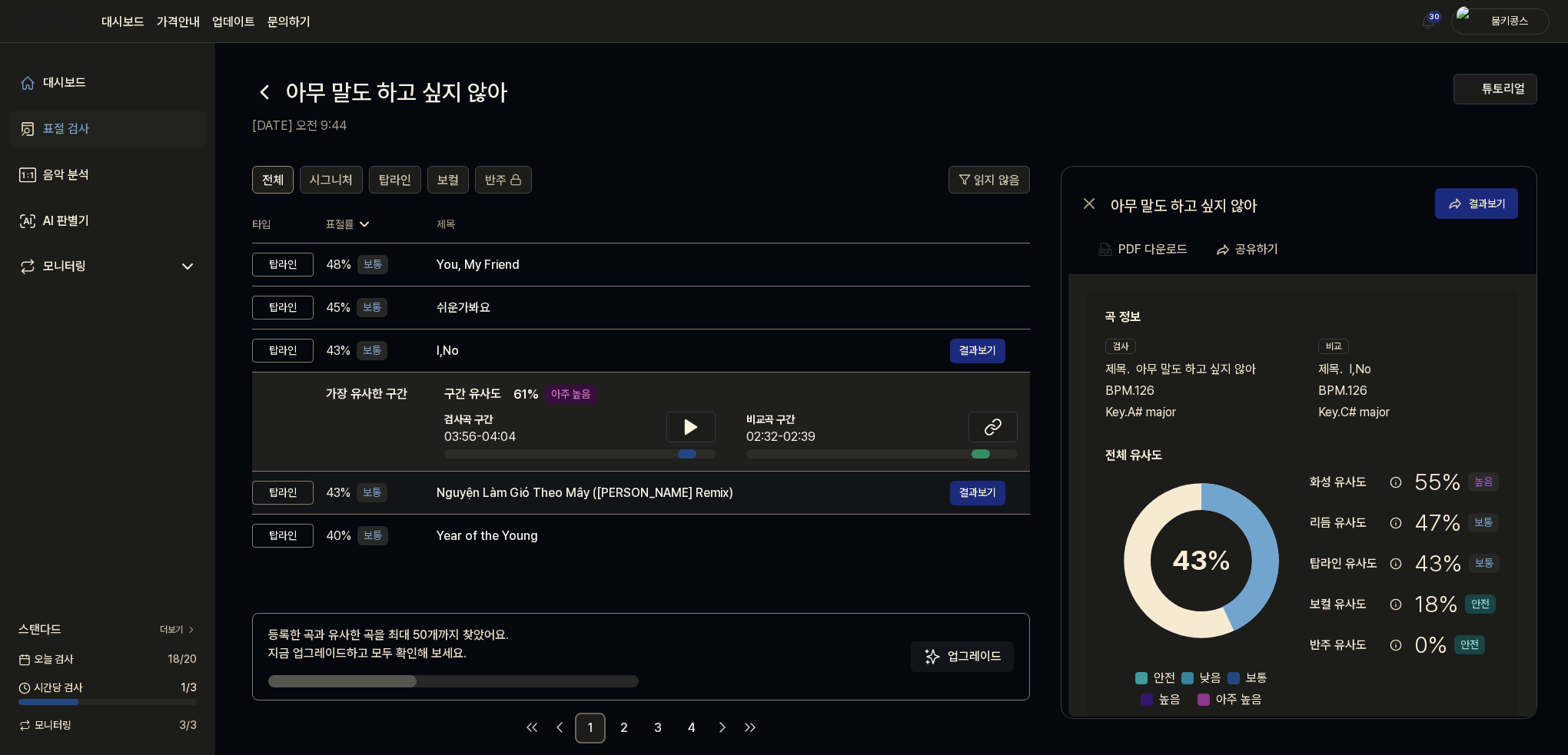
click at [513, 488] on div "Nguyện Làm Gió Theo Mây ([PERSON_NAME] Remix)" at bounding box center [693, 493] width 514 height 18
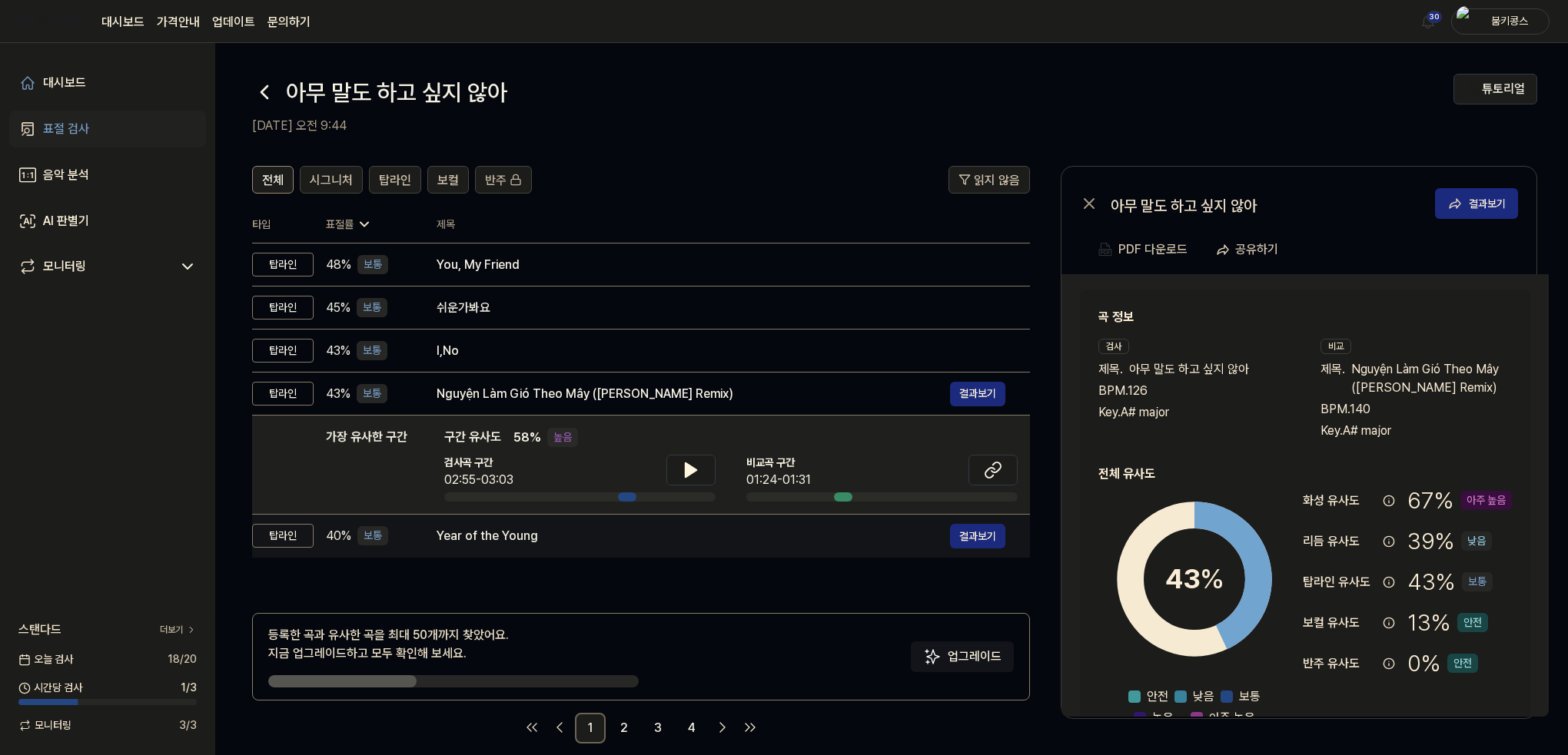
click at [522, 541] on div "Year of the Young" at bounding box center [693, 536] width 514 height 18
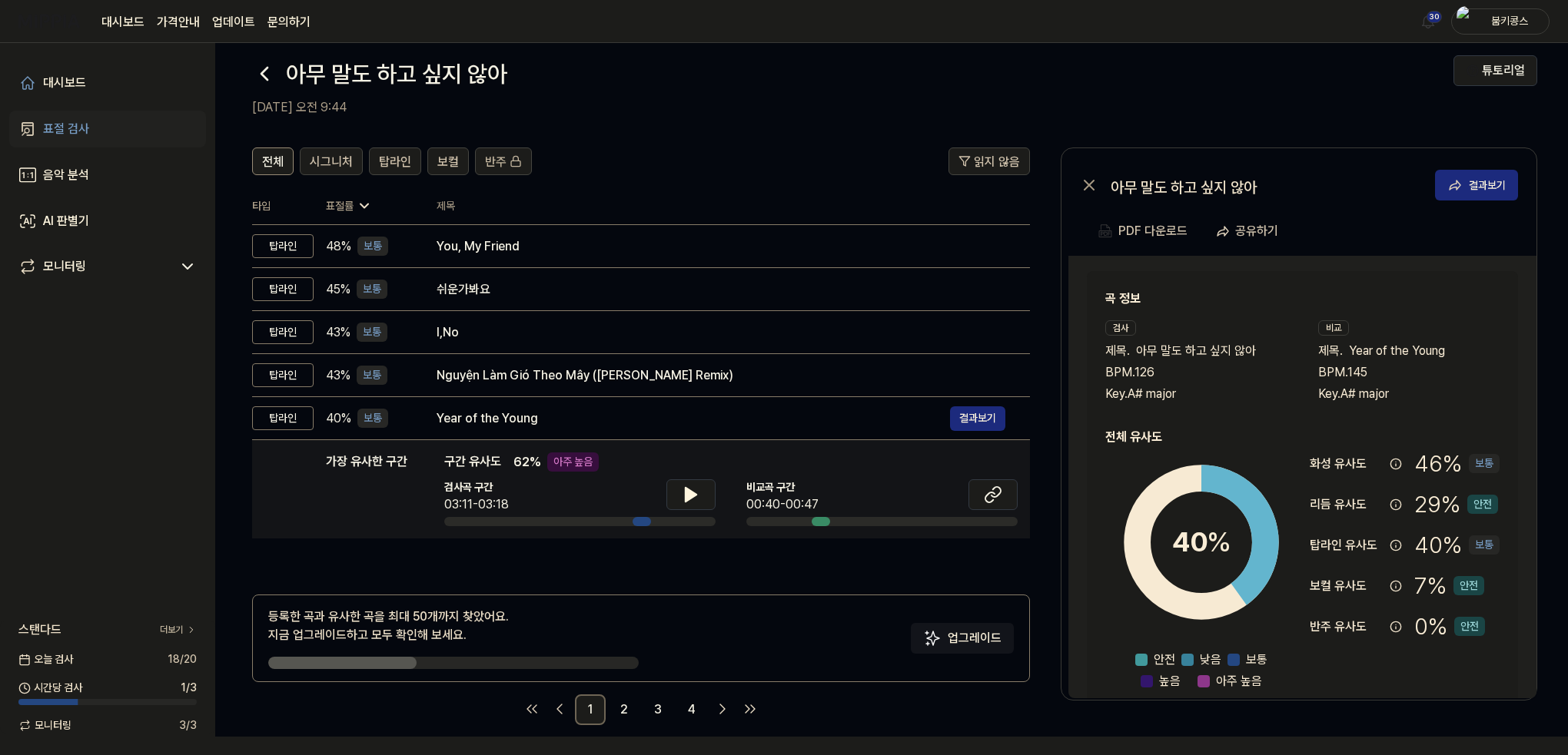
scroll to position [18, 0]
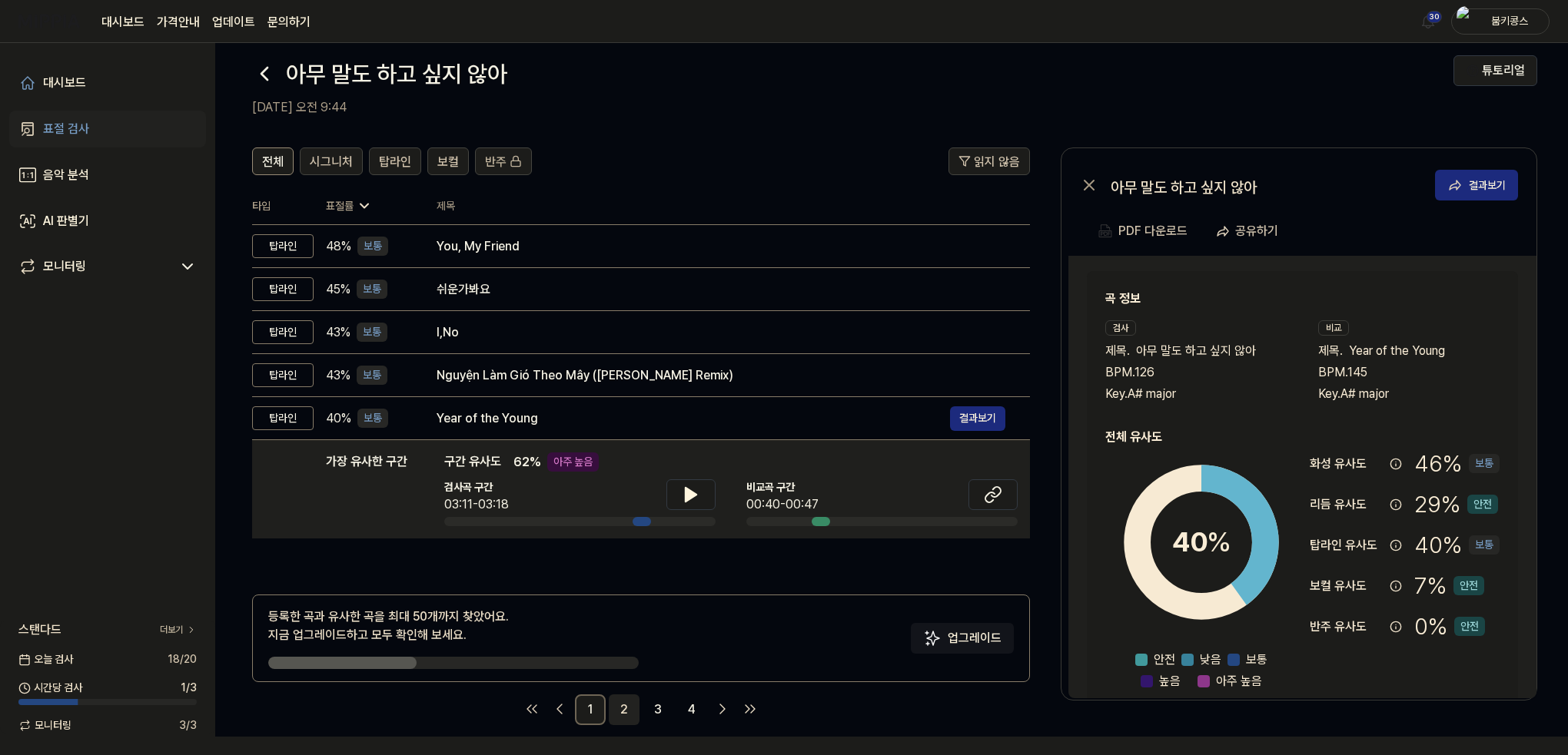
click at [624, 714] on link "2" at bounding box center [624, 710] width 31 height 31
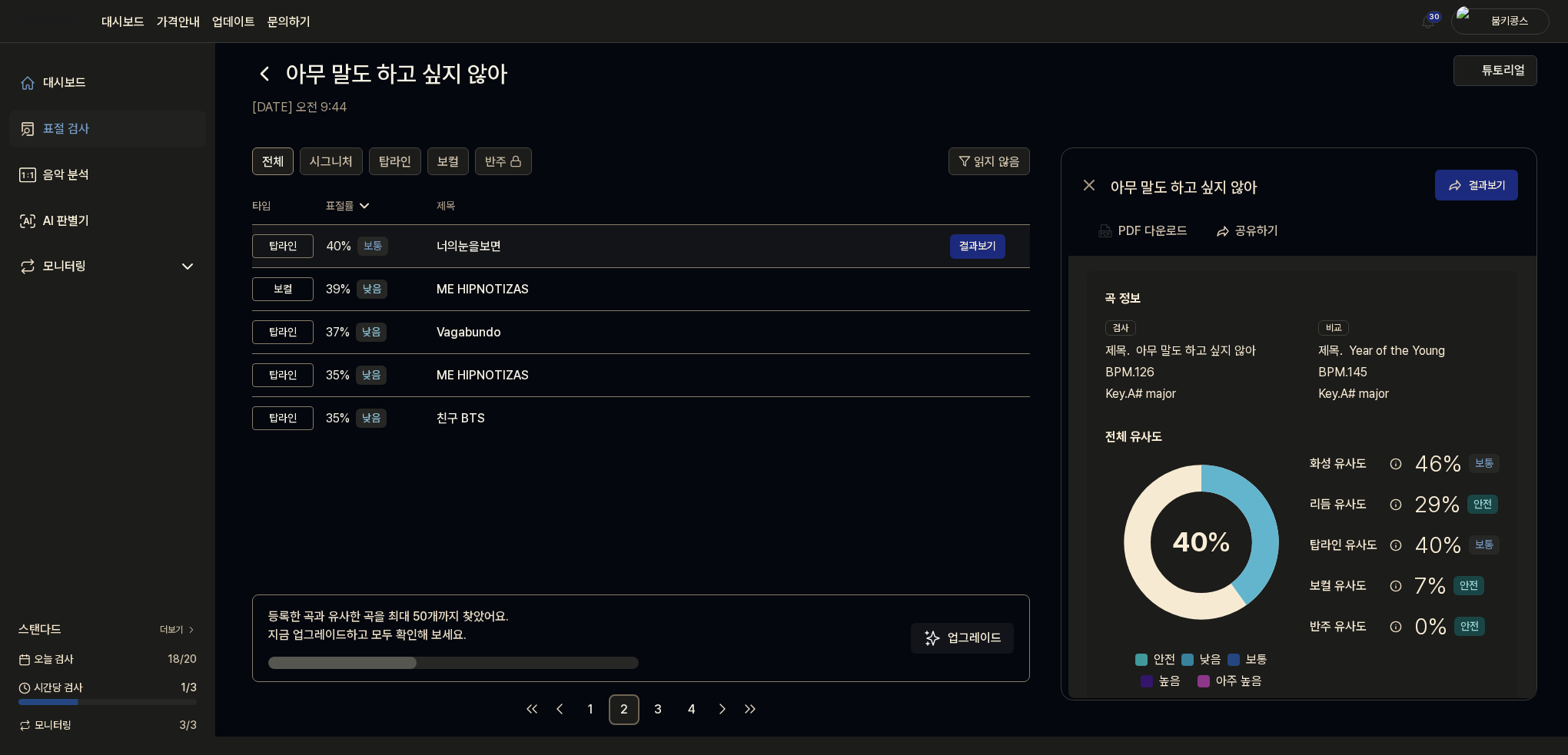
click at [507, 252] on div "너의눈을보면" at bounding box center [693, 246] width 514 height 18
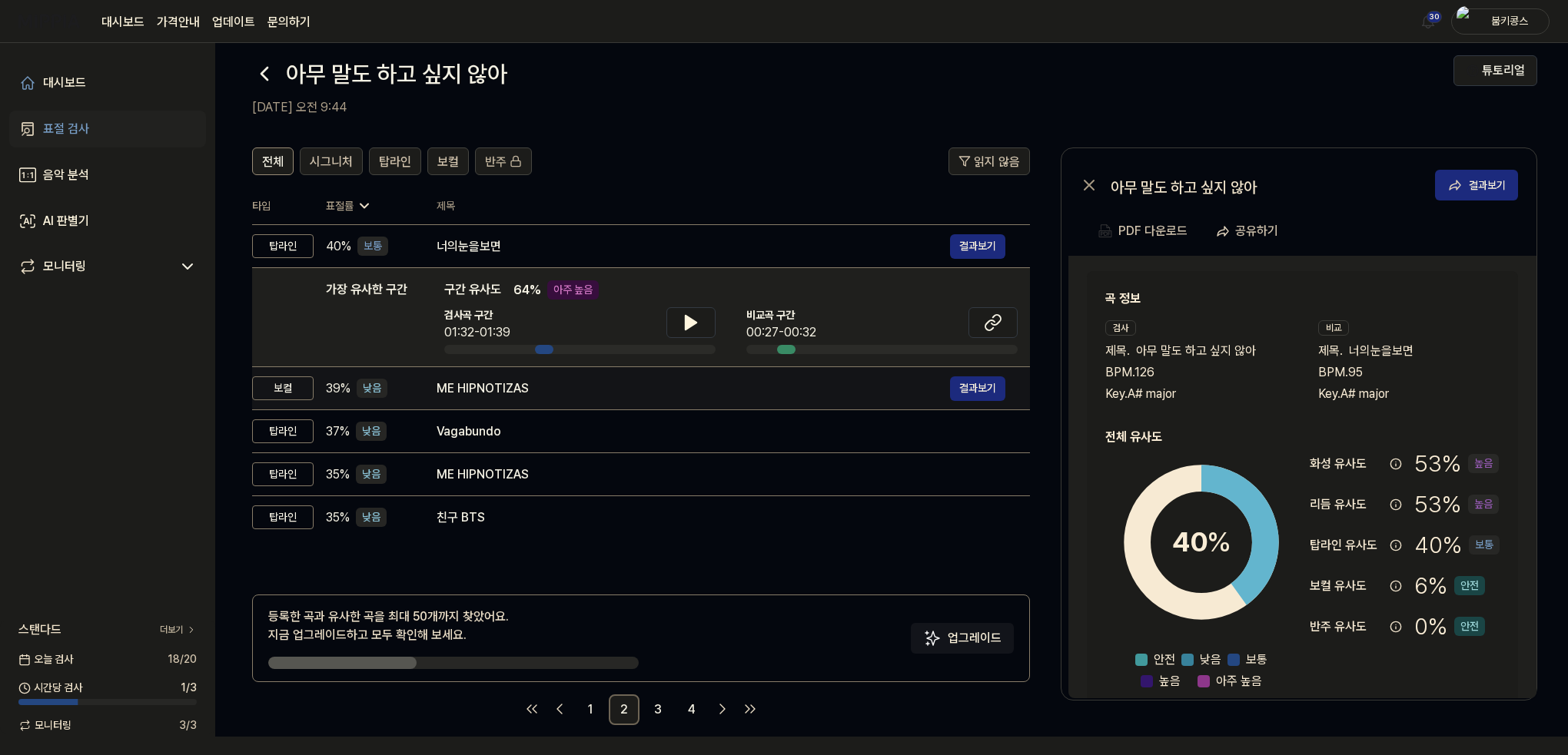
click at [534, 372] on td "ME HIPNOTIZAS 결과보기" at bounding box center [721, 389] width 618 height 43
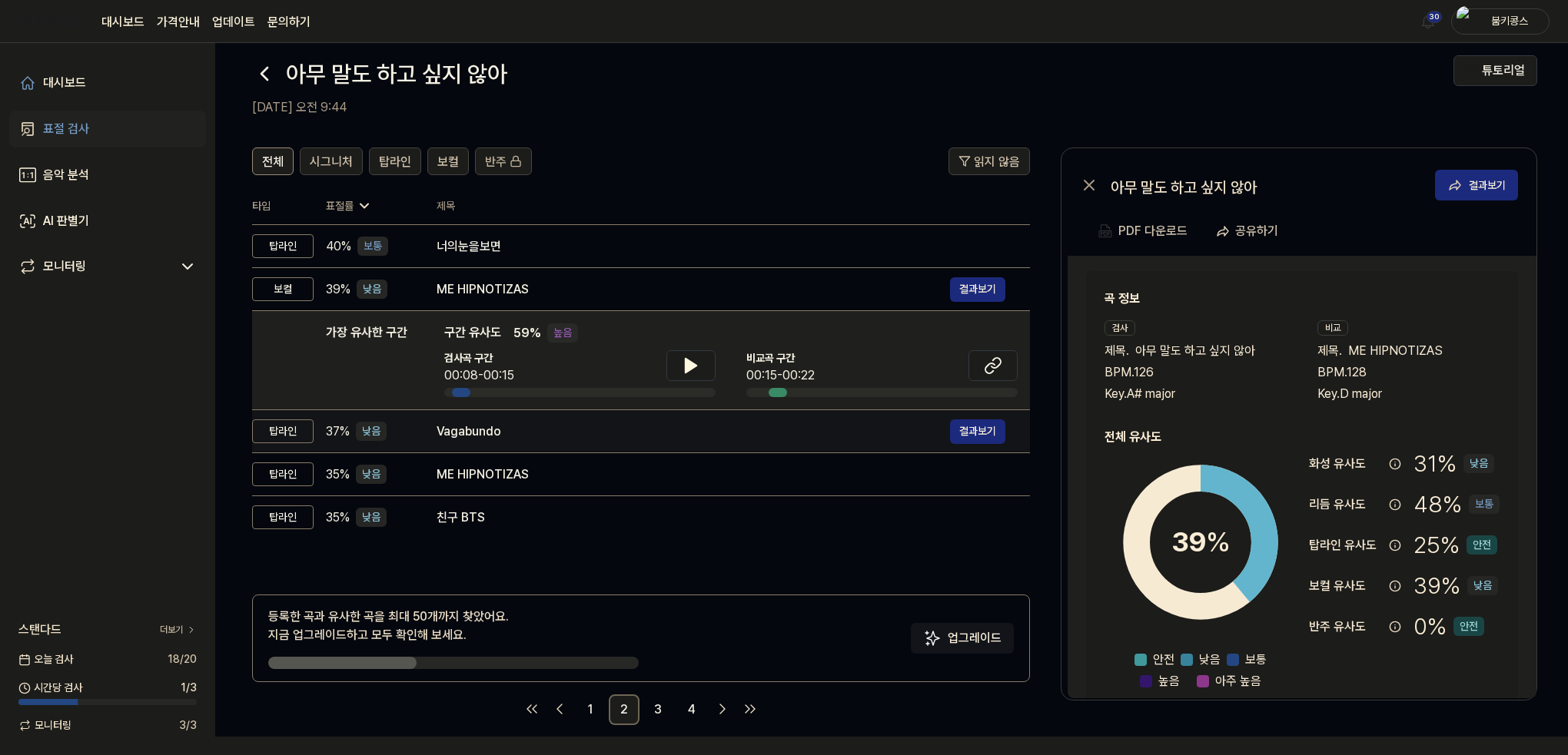
click at [536, 443] on td "Vagabundo 결과보기" at bounding box center [721, 432] width 618 height 43
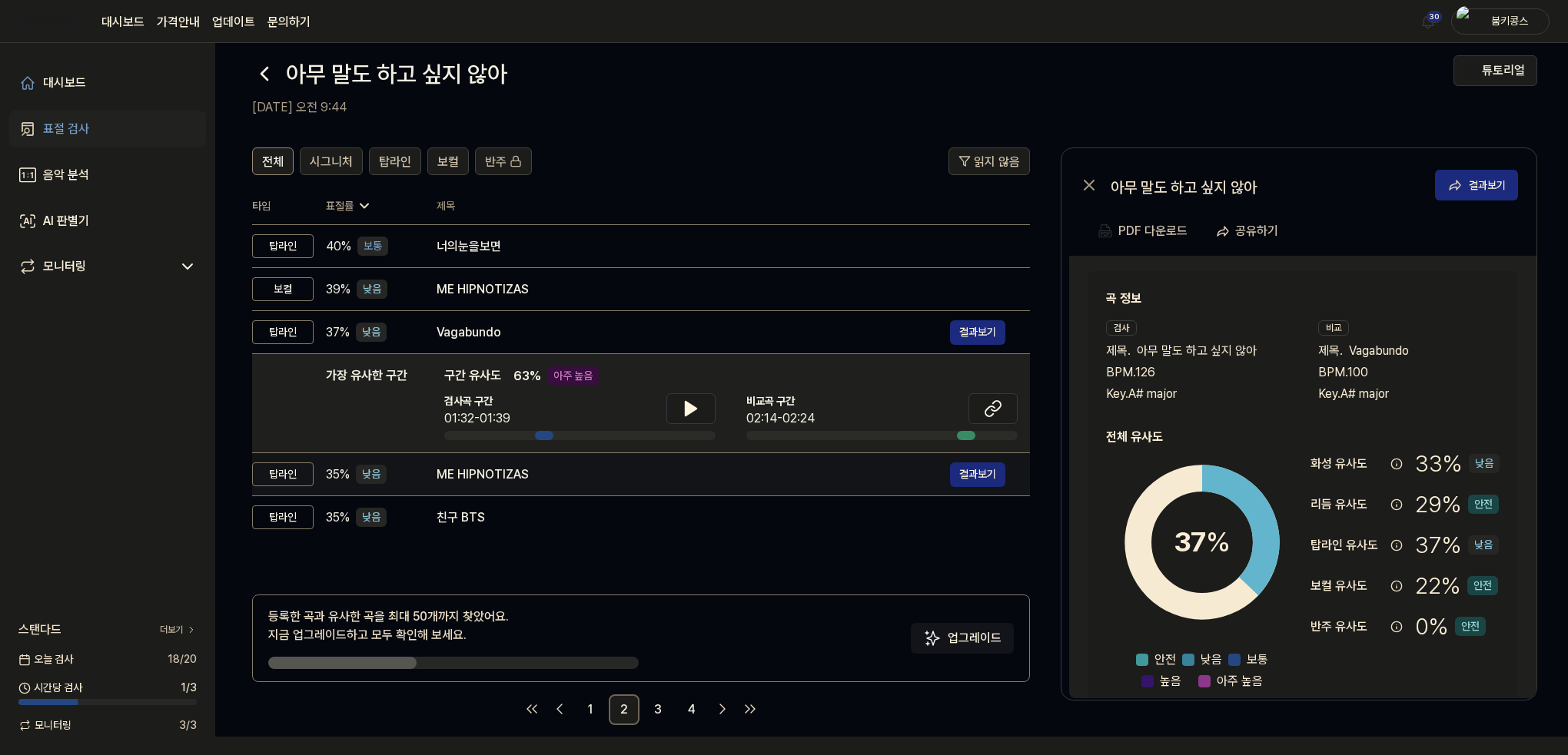
click at [543, 466] on div "ME HIPNOTIZAS" at bounding box center [693, 475] width 514 height 18
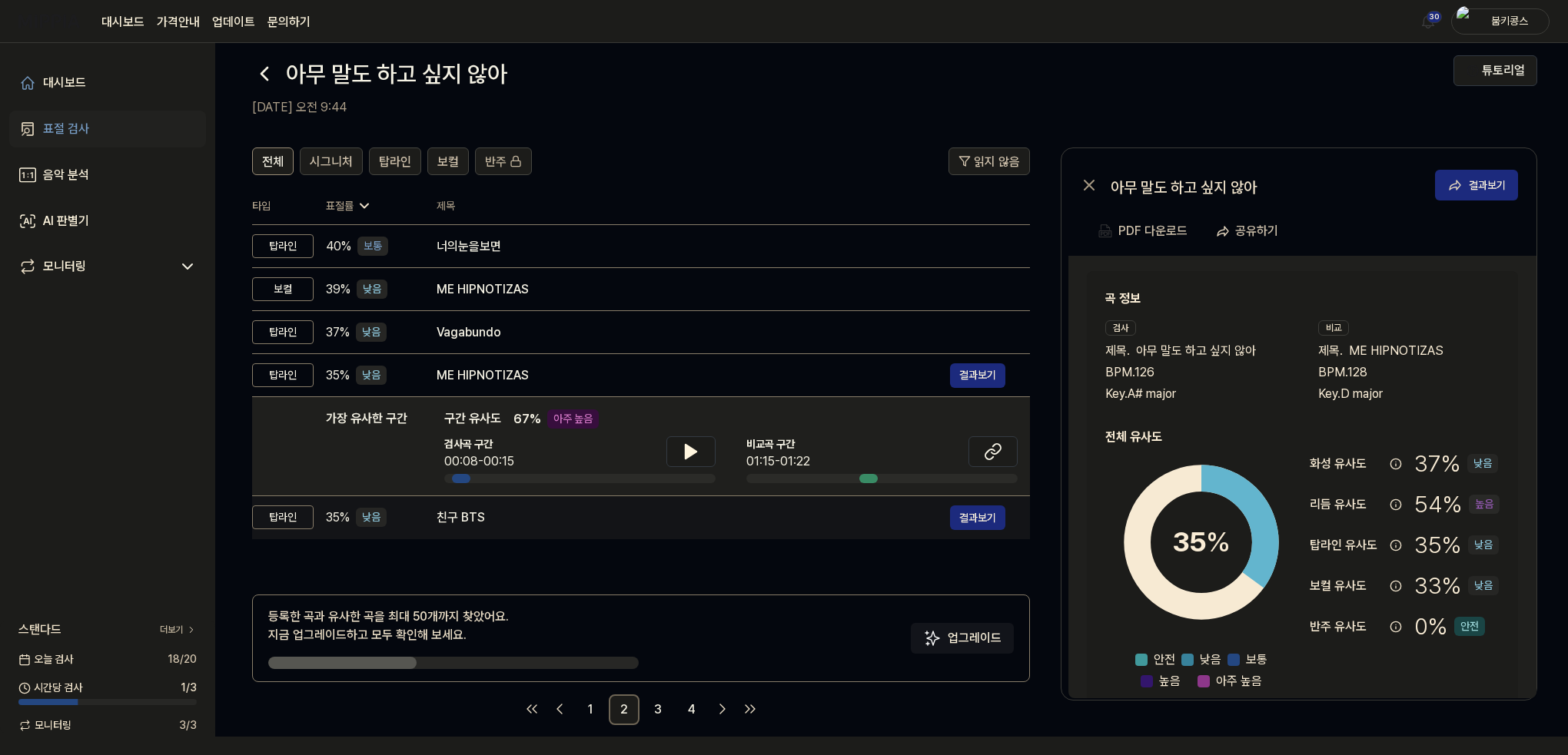
click at [561, 515] on div "친구 BTS" at bounding box center [693, 518] width 514 height 18
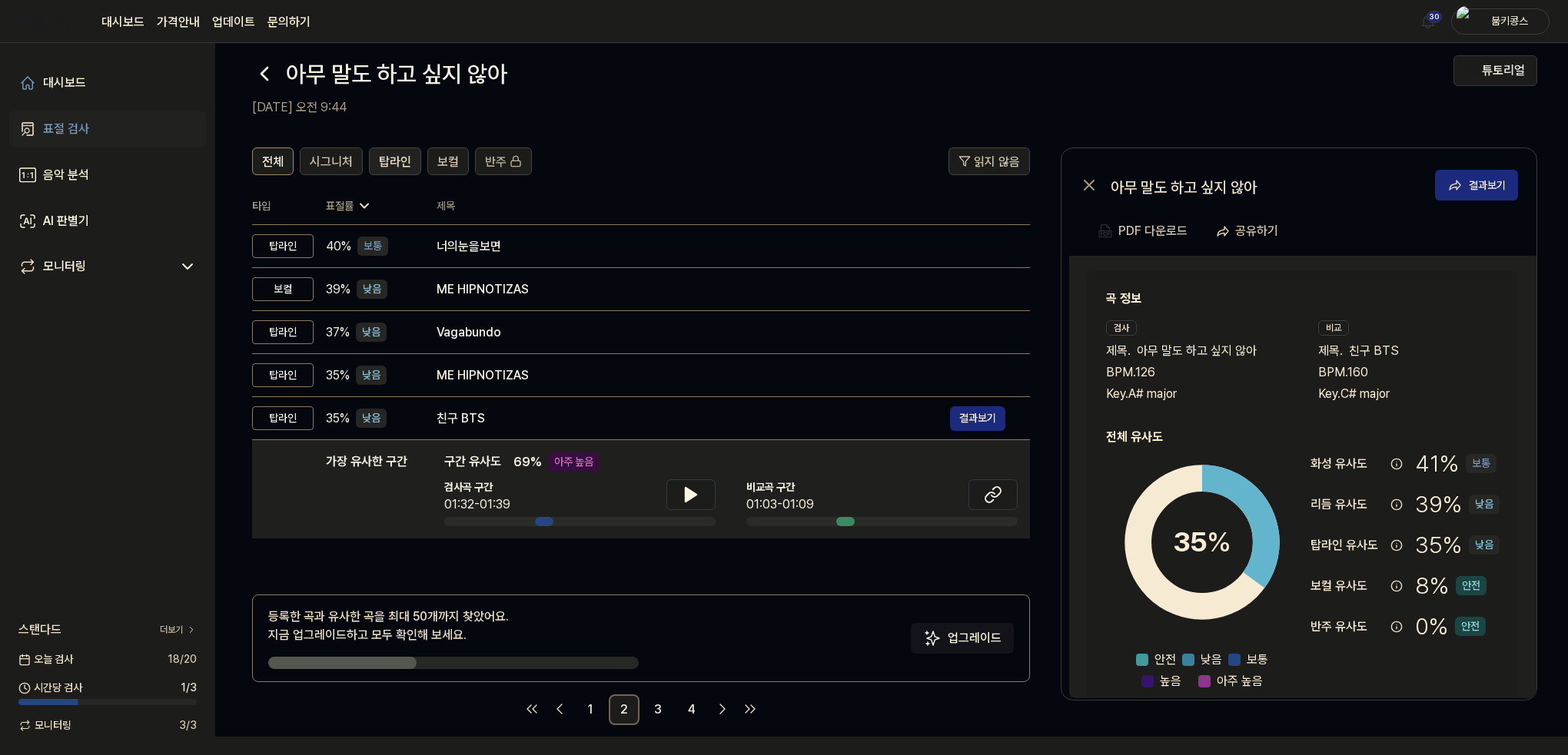
click at [397, 166] on span "탑라인" at bounding box center [395, 162] width 33 height 18
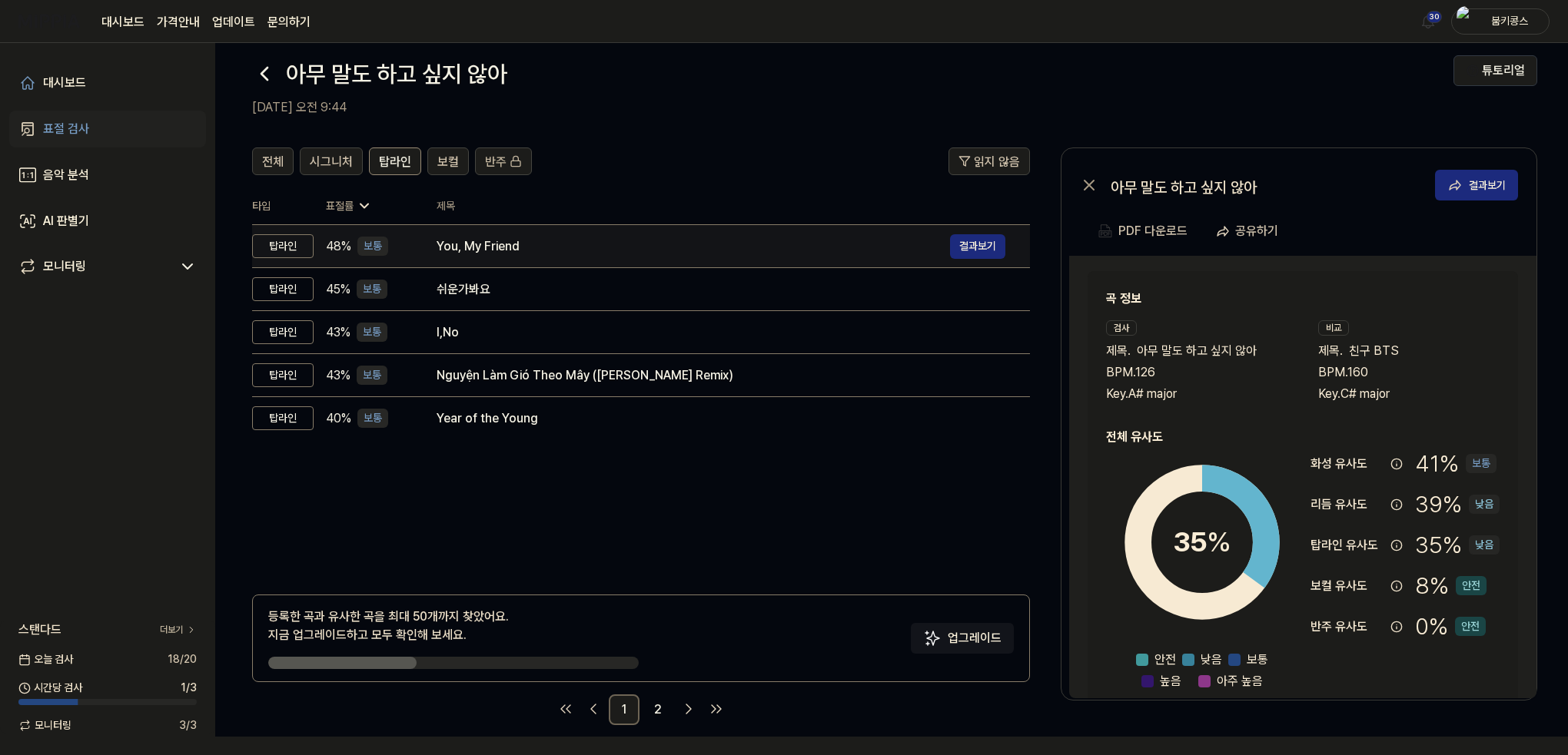
click at [528, 248] on div "You, My Friend" at bounding box center [693, 246] width 514 height 18
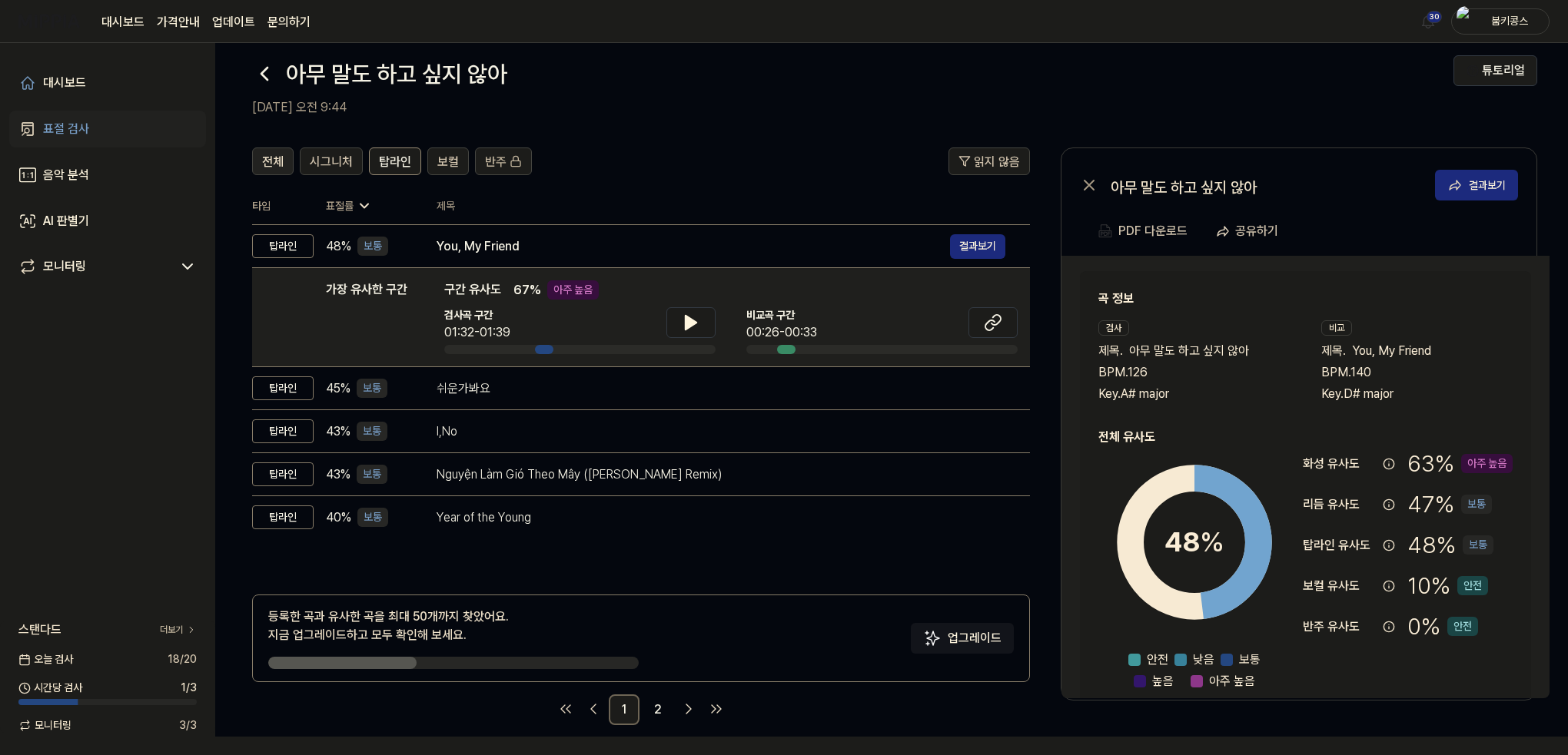
click at [276, 149] on button "전체" at bounding box center [272, 161] width 41 height 28
click at [263, 77] on icon at bounding box center [264, 73] width 25 height 25
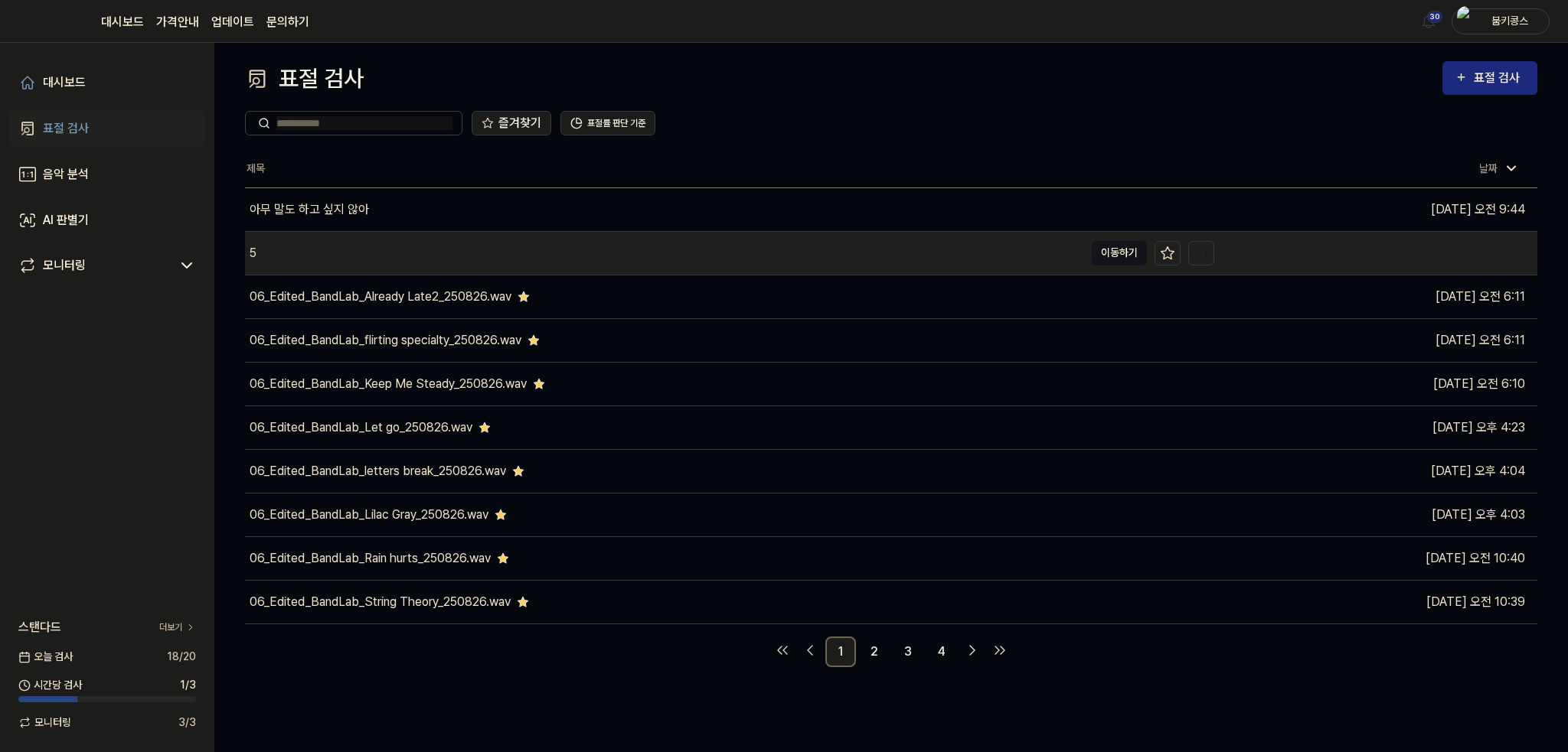
click at [1132, 249] on button "이동하기" at bounding box center [1119, 253] width 55 height 25
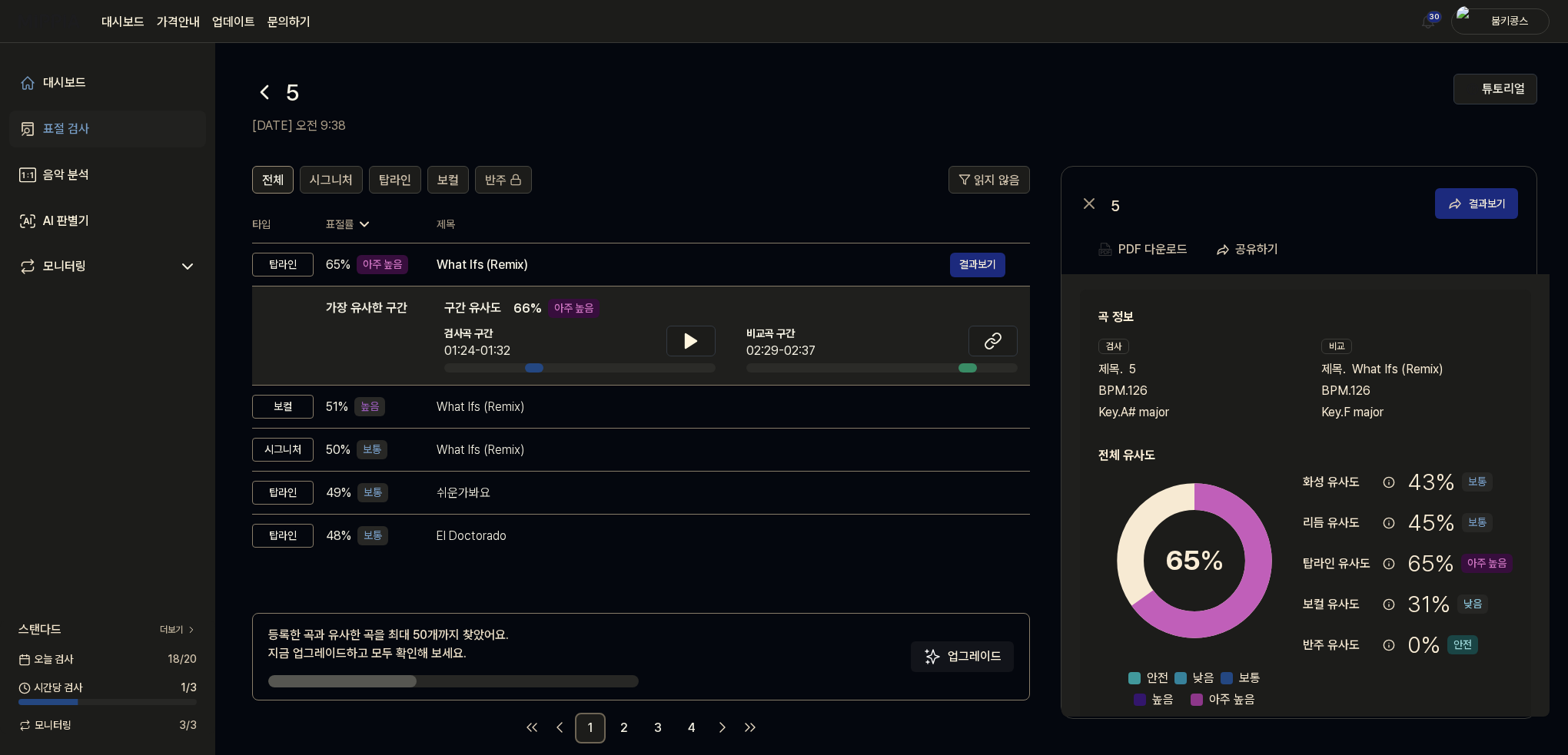
click at [262, 81] on icon at bounding box center [264, 92] width 25 height 25
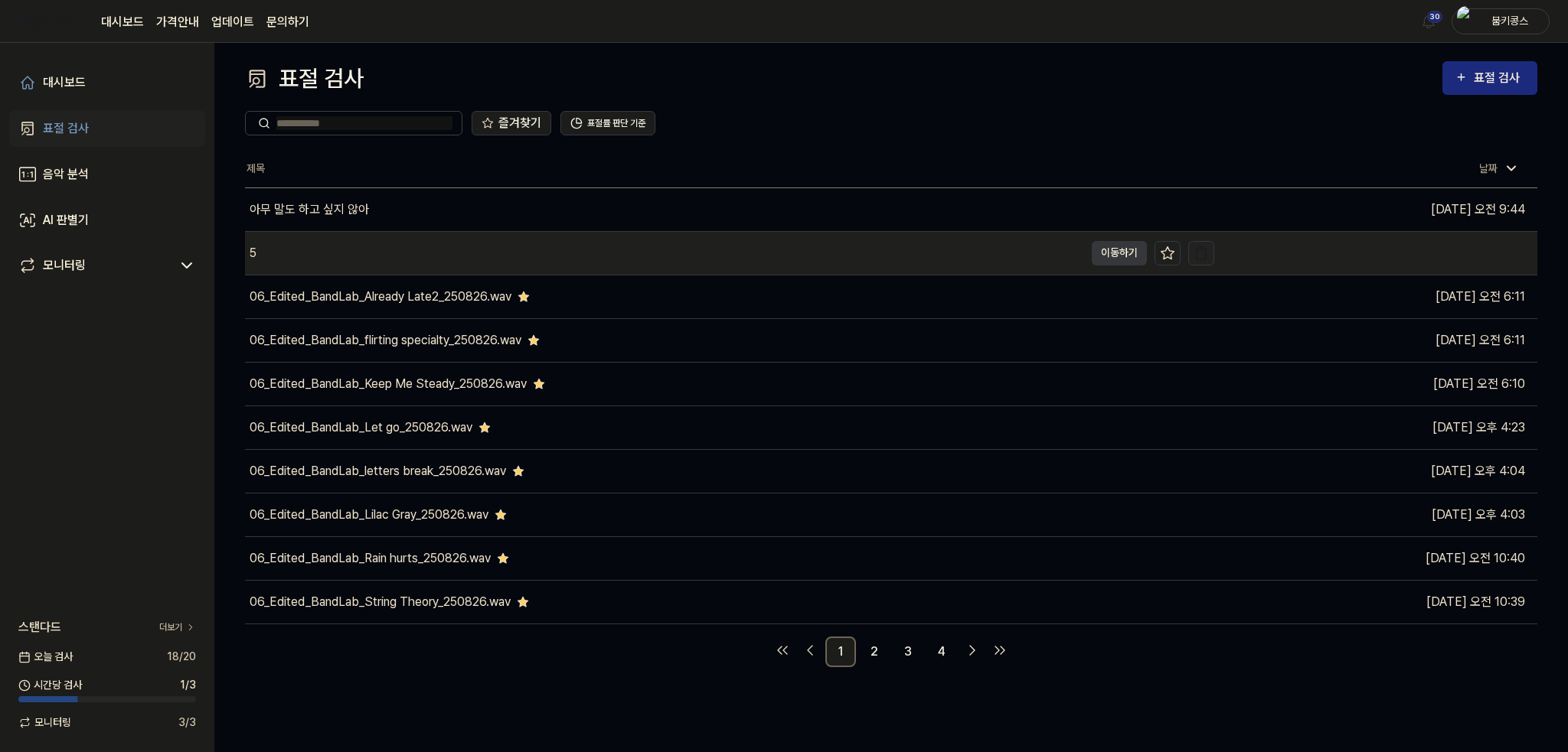
click at [1202, 253] on img "button" at bounding box center [1201, 253] width 15 height 15
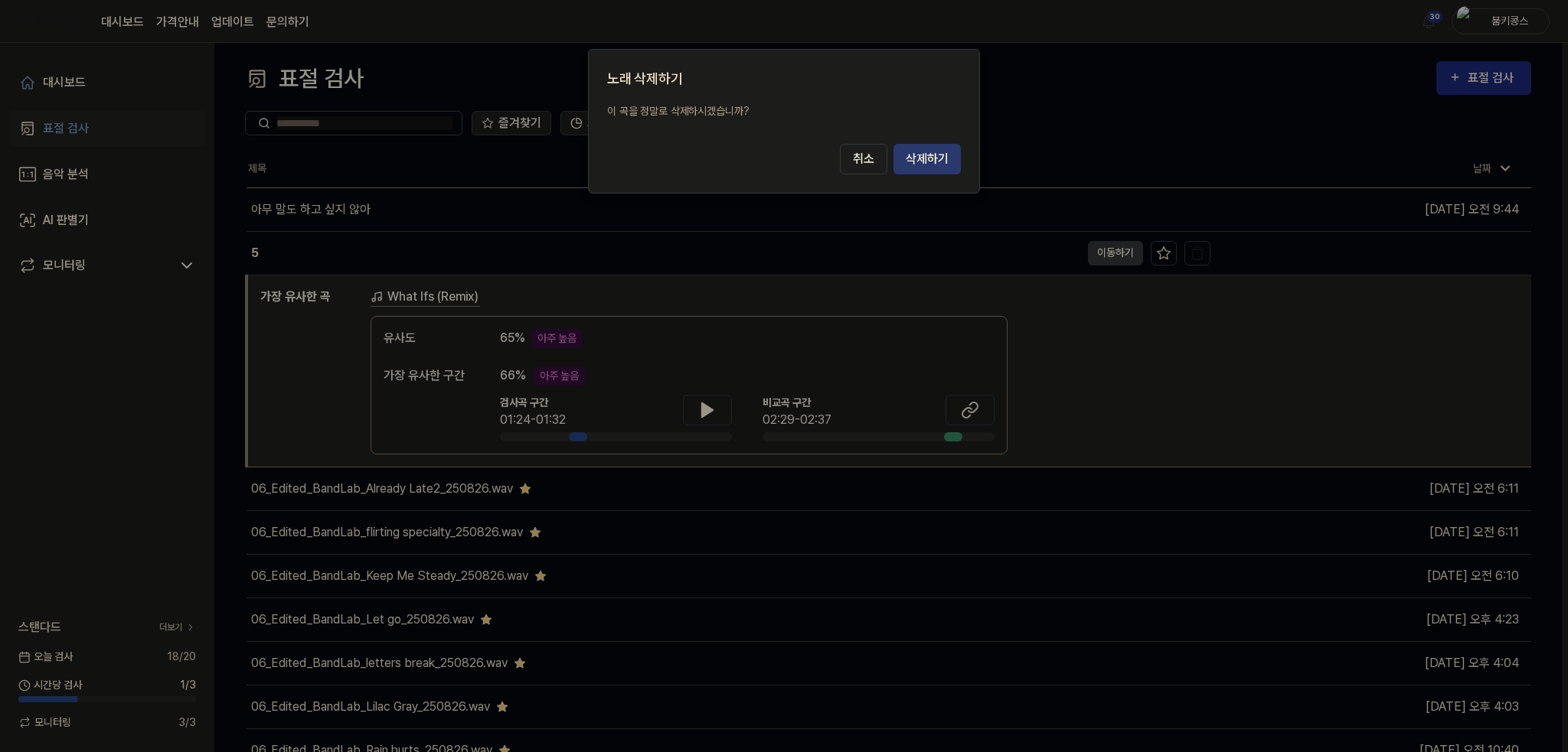
click at [930, 161] on button "삭제하기" at bounding box center [927, 159] width 67 height 31
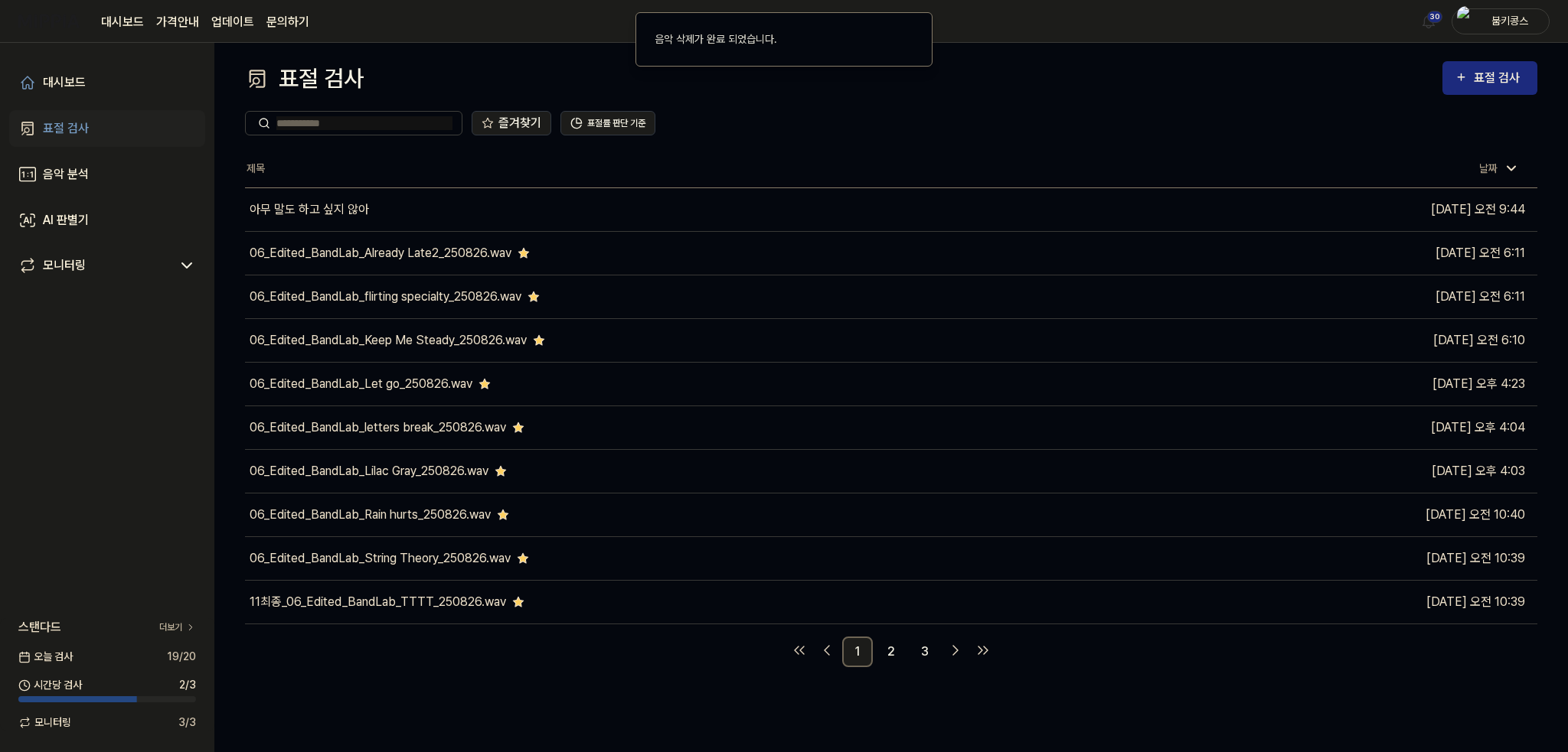
click at [67, 137] on div "표절 검사" at bounding box center [66, 128] width 46 height 18
click at [64, 82] on div "대시보드" at bounding box center [64, 82] width 43 height 18
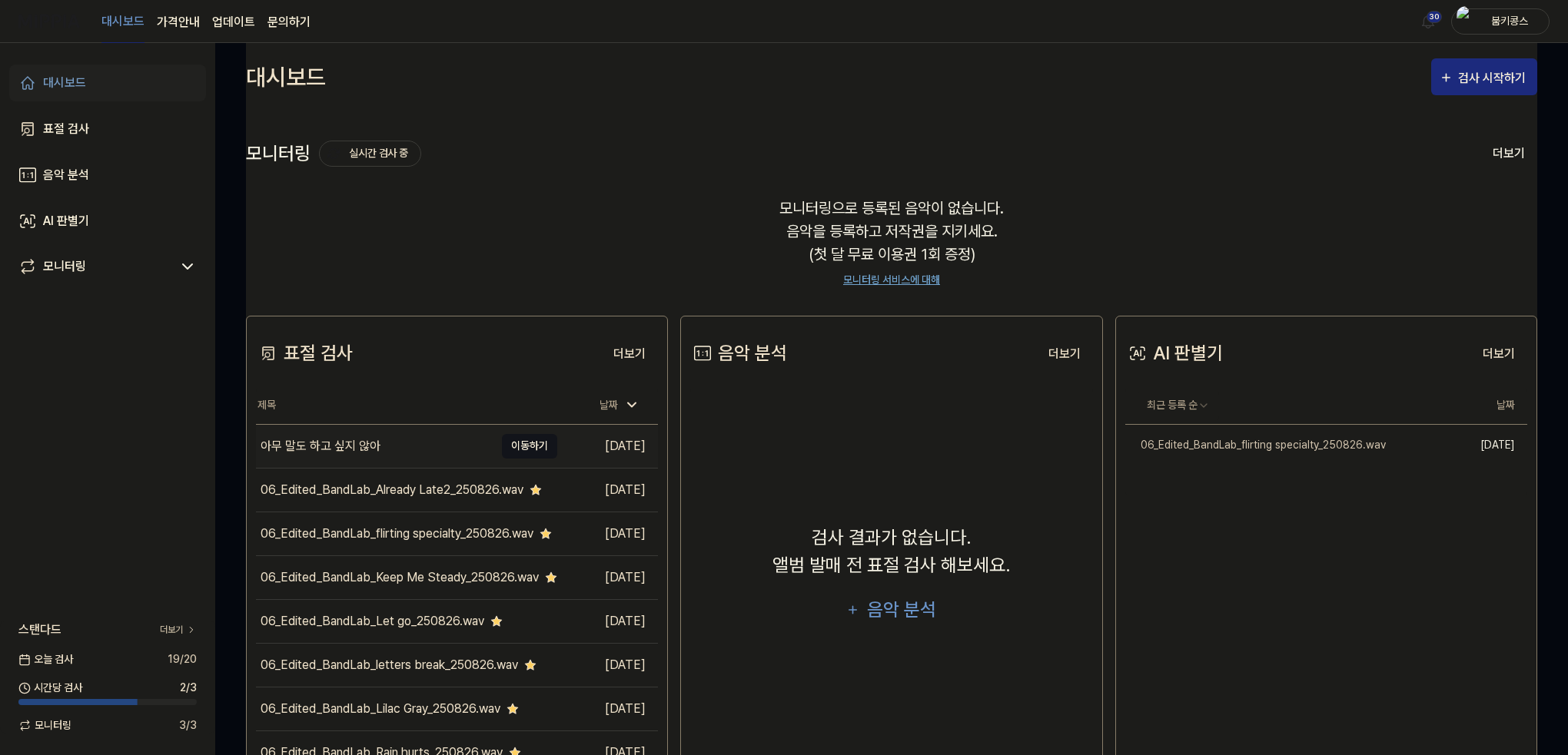
click at [541, 451] on button "이동하기" at bounding box center [530, 446] width 56 height 25
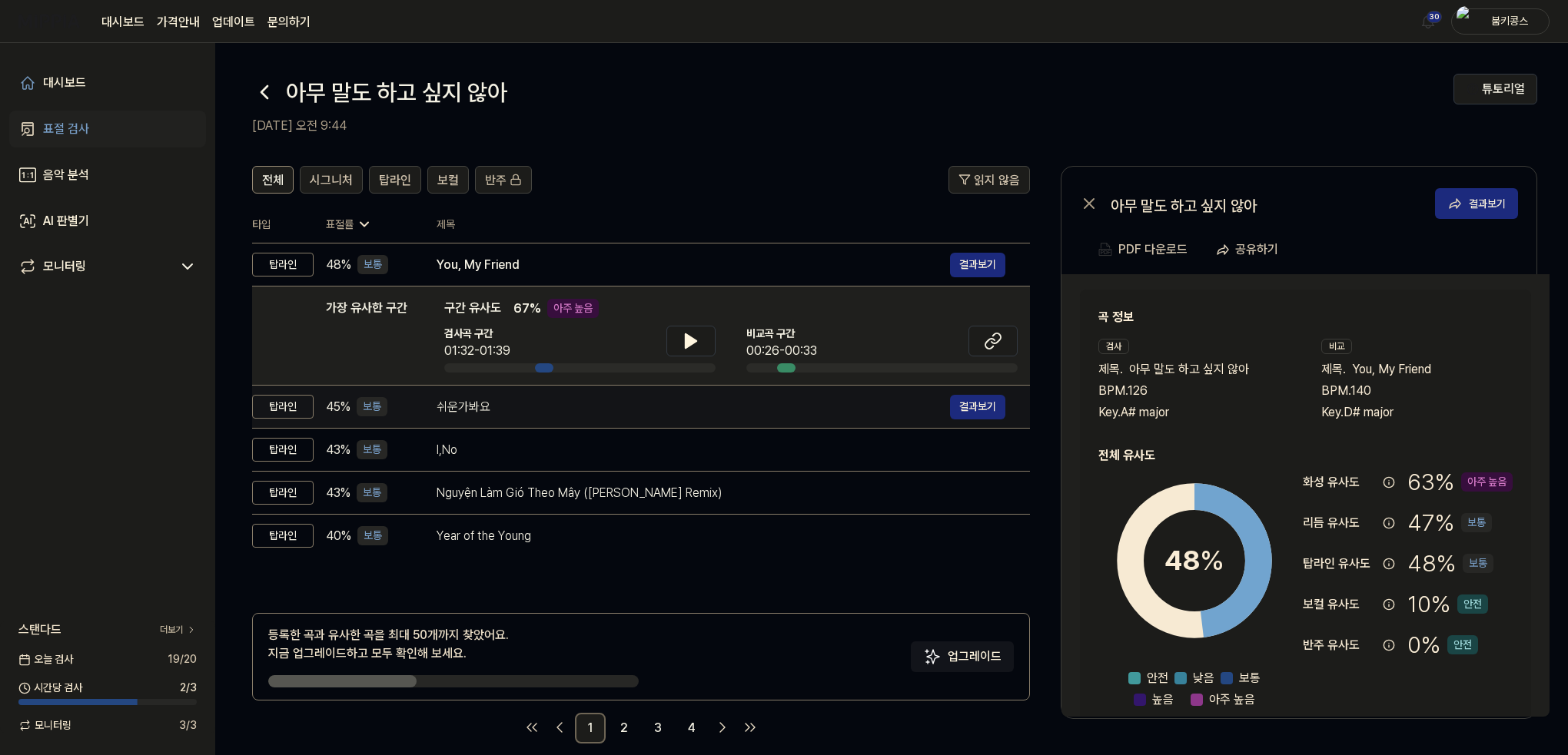
click at [450, 415] on div "쉬운가봐요" at bounding box center [693, 406] width 514 height 18
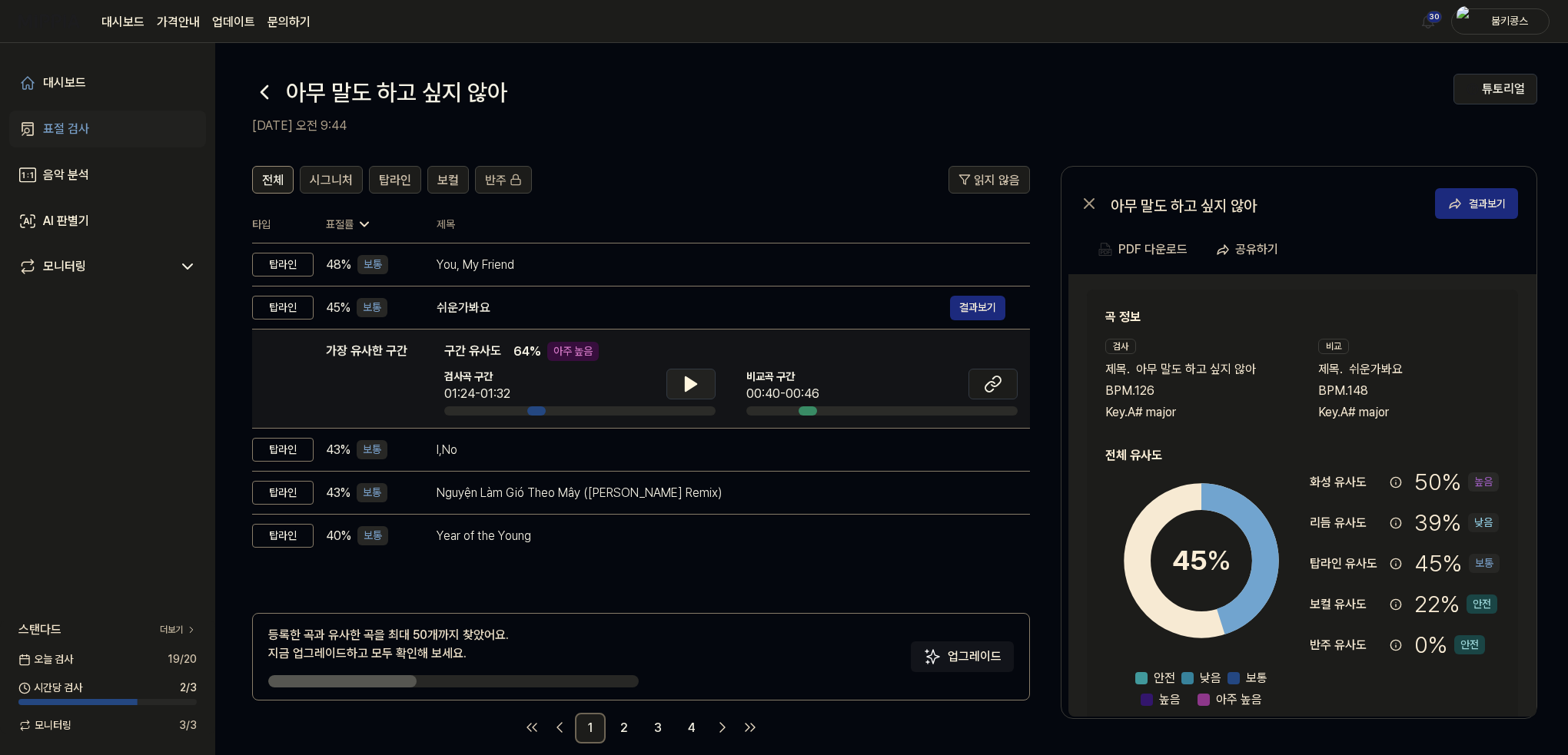
click at [684, 394] on button at bounding box center [691, 384] width 49 height 31
click at [1001, 393] on icon at bounding box center [992, 383] width 18 height 18
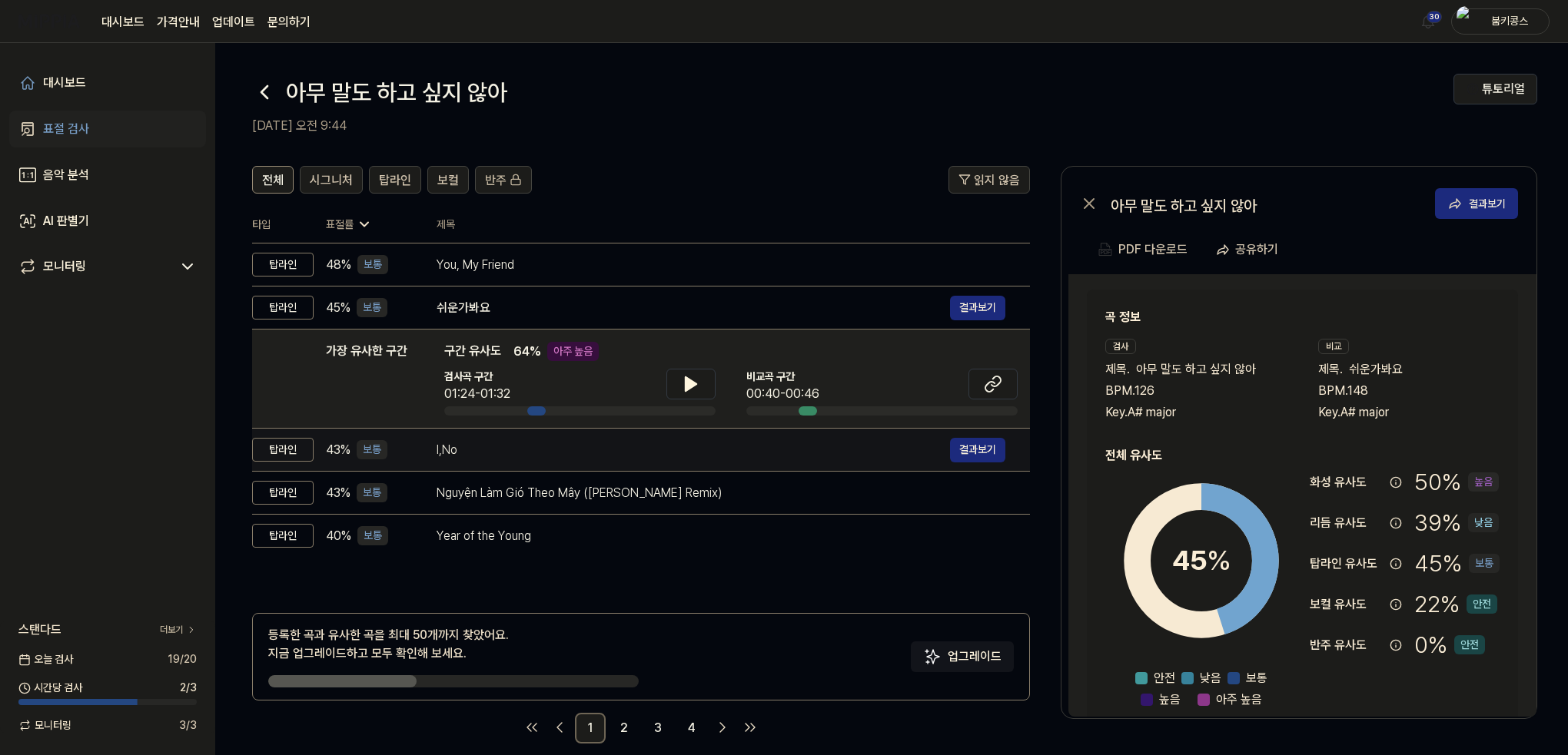
click at [512, 462] on td "I,No 결과보기" at bounding box center [721, 450] width 618 height 43
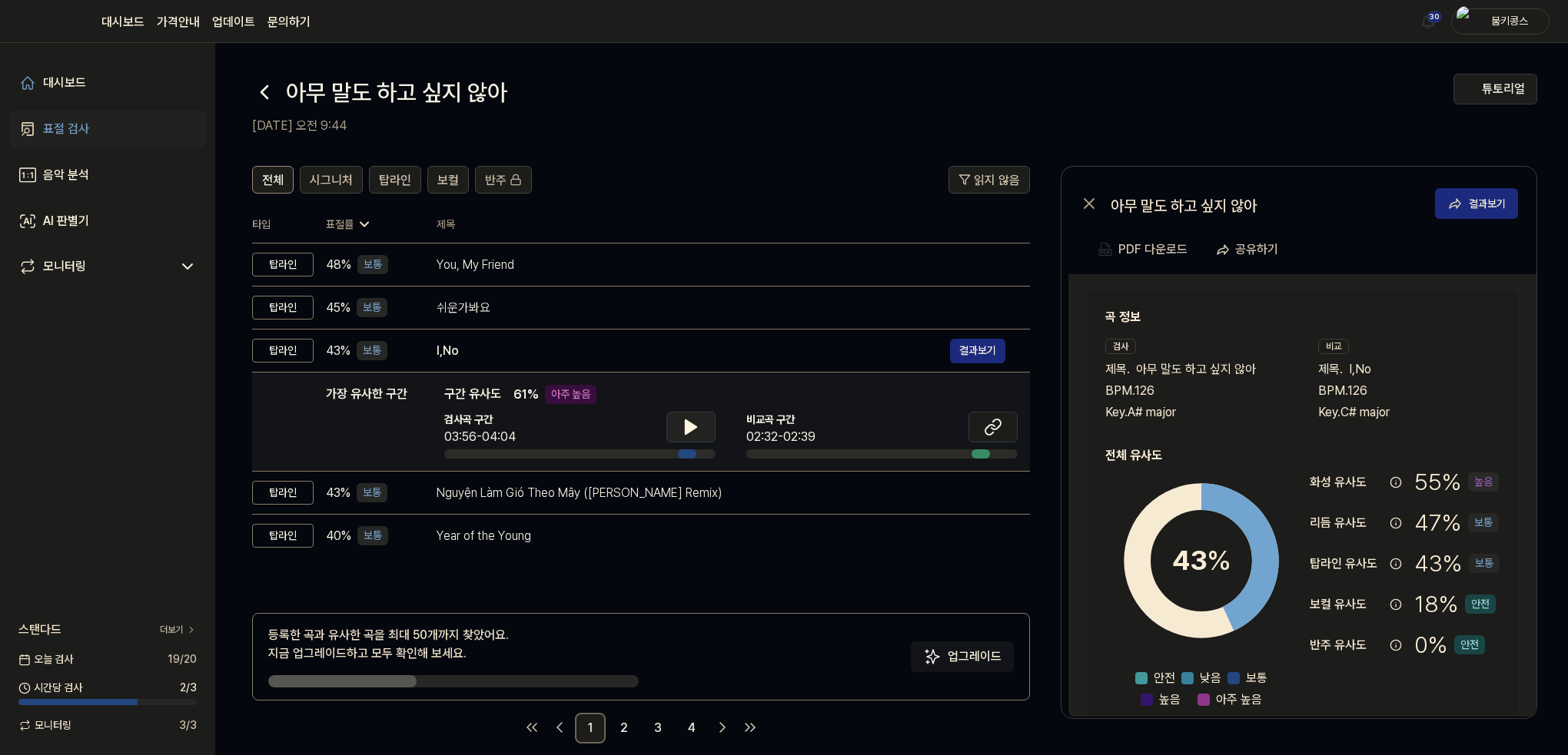
click at [686, 433] on icon at bounding box center [691, 426] width 11 height 13
click at [689, 427] on icon at bounding box center [691, 427] width 18 height 18
click at [982, 424] on button at bounding box center [993, 427] width 49 height 31
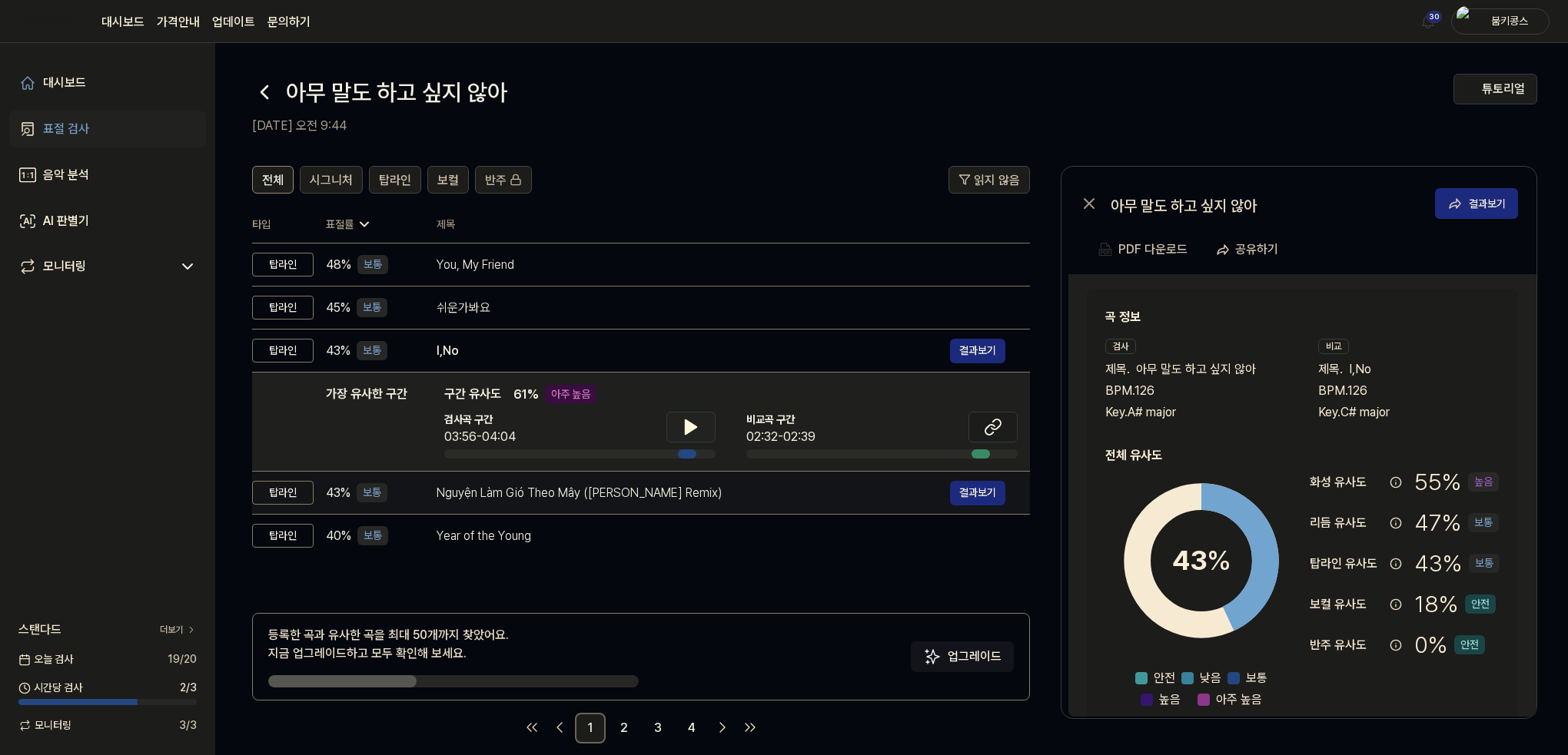
click at [504, 496] on div "Nguyện Làm Gió Theo Mây ([PERSON_NAME] Remix)" at bounding box center [693, 493] width 514 height 18
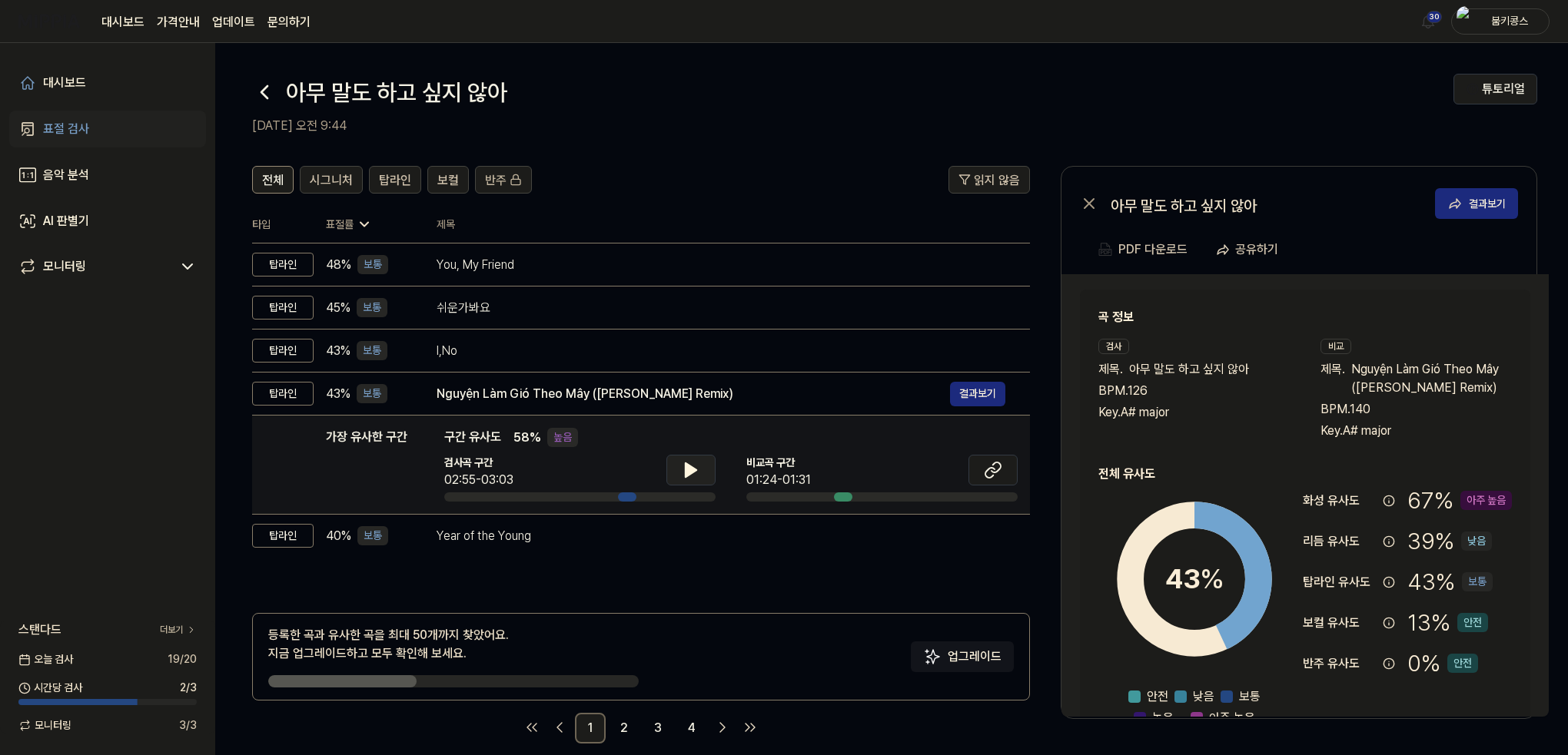
click at [709, 472] on button at bounding box center [691, 470] width 49 height 31
click at [698, 469] on icon at bounding box center [691, 470] width 18 height 18
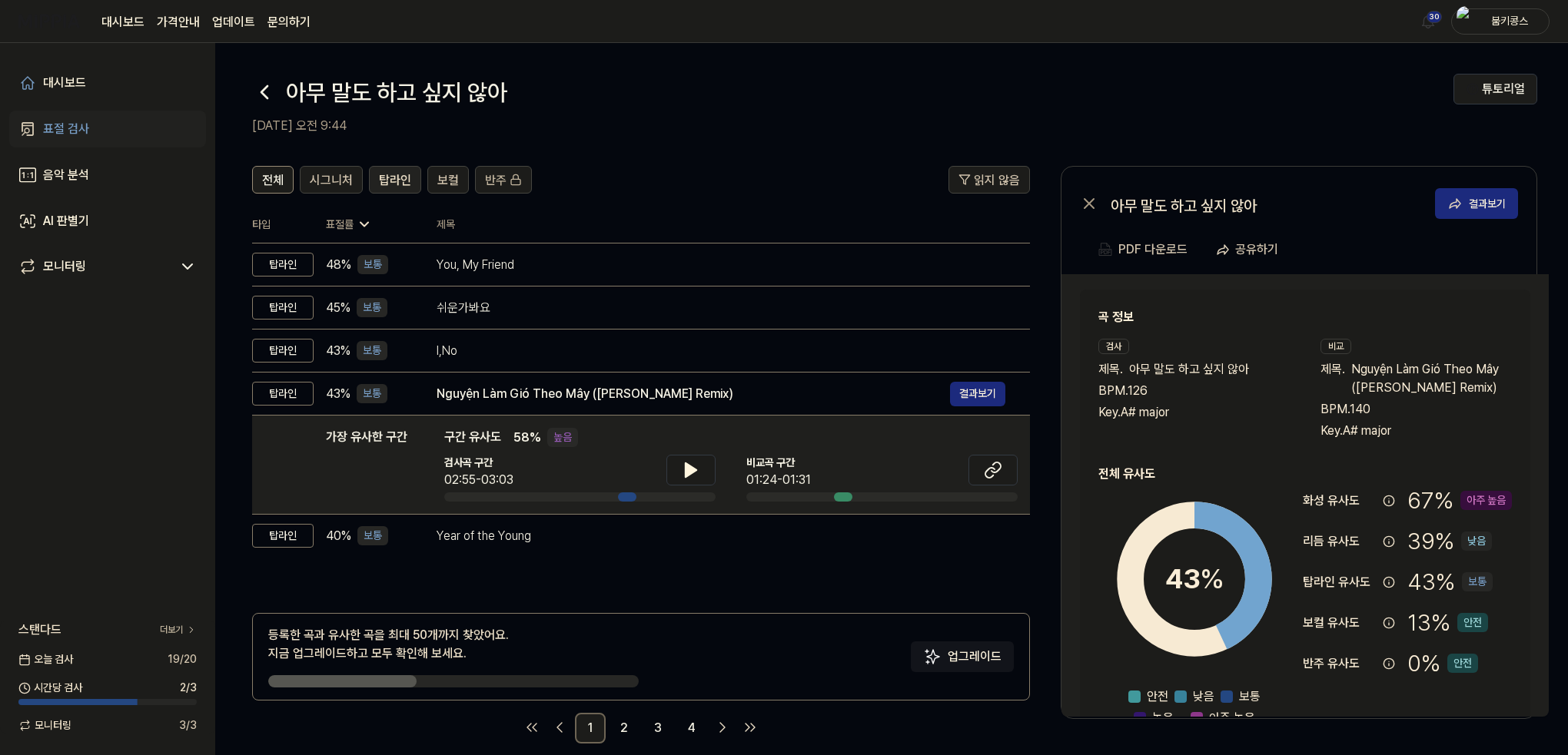
click at [392, 186] on span "탑라인" at bounding box center [395, 180] width 33 height 18
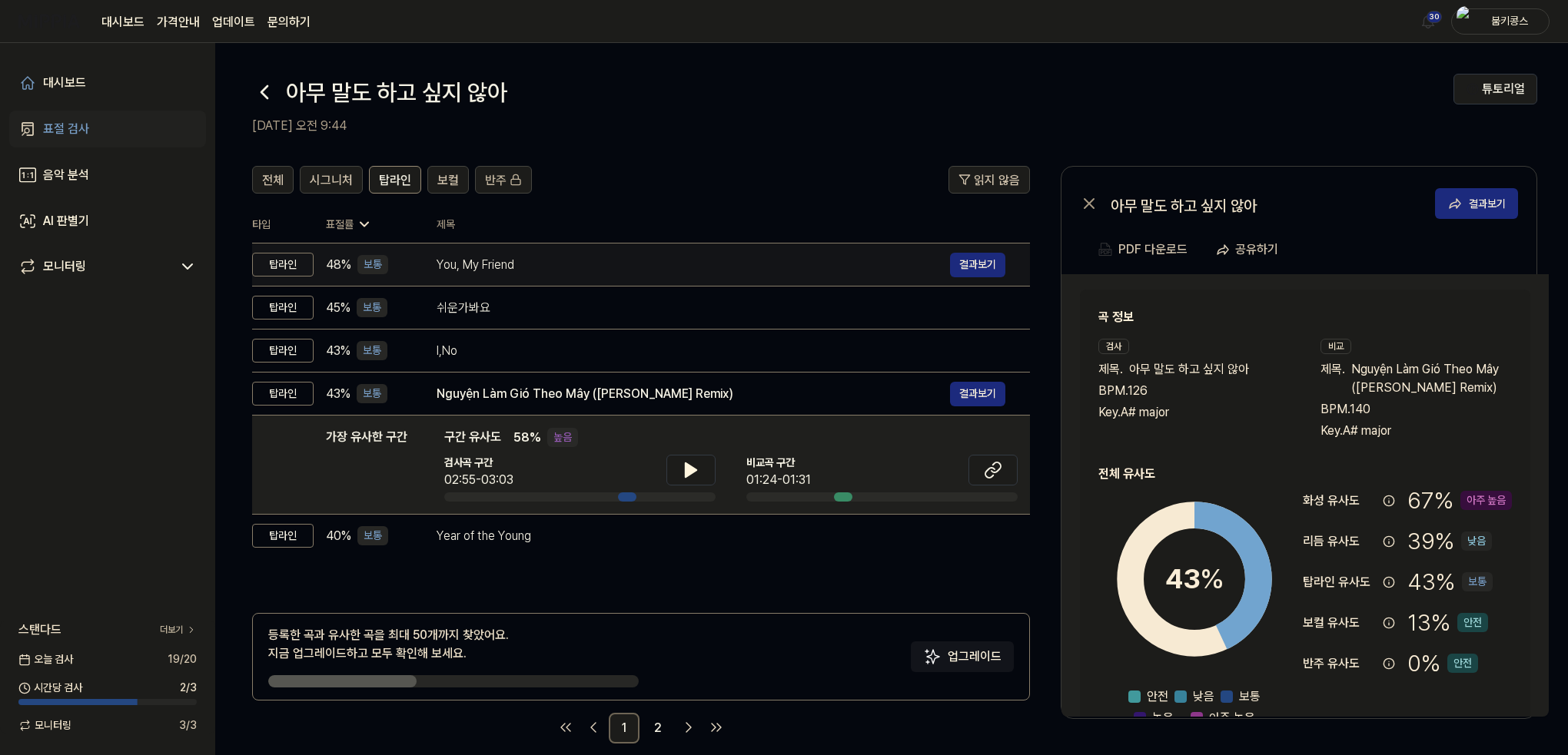
click at [435, 273] on td "You, My Friend 결과보기" at bounding box center [721, 265] width 618 height 43
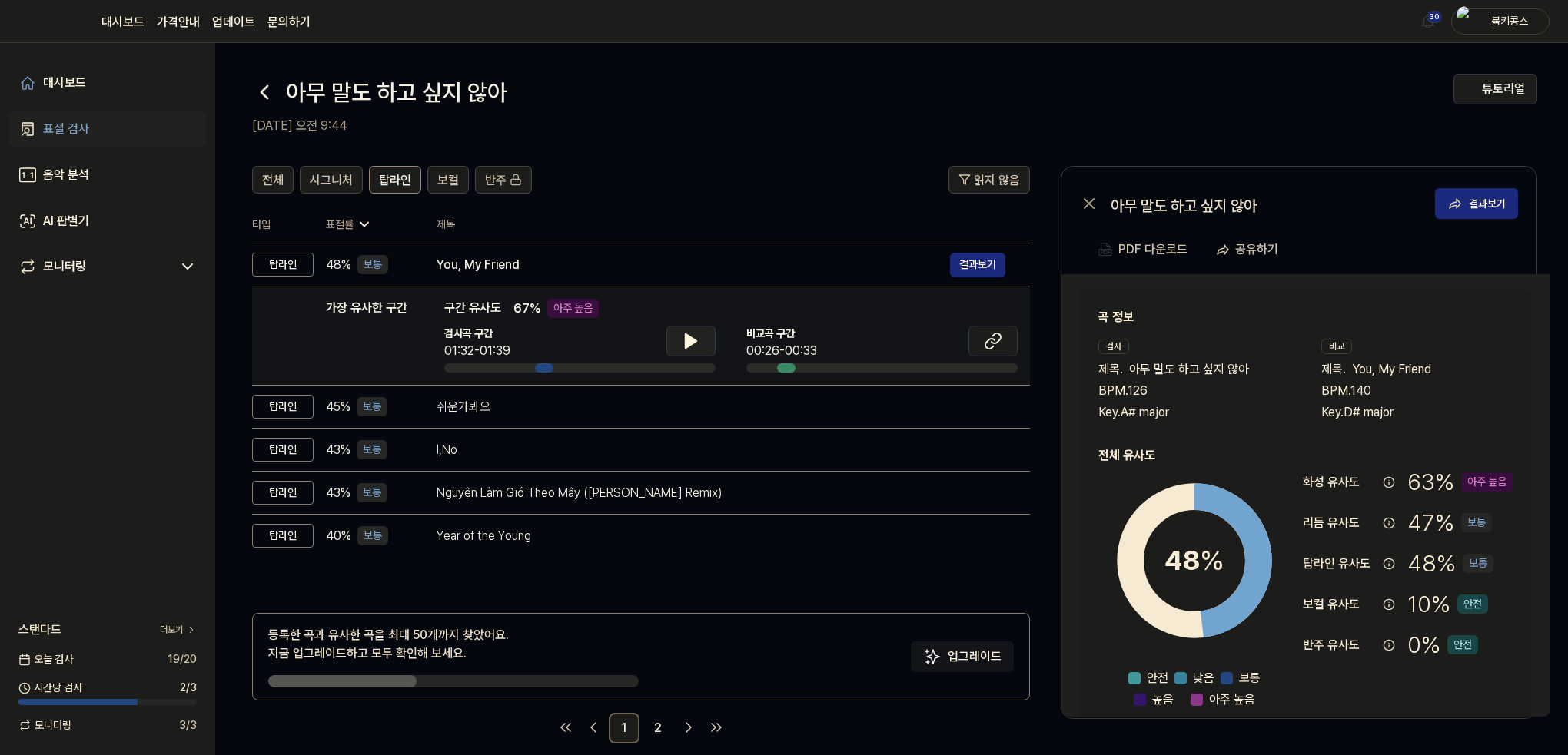
click at [685, 343] on icon at bounding box center [691, 341] width 11 height 13
click at [686, 343] on icon at bounding box center [688, 341] width 3 height 12
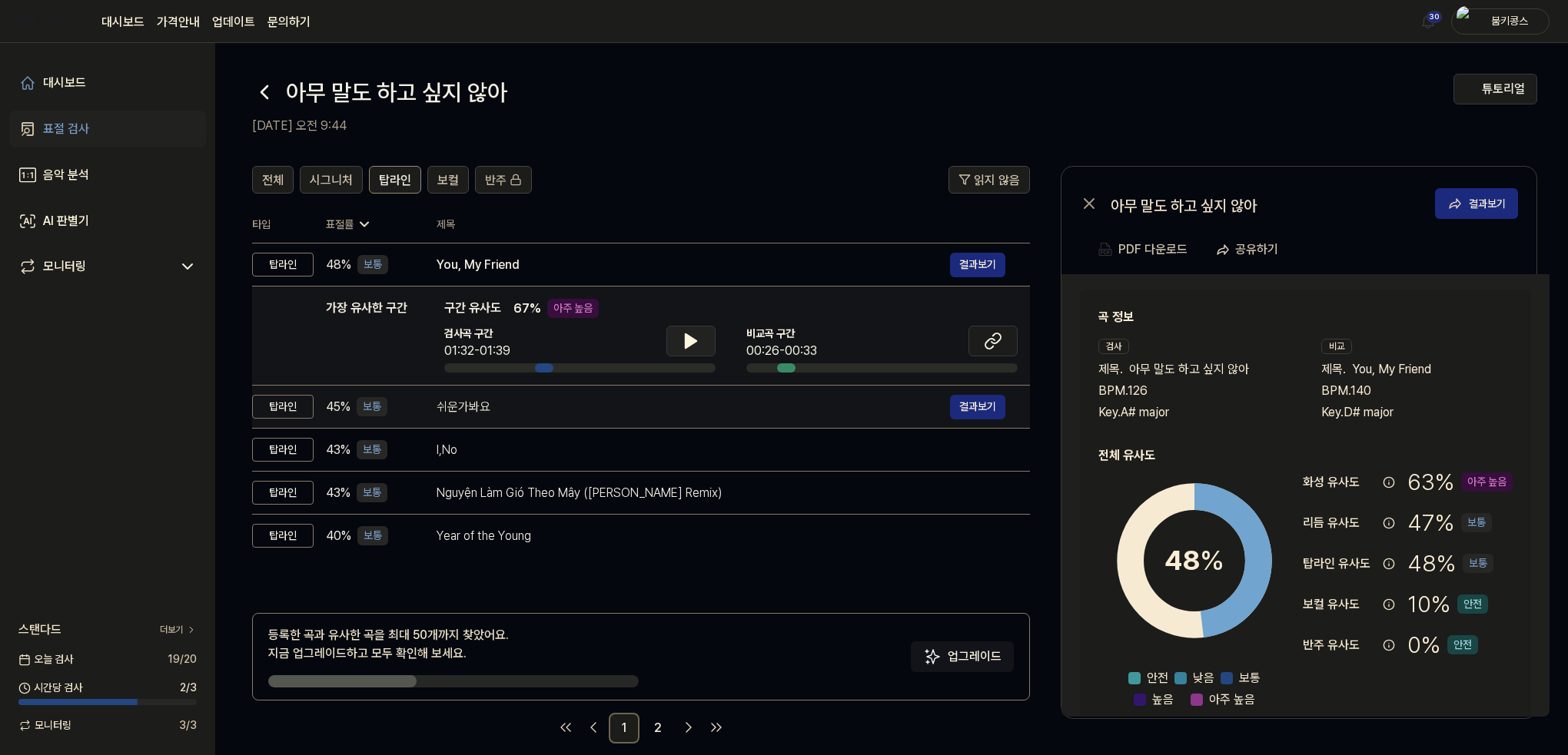
click at [578, 403] on div "쉬운가봐요" at bounding box center [693, 406] width 514 height 18
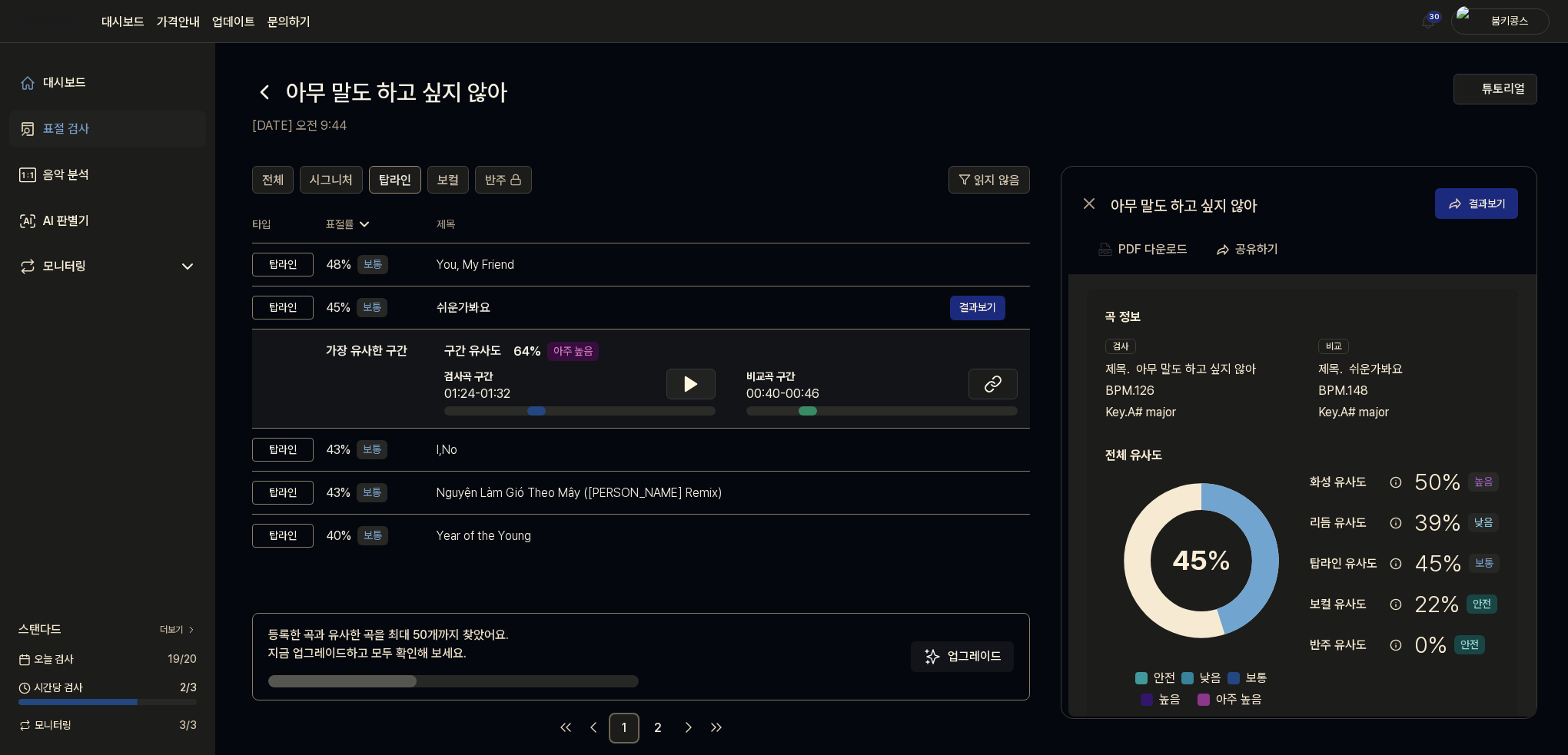
click at [686, 380] on icon at bounding box center [691, 383] width 11 height 13
click at [686, 380] on icon at bounding box center [688, 383] width 3 height 12
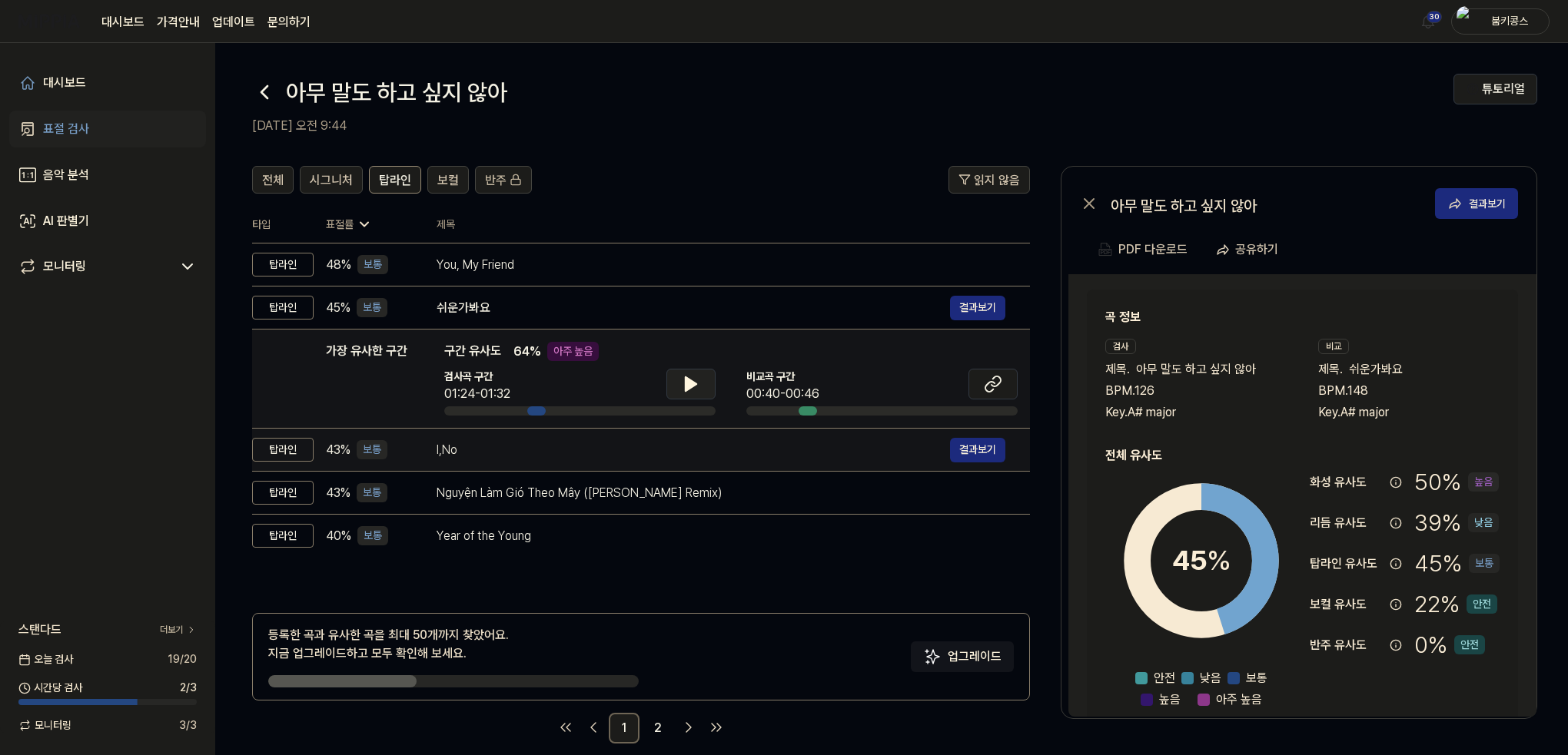
click at [590, 447] on div "I,No" at bounding box center [693, 450] width 514 height 18
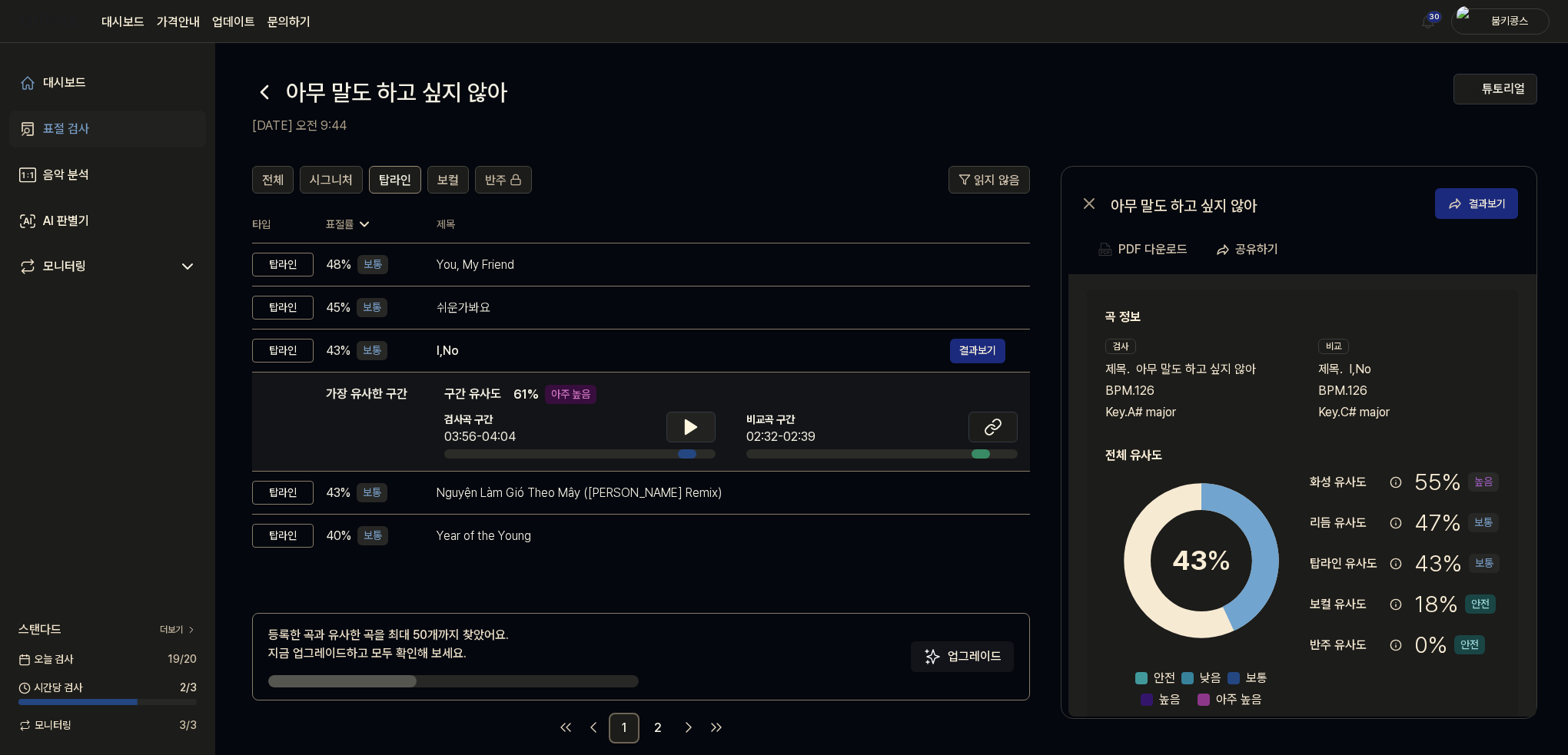
click at [682, 433] on icon at bounding box center [691, 427] width 18 height 18
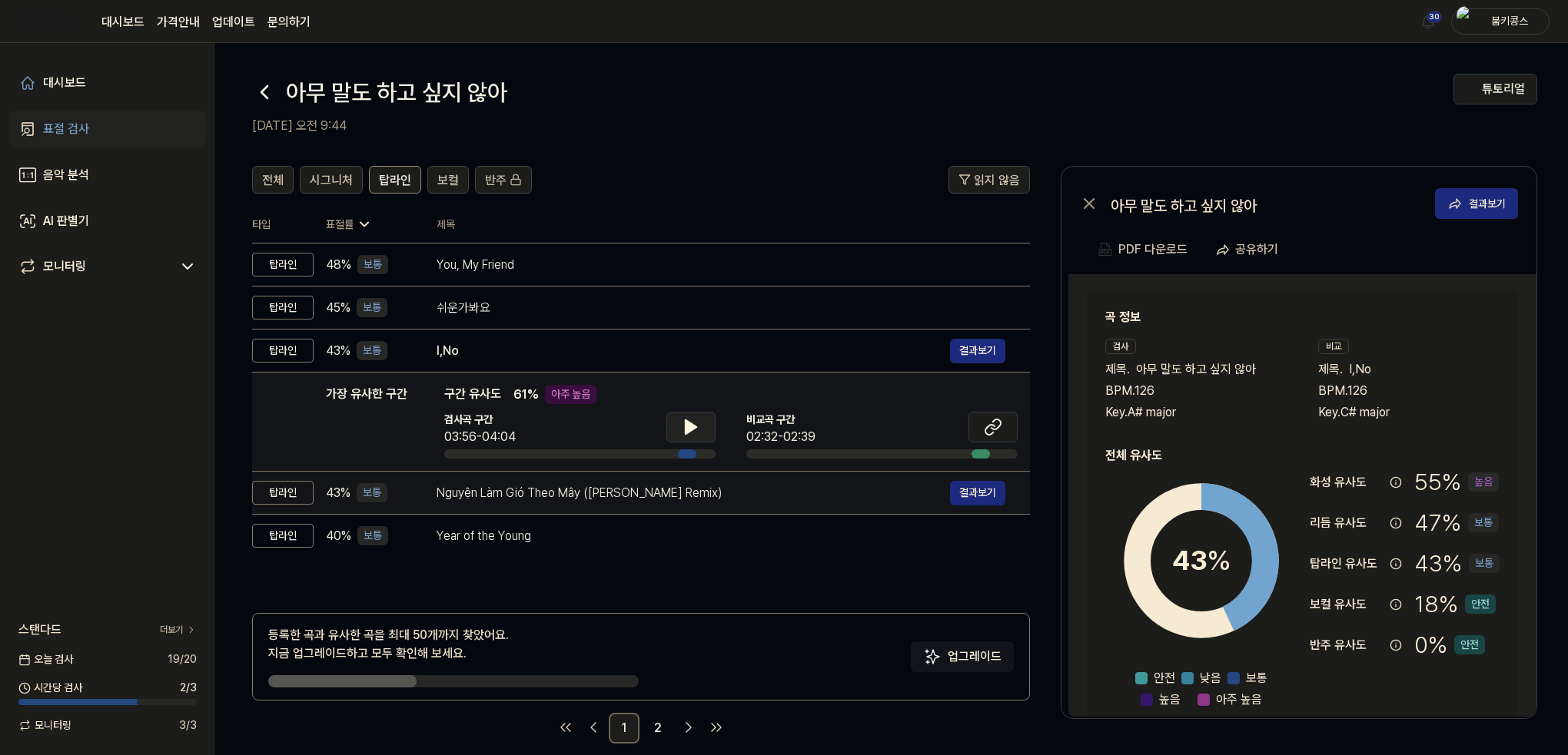
click at [593, 505] on td "Nguyện Làm Gió Theo Mây (Kaine Remix) 결과보기" at bounding box center [721, 493] width 618 height 43
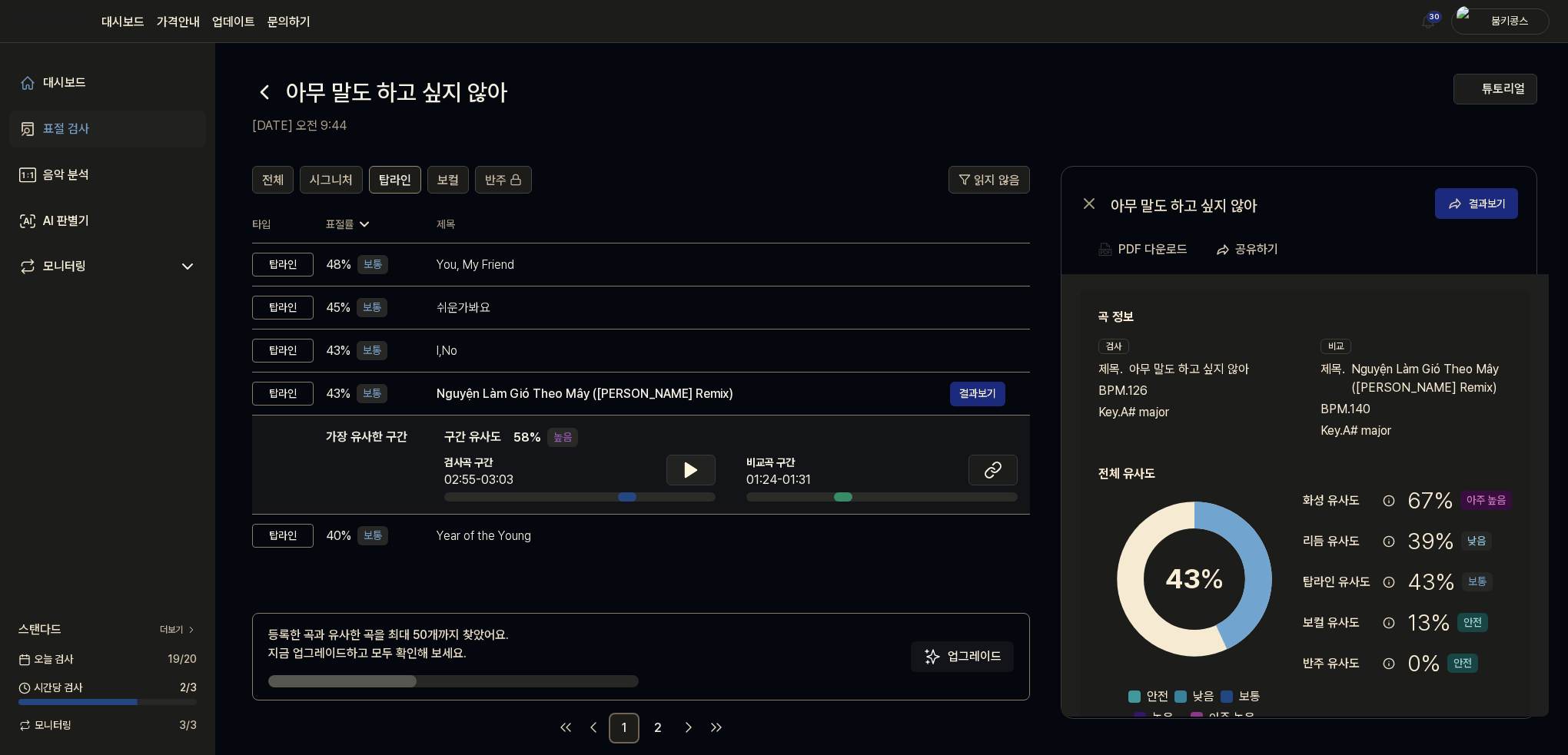
click at [698, 483] on button at bounding box center [691, 470] width 49 height 31
click at [696, 478] on icon at bounding box center [691, 470] width 18 height 18
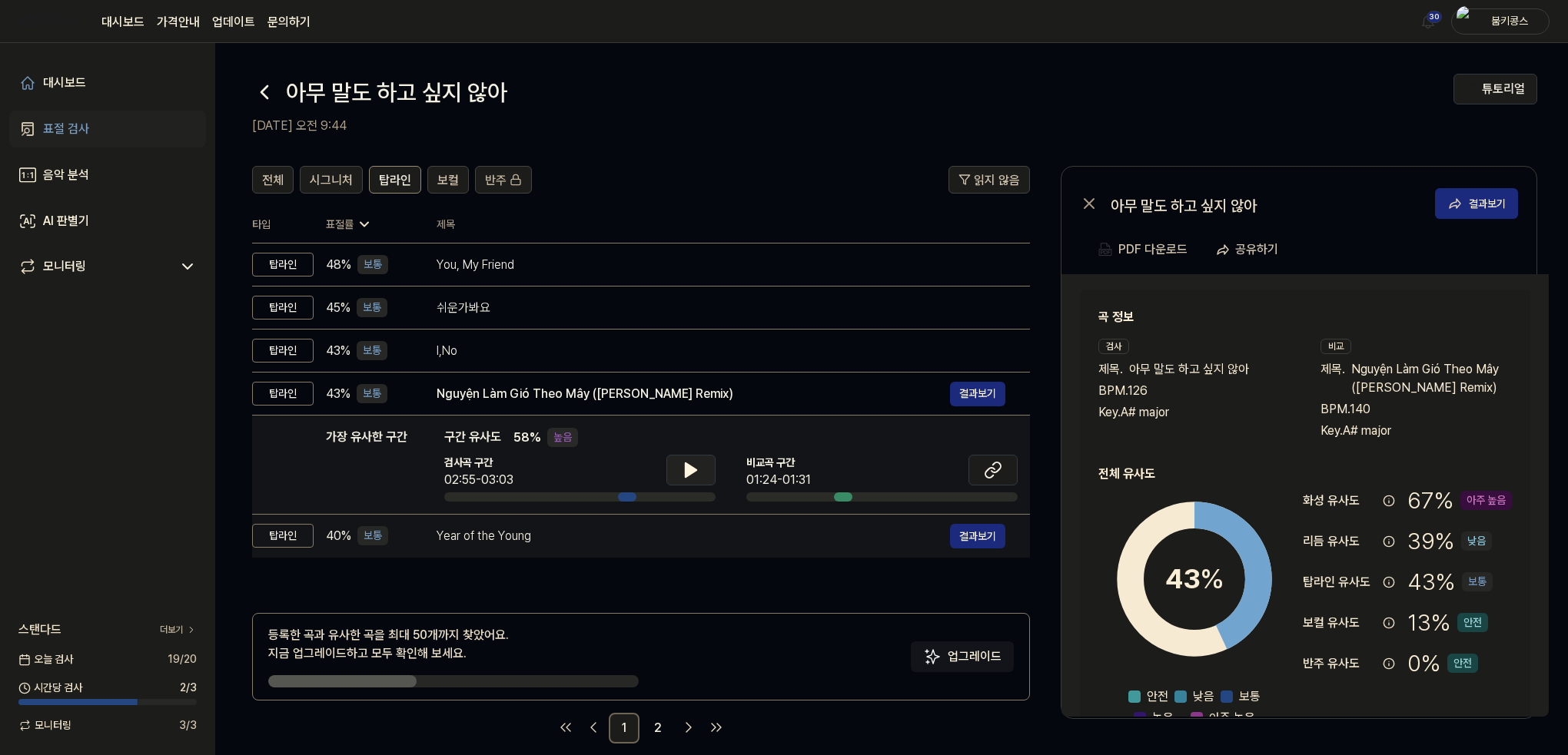
click at [610, 543] on div "Year of the Young" at bounding box center [693, 536] width 514 height 18
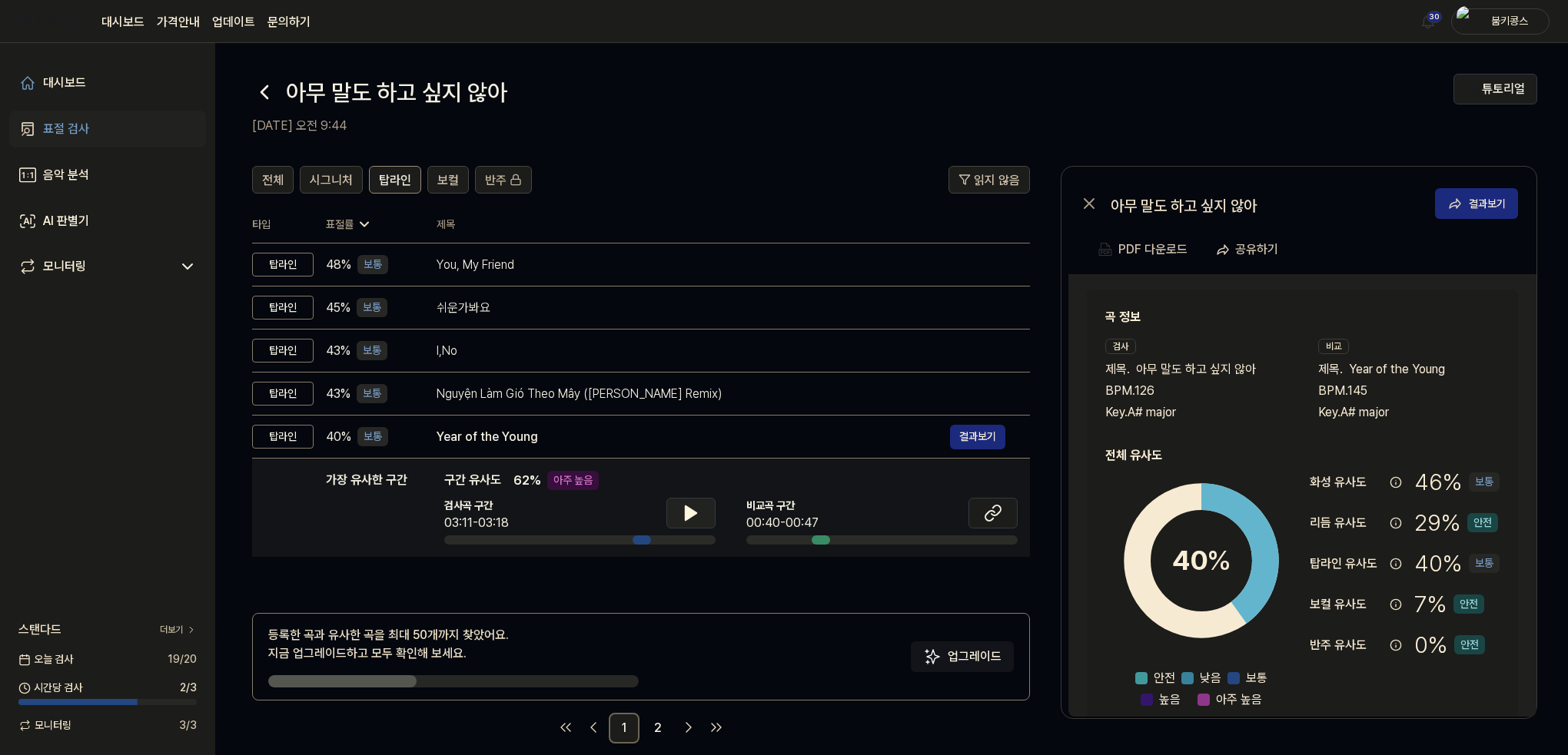
click at [684, 512] on icon at bounding box center [691, 513] width 18 height 18
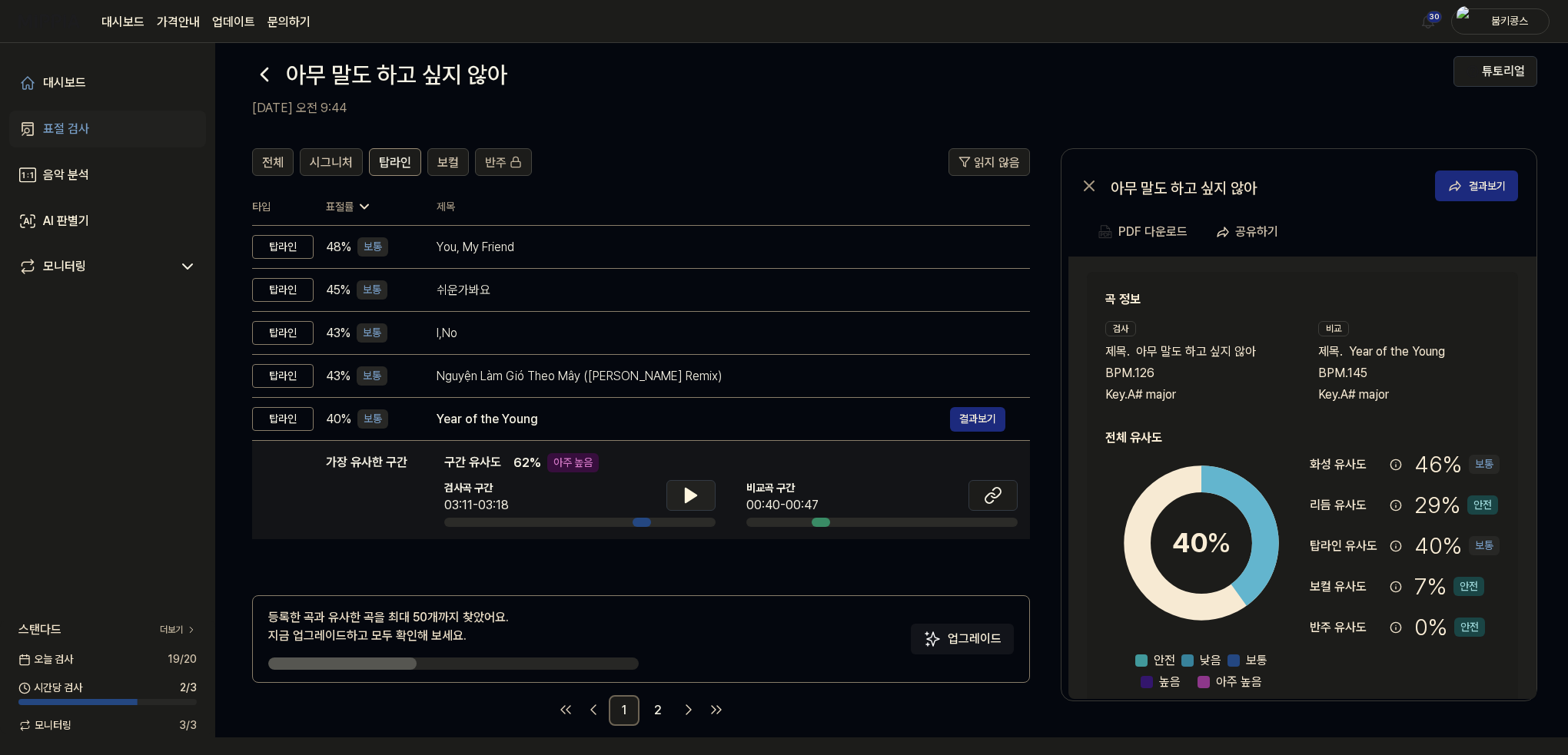
scroll to position [18, 0]
click at [657, 707] on link "2" at bounding box center [657, 710] width 31 height 31
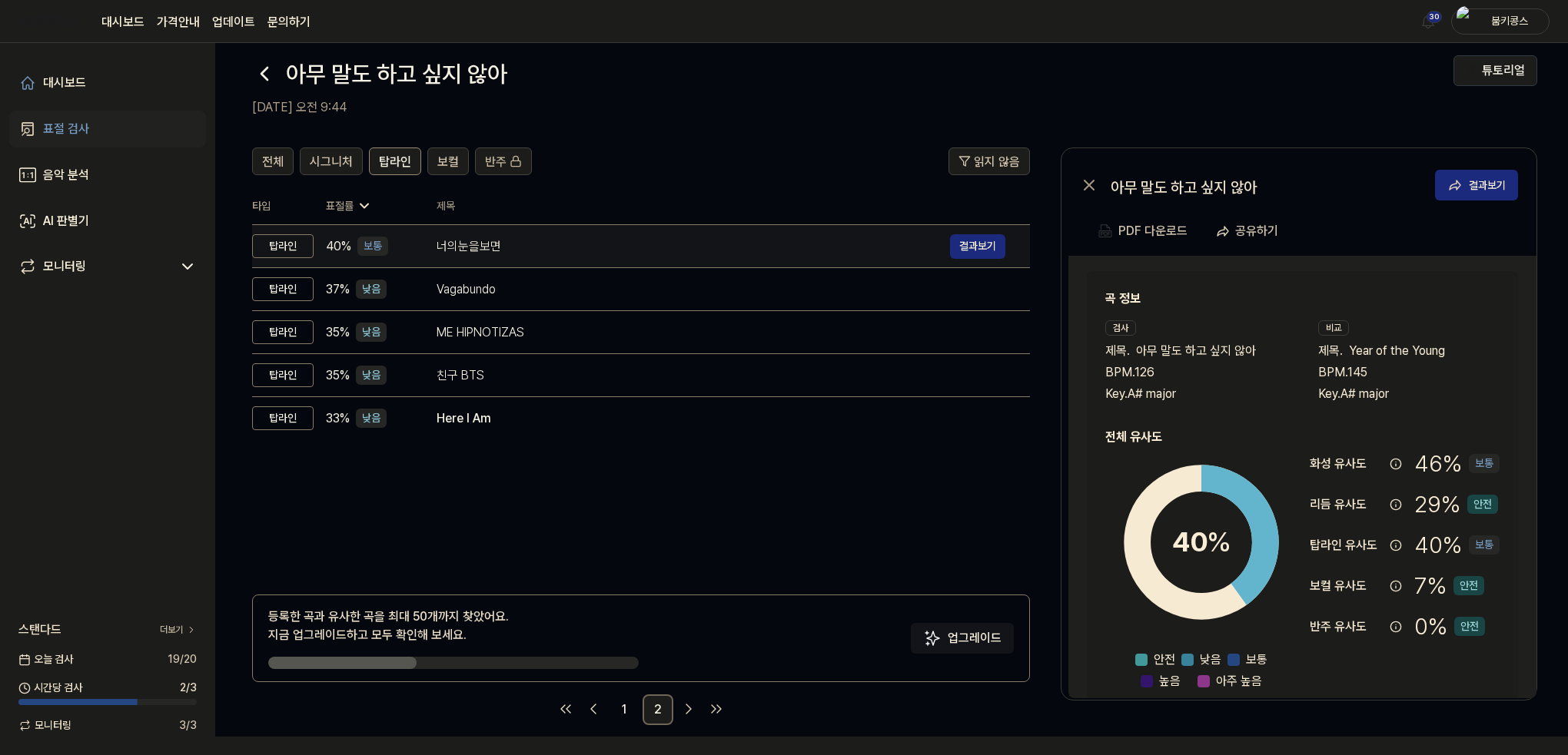
click at [726, 246] on div "너의눈을보면" at bounding box center [693, 246] width 514 height 18
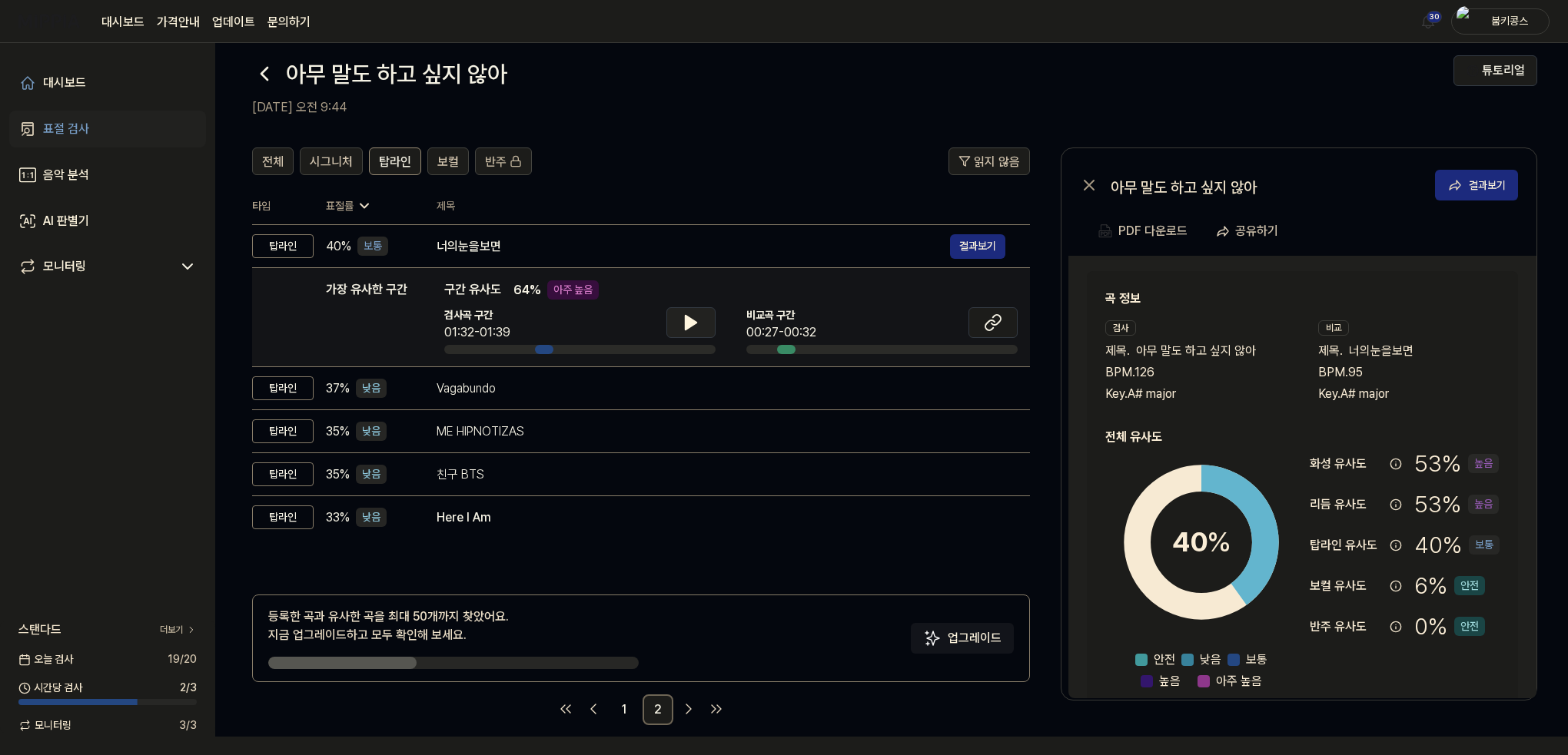
click at [700, 334] on button at bounding box center [691, 322] width 49 height 31
click at [694, 328] on icon at bounding box center [694, 322] width 3 height 12
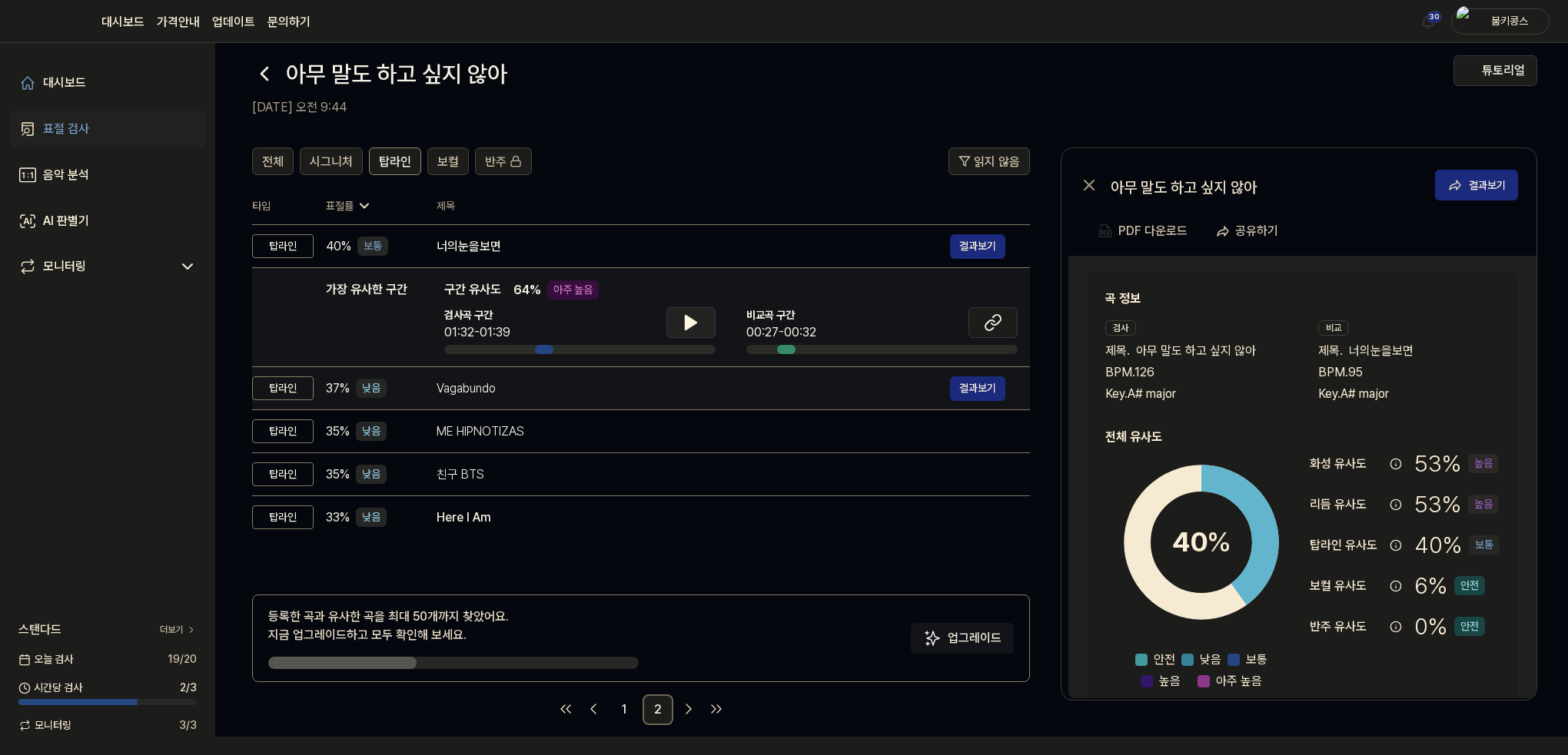
click at [644, 387] on div "Vagabundo" at bounding box center [693, 388] width 514 height 18
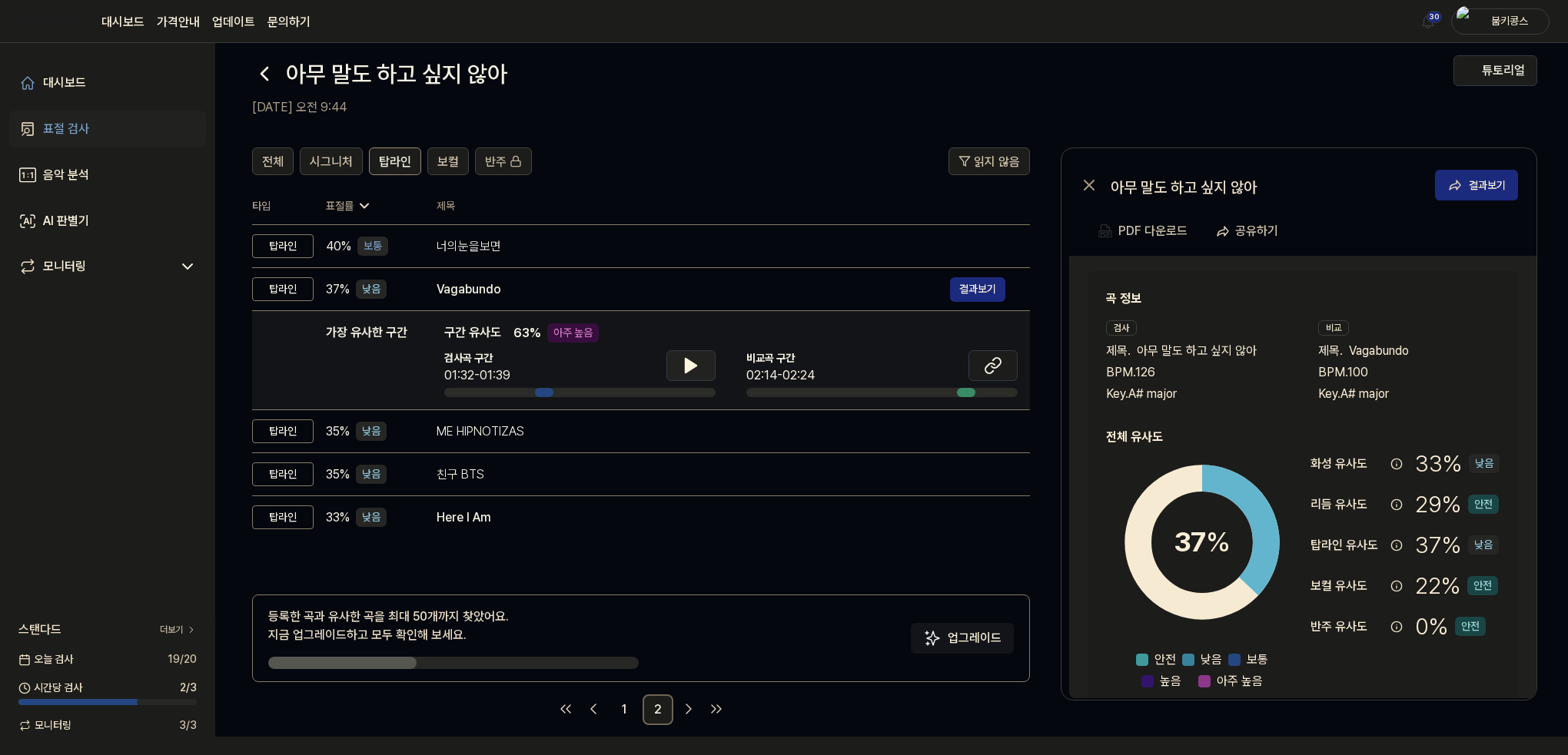
click at [687, 364] on icon at bounding box center [691, 365] width 11 height 13
click at [687, 364] on icon at bounding box center [688, 365] width 3 height 12
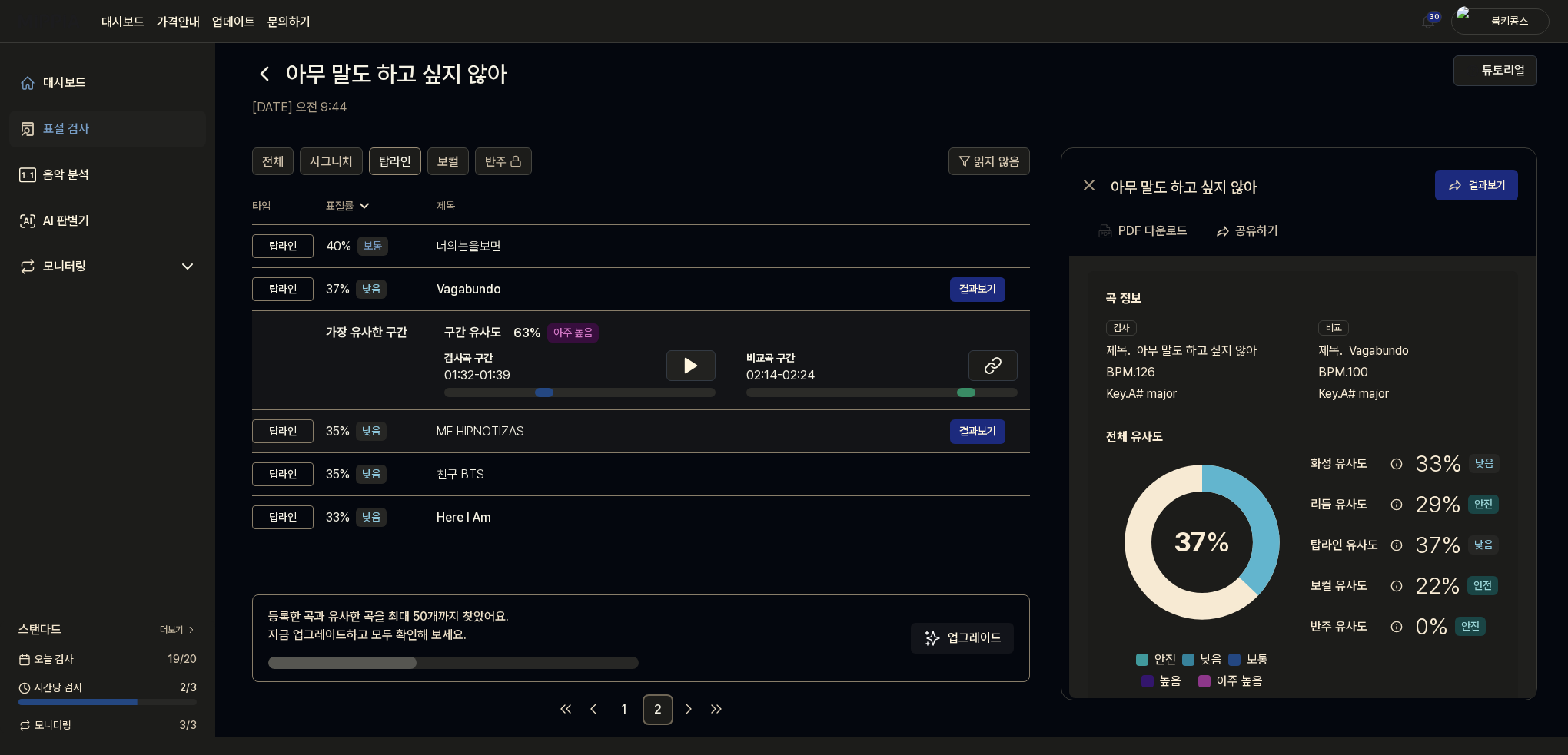
click at [586, 436] on div "ME HIPNOTIZAS" at bounding box center [693, 431] width 514 height 18
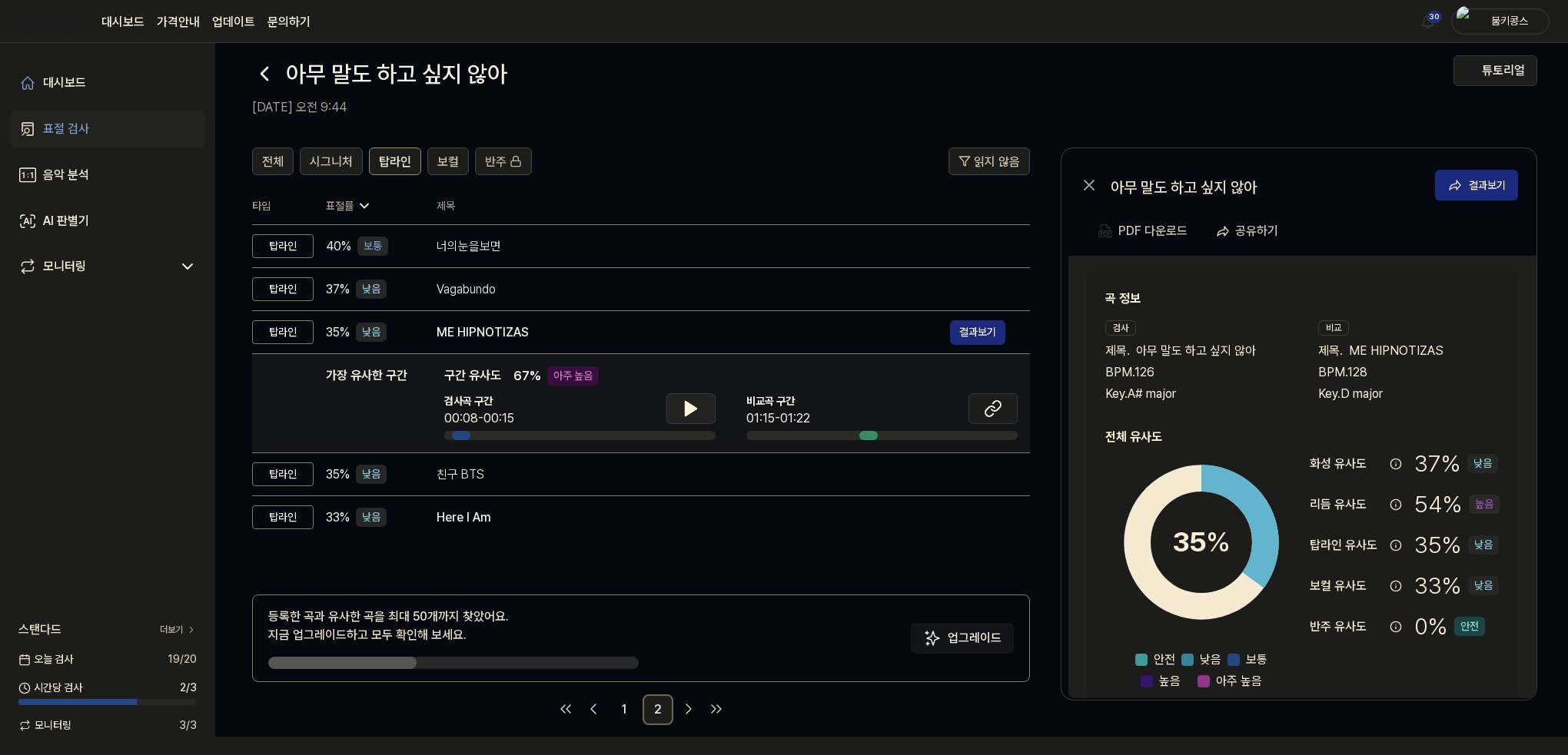
click at [692, 412] on icon at bounding box center [691, 408] width 18 height 18
click at [686, 413] on icon at bounding box center [688, 408] width 3 height 12
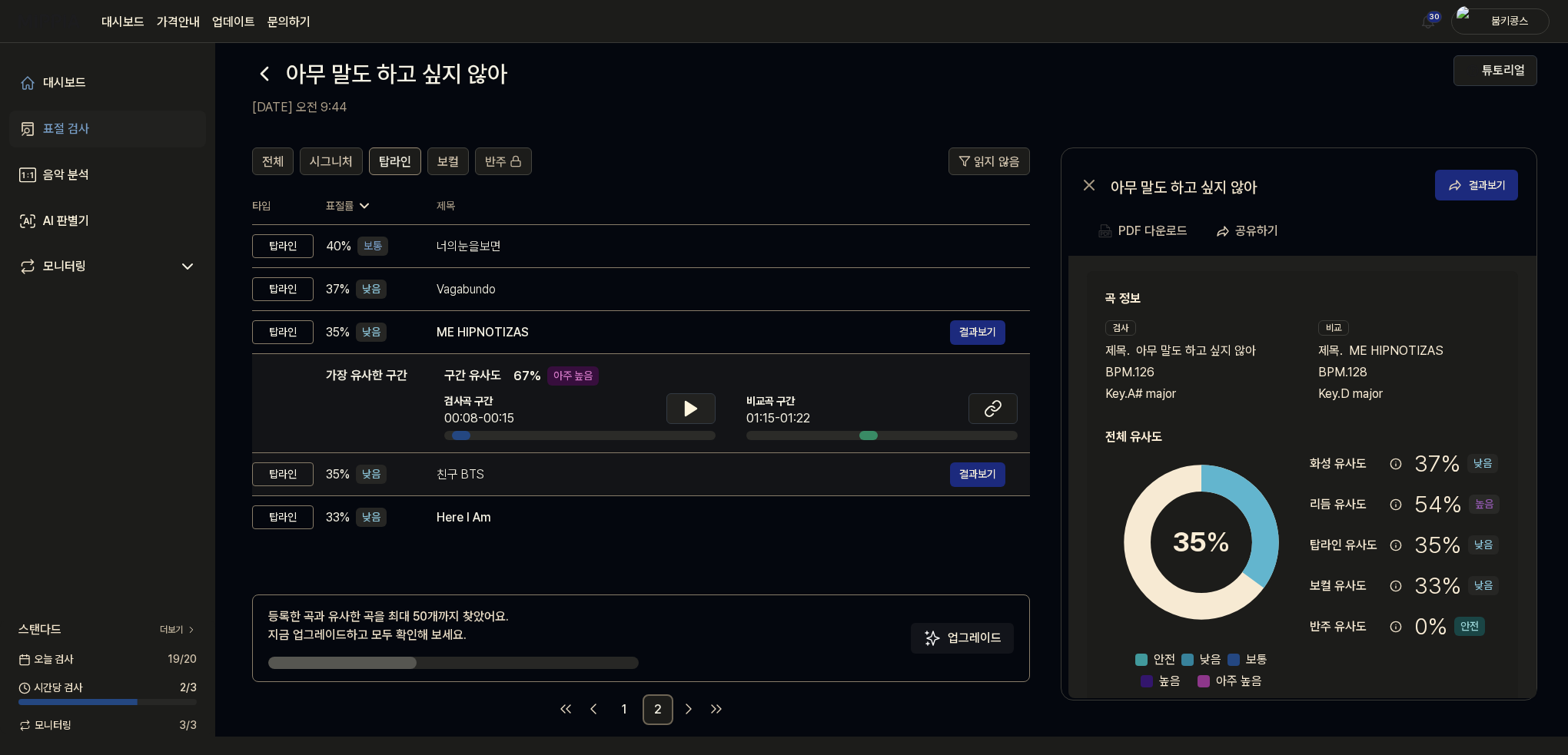
click at [599, 480] on div "친구 BTS" at bounding box center [693, 475] width 514 height 18
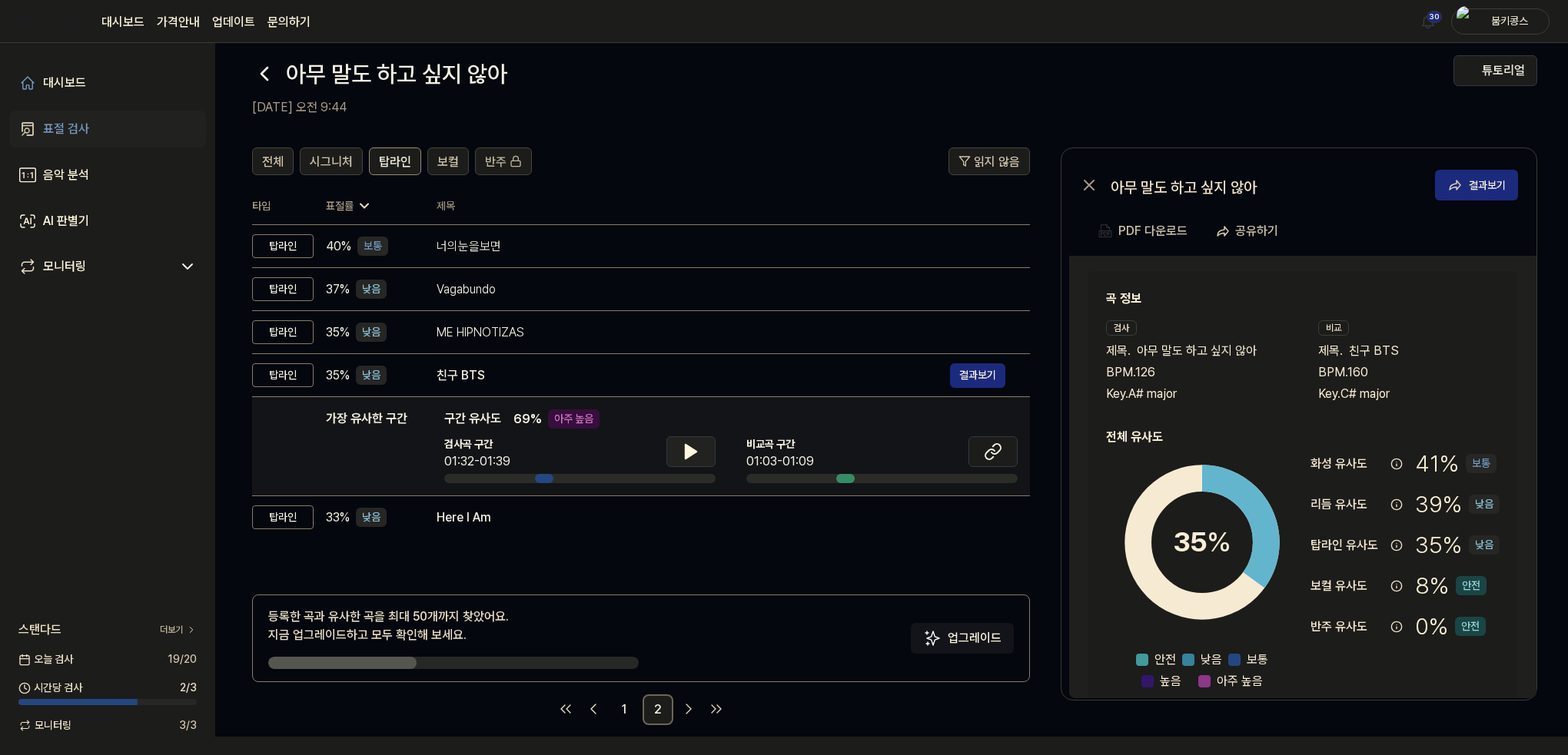
click at [692, 449] on icon at bounding box center [691, 451] width 11 height 13
click at [680, 454] on button at bounding box center [691, 452] width 49 height 31
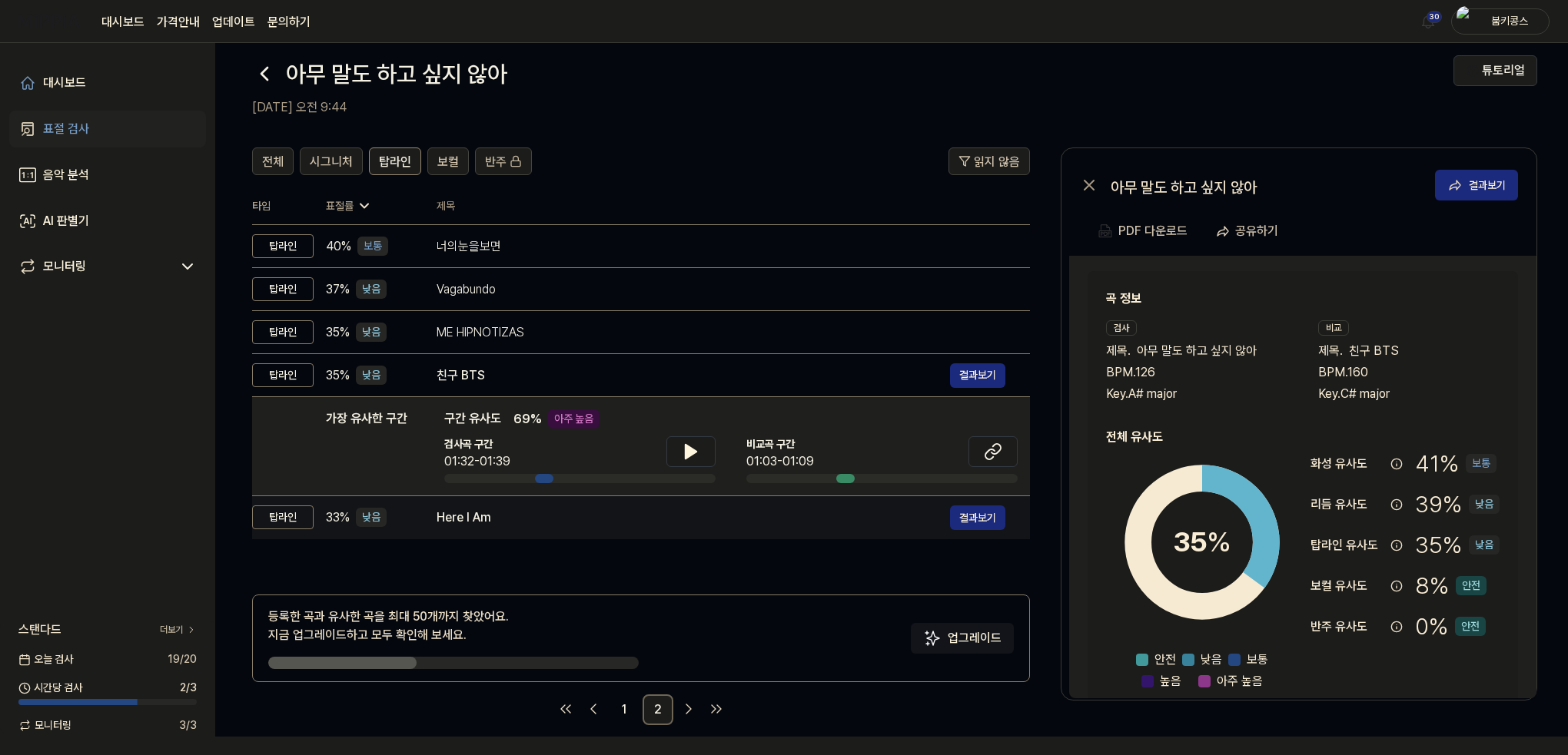
click at [559, 515] on div "Here I Am" at bounding box center [693, 518] width 514 height 18
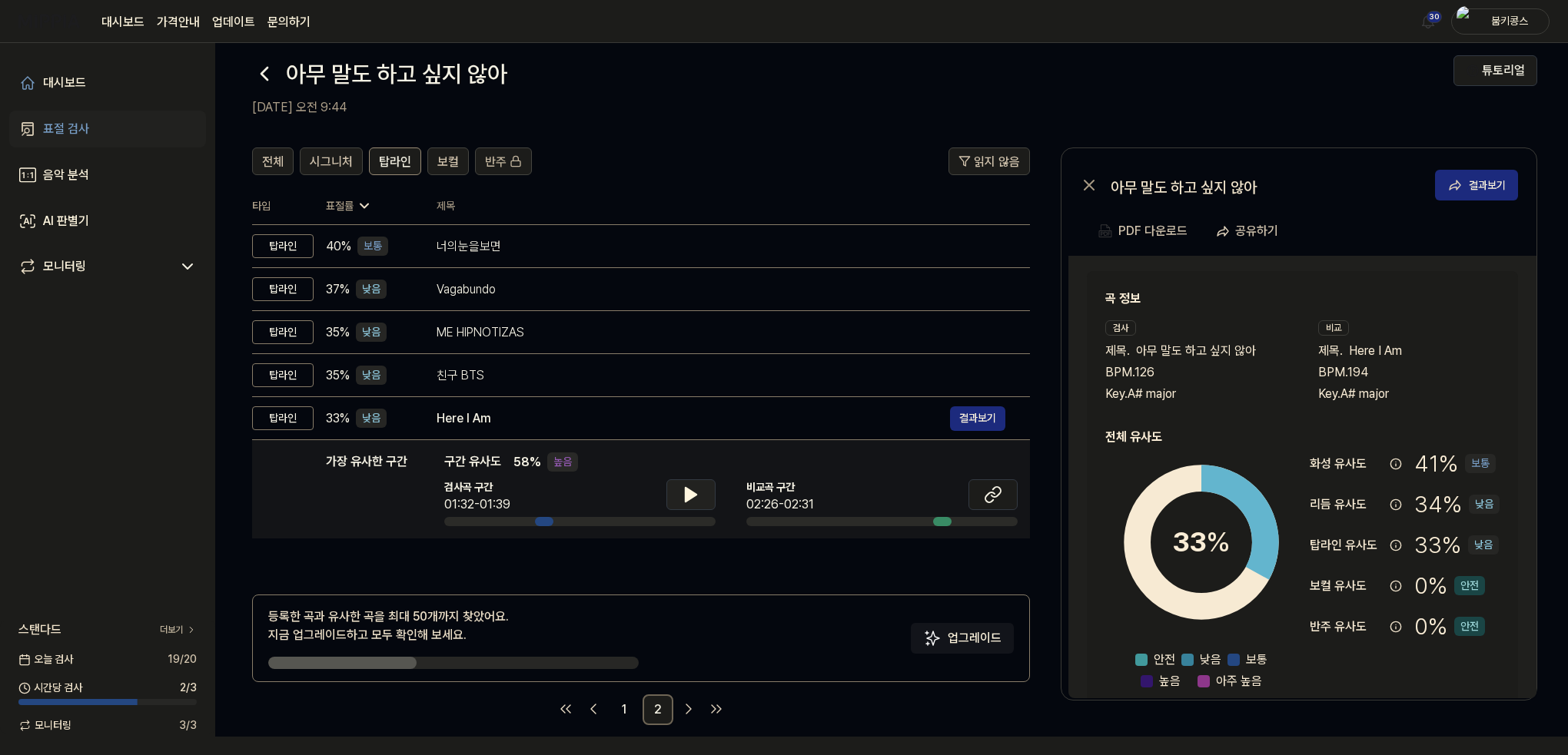
click at [689, 495] on icon at bounding box center [691, 495] width 11 height 13
click at [689, 495] on icon at bounding box center [691, 495] width 18 height 18
click at [266, 76] on icon at bounding box center [264, 73] width 6 height 12
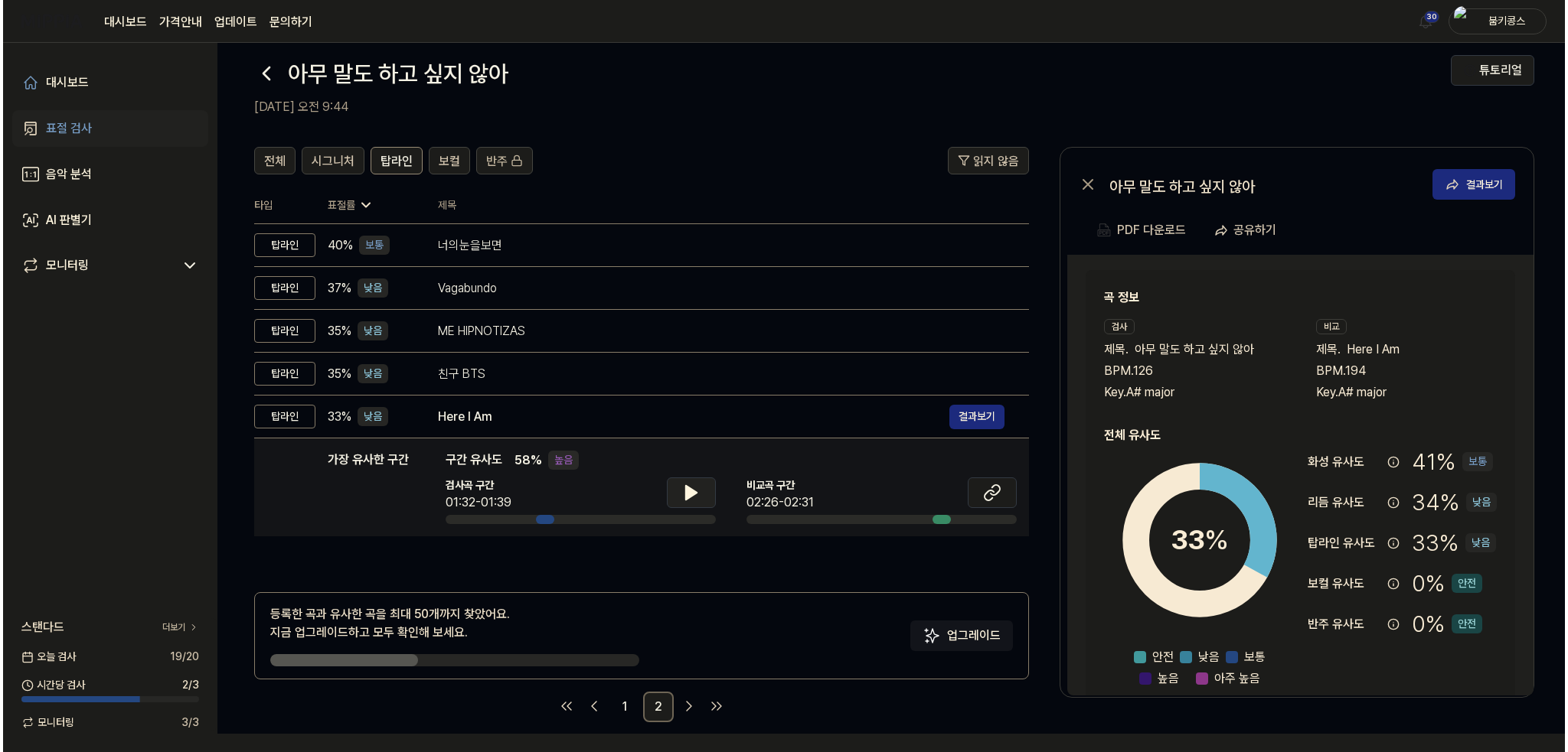
scroll to position [0, 0]
